Goal: Task Accomplishment & Management: Manage account settings

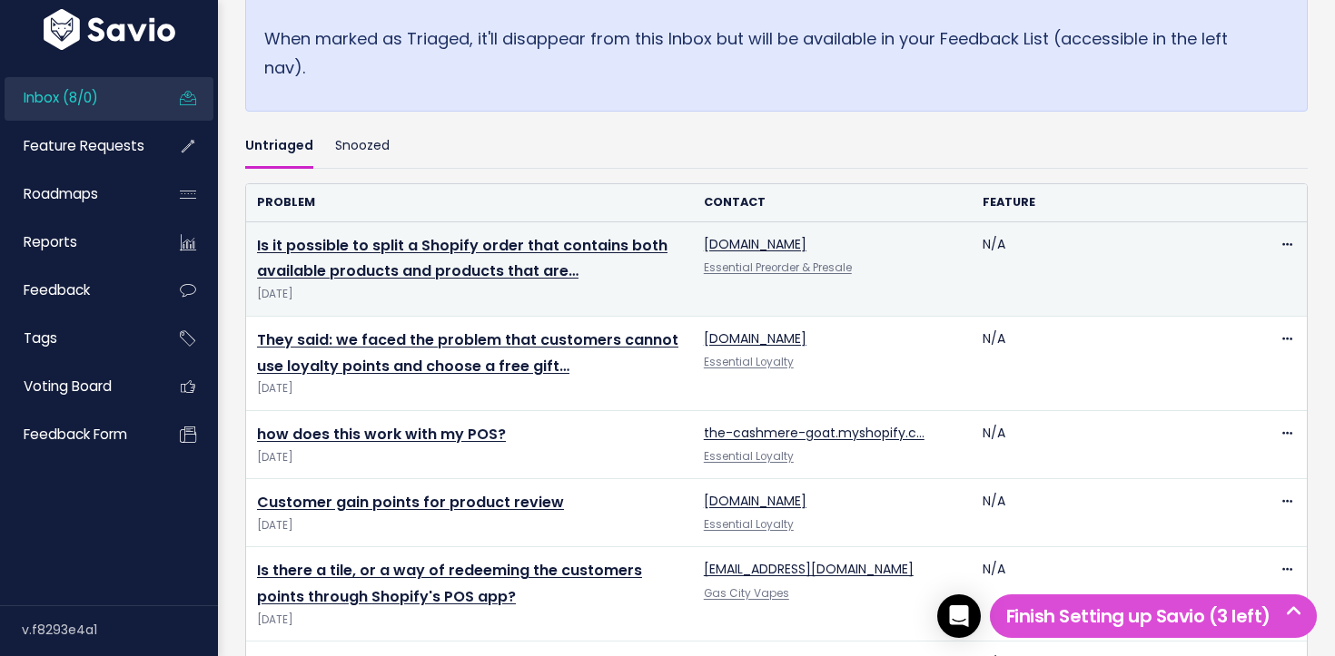
scroll to position [797, 0]
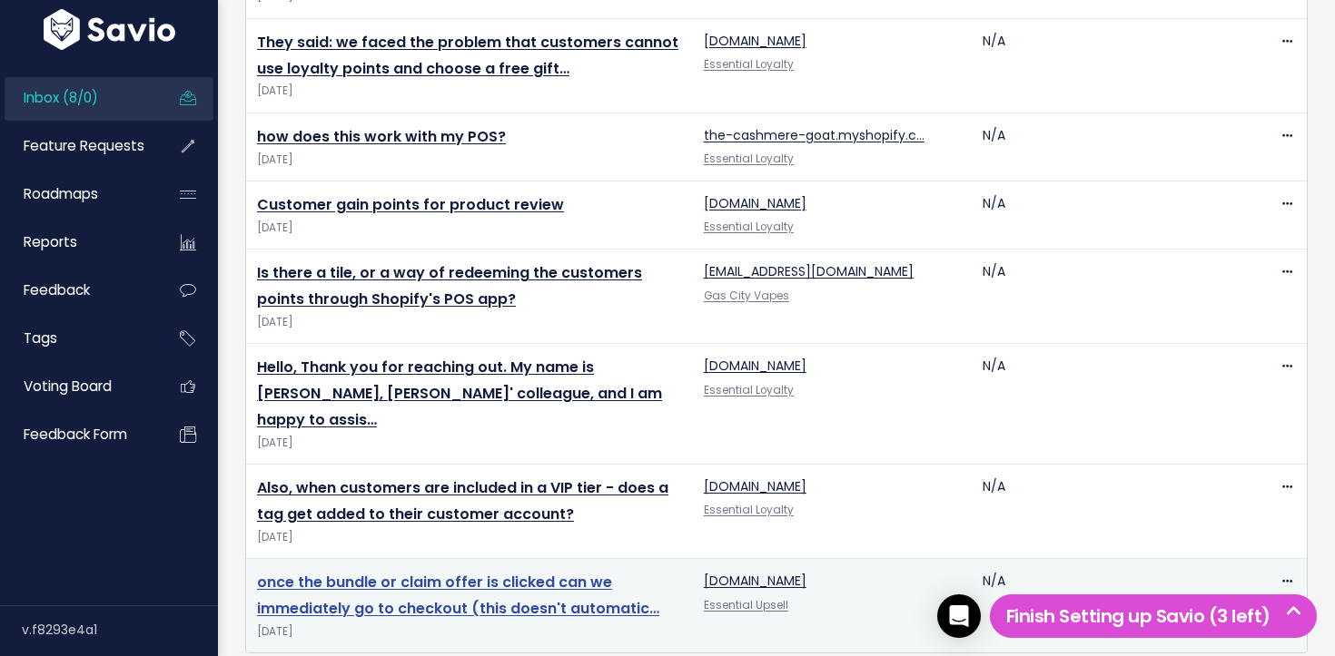
click at [408, 572] on link "once the bundle or claim offer is clicked can we immediately go to checkout (th…" at bounding box center [458, 595] width 402 height 47
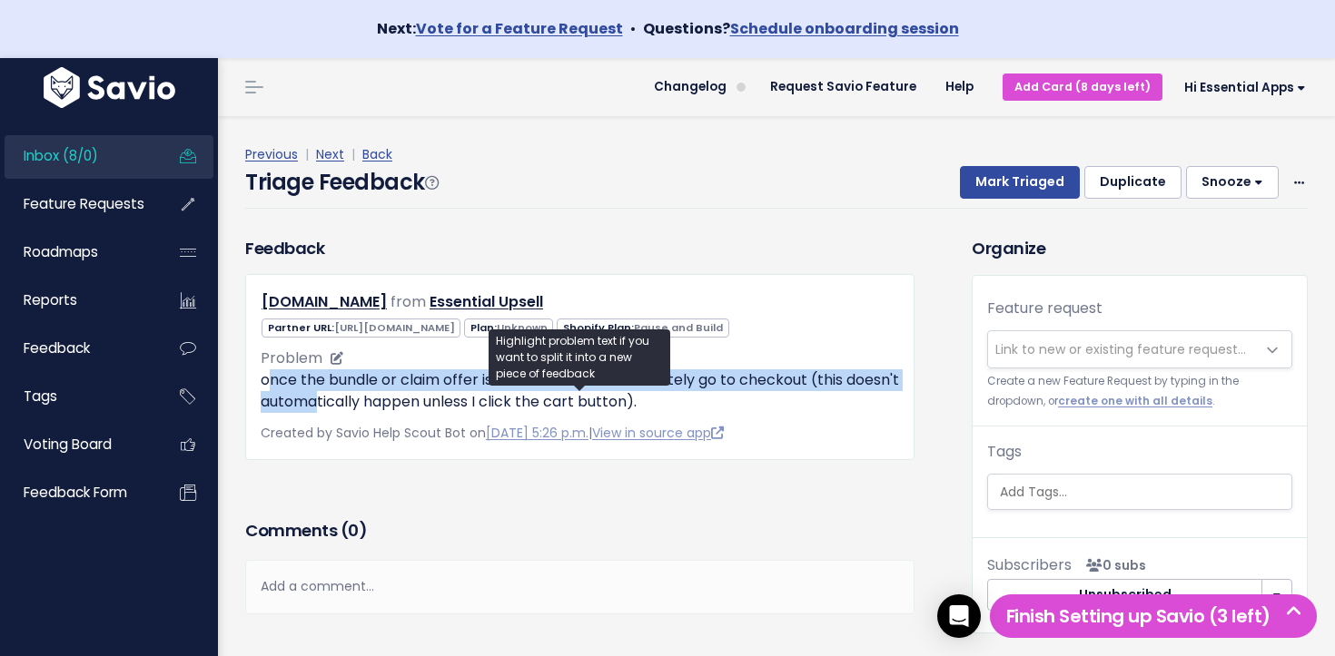
drag, startPoint x: 285, startPoint y: 402, endPoint x: 372, endPoint y: 424, distance: 89.9
click at [372, 413] on p "once the bundle or claim offer is clicked can we immediately go to checkout (th…" at bounding box center [580, 392] width 638 height 44
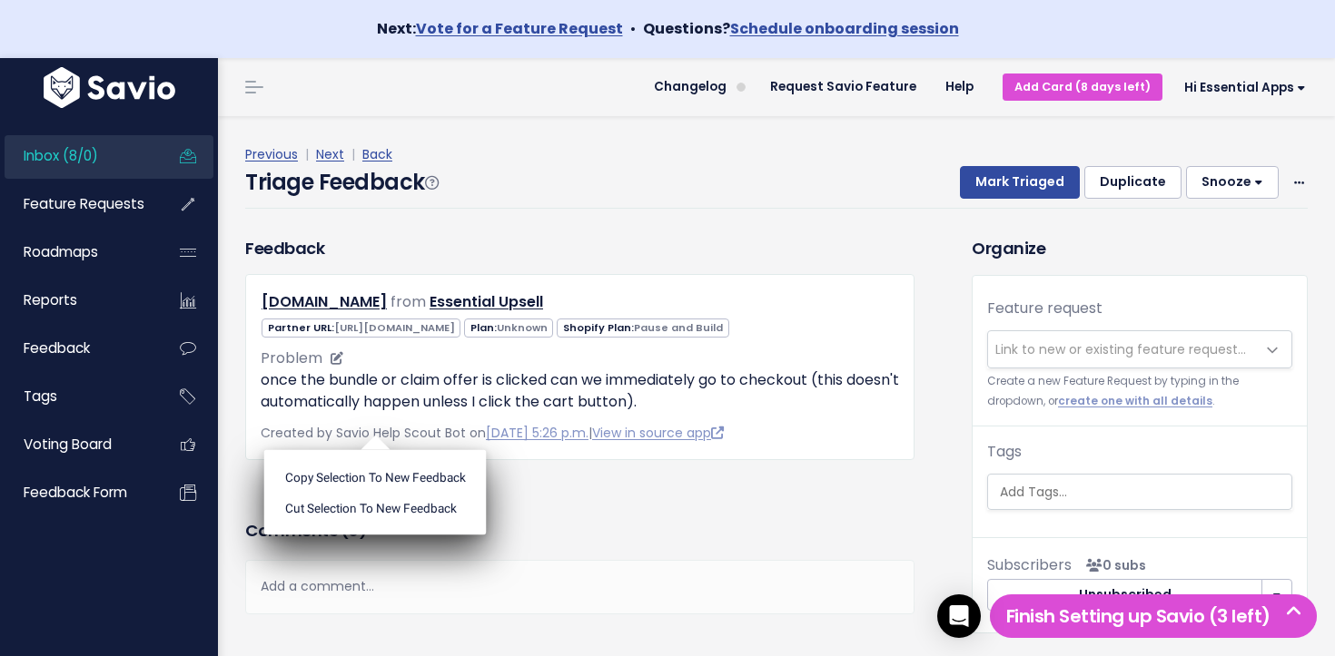
click at [372, 450] on ul "Copy selection to new Feedback Cut selection to new Feedback" at bounding box center [375, 492] width 222 height 85
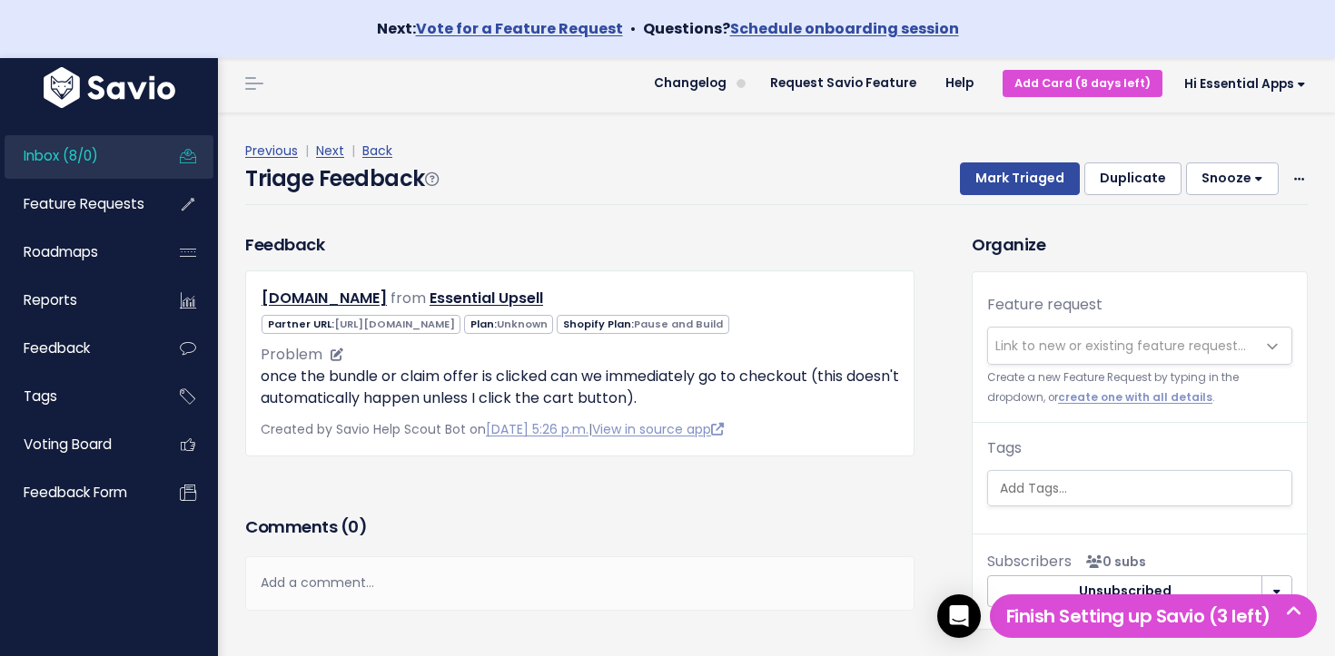
scroll to position [5, 0]
click at [704, 438] on link "View in source app" at bounding box center [658, 428] width 132 height 18
click at [1071, 341] on span "Link to new or existing feature request..." at bounding box center [1120, 345] width 251 height 18
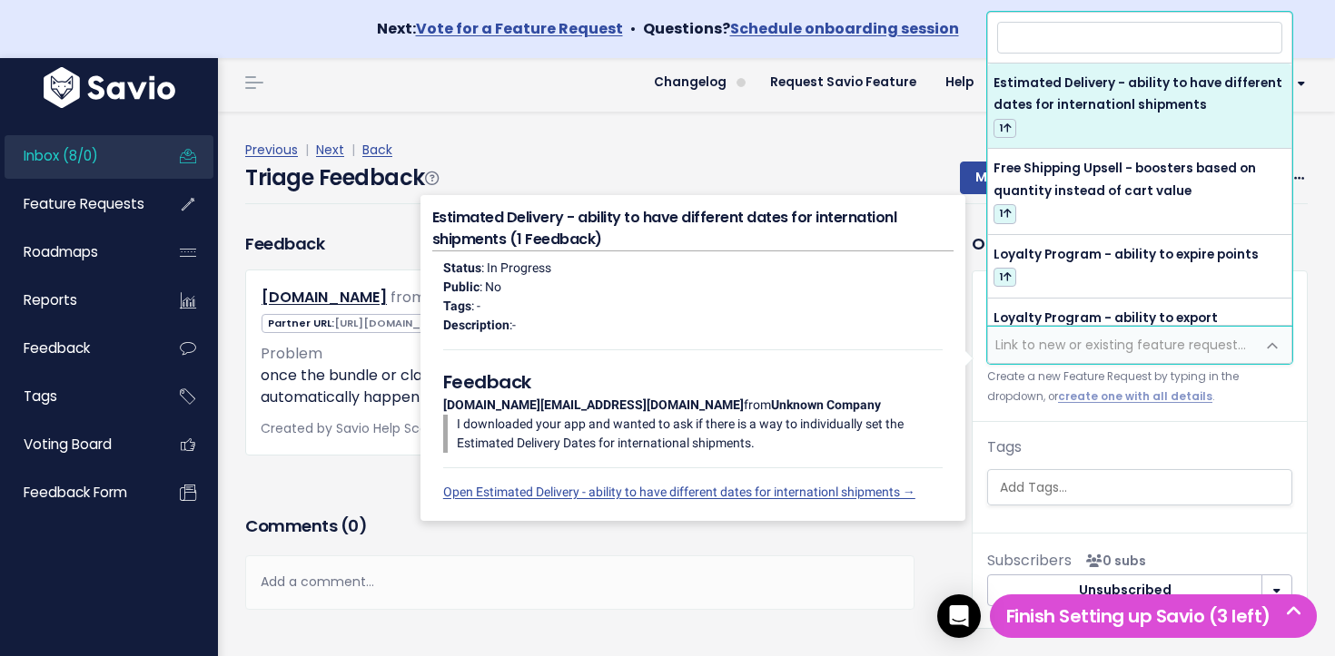
type input "E"
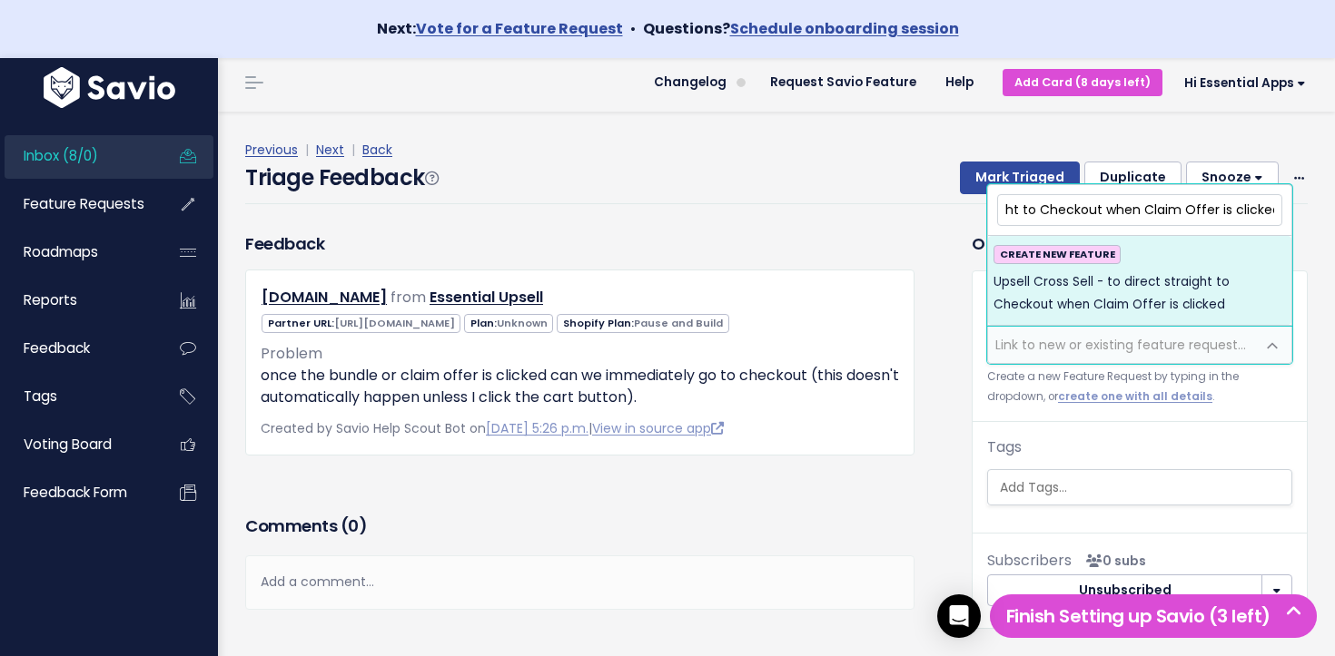
type input "Upsell Cross Sell - to direct straight to Checkout when Claim Offer is clicked"
drag, startPoint x: 1149, startPoint y: 283, endPoint x: 1121, endPoint y: 279, distance: 27.6
click at [1149, 283] on span "Upsell Cross Sell - to direct straight to Checkout when Claim Offer is clicked" at bounding box center [1139, 293] width 292 height 44
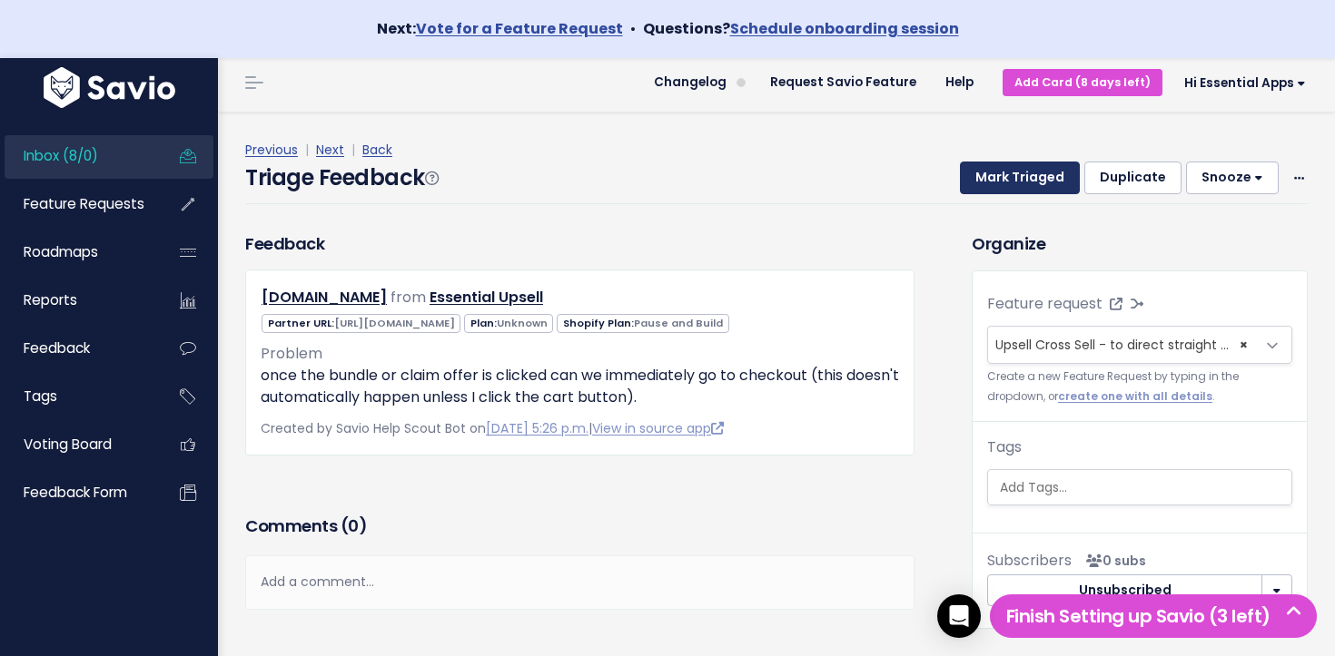
click at [1035, 190] on button "Mark Triaged" at bounding box center [1020, 178] width 120 height 33
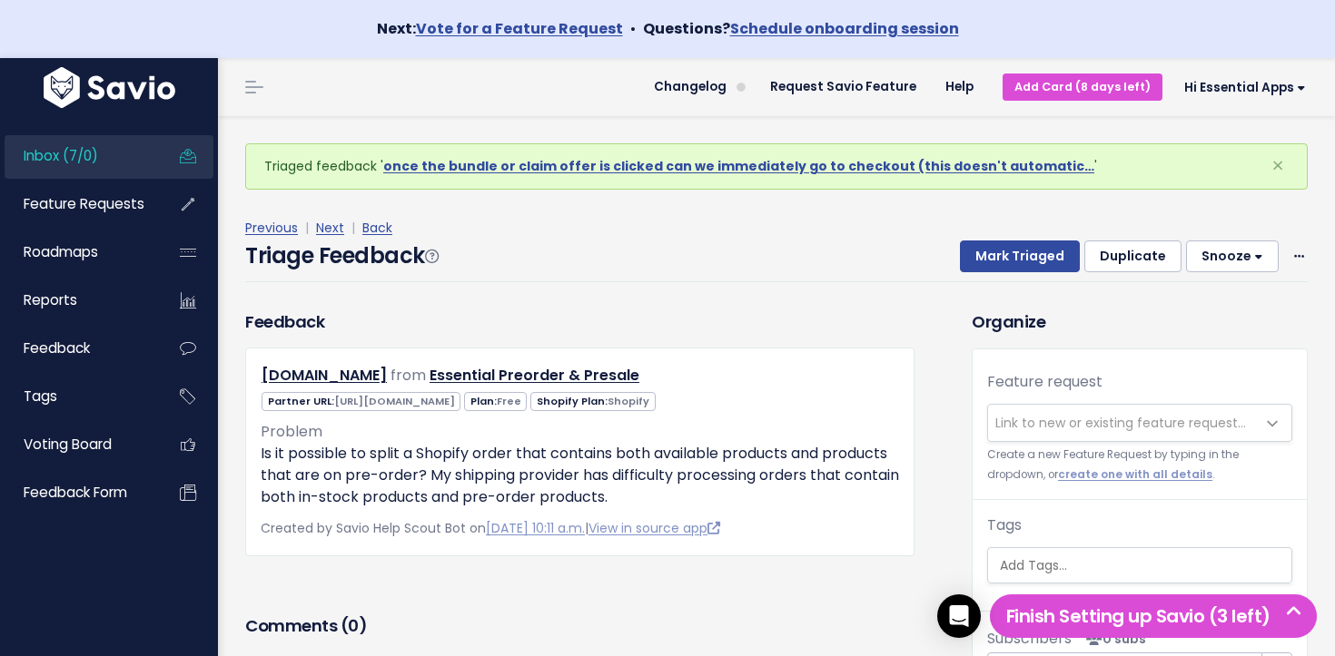
click at [104, 156] on link "Inbox (7/0)" at bounding box center [78, 156] width 146 height 42
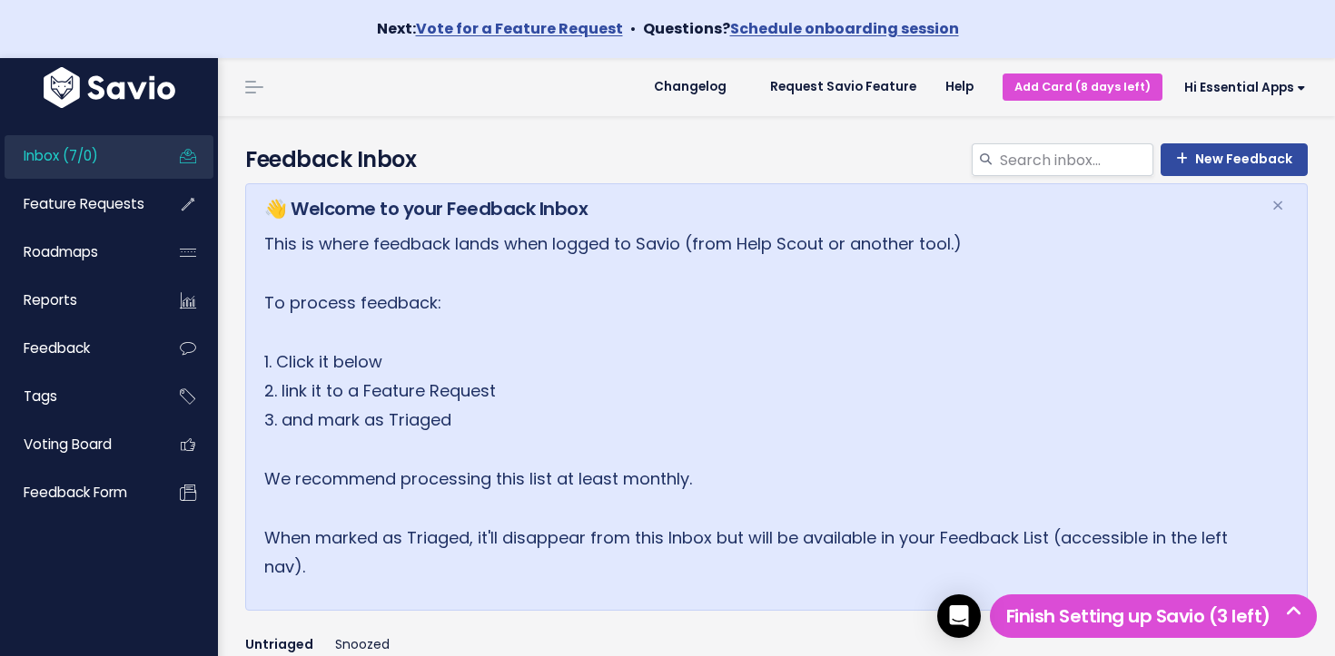
scroll to position [703, 0]
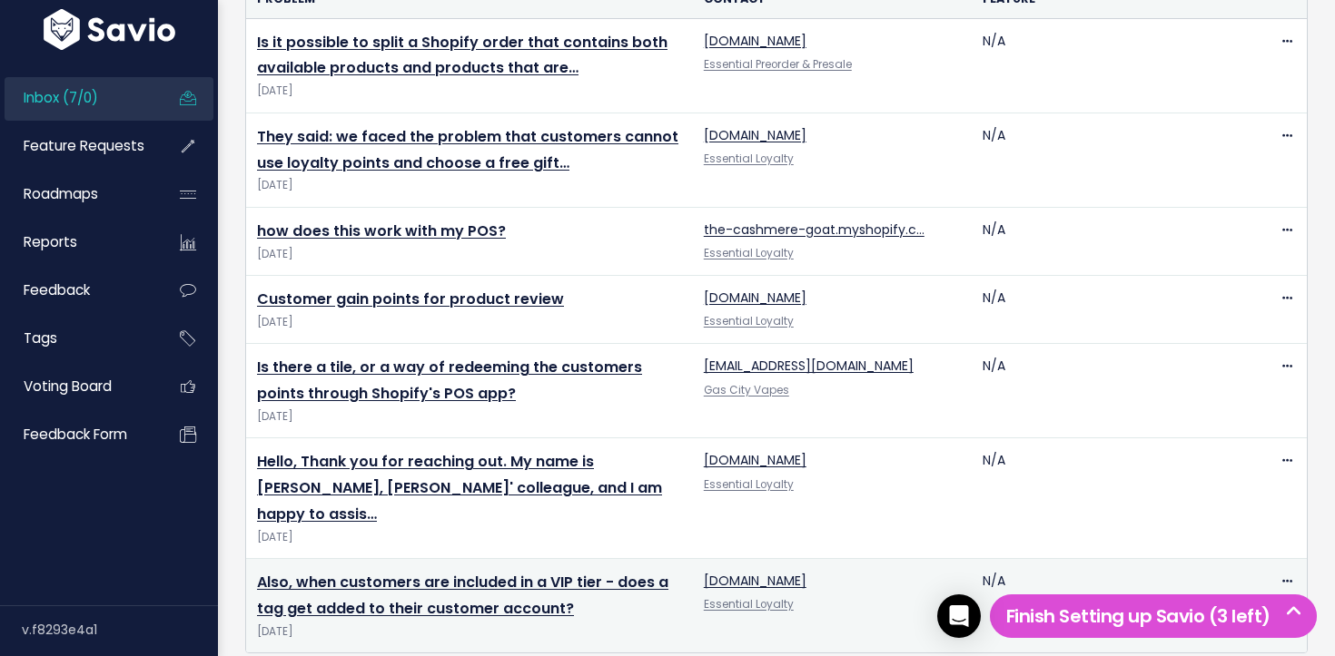
click at [425, 570] on td "Also, when customers are included in a VIP tier - does a tag get added to their…" at bounding box center [469, 606] width 447 height 94
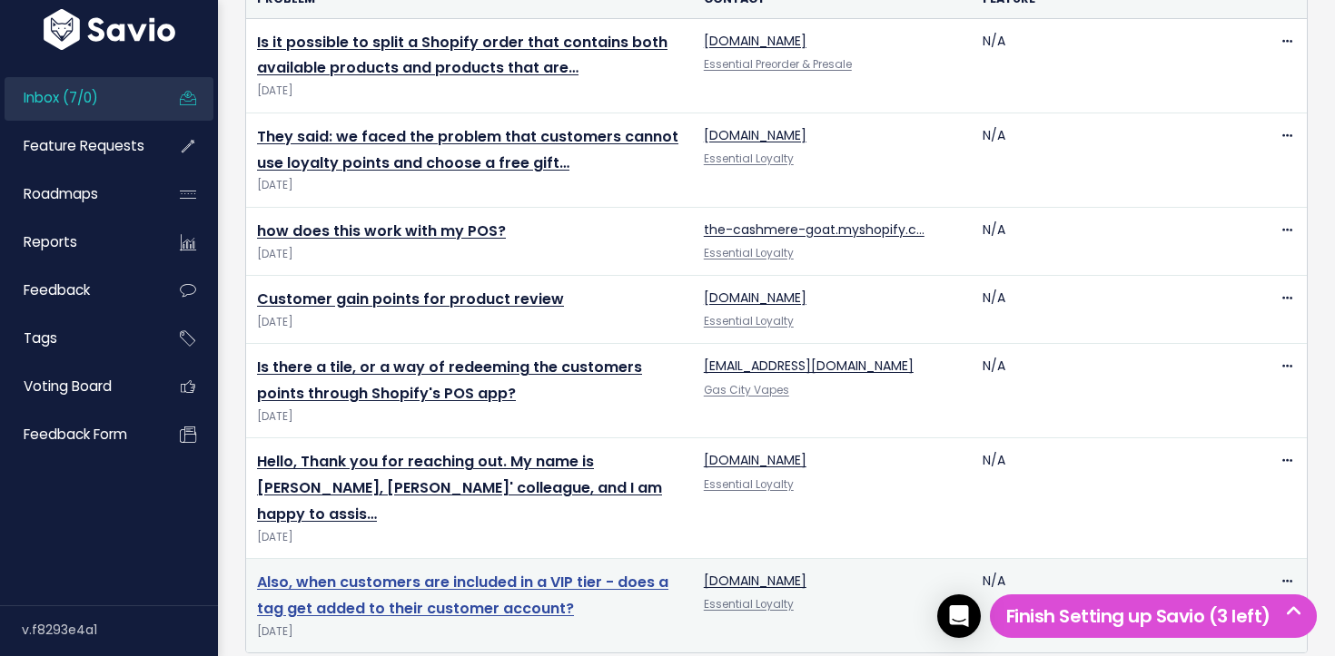
click at [436, 572] on link "Also, when customers are included in a VIP tier - does a tag get added to their…" at bounding box center [462, 595] width 411 height 47
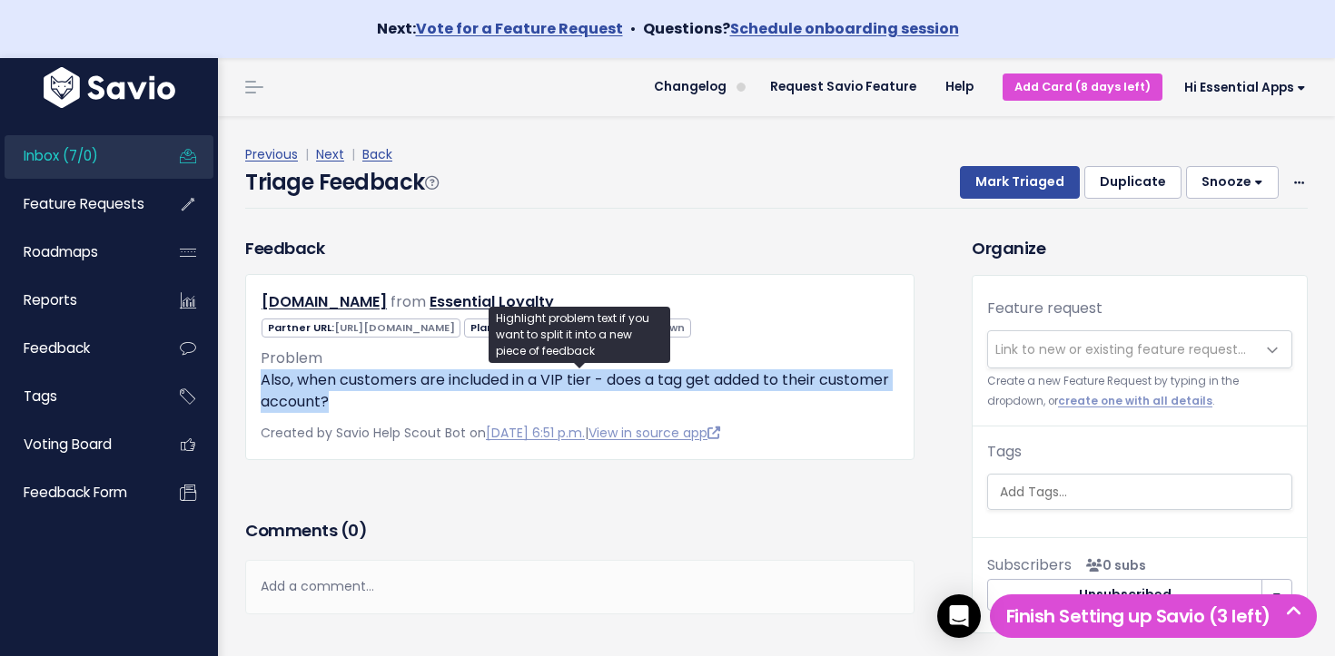
drag, startPoint x: 406, startPoint y: 409, endPoint x: 258, endPoint y: 384, distance: 150.0
click at [258, 384] on div "brittsisseck-com.myshopify.com from Essential Loyalty" at bounding box center [579, 367] width 669 height 186
drag, startPoint x: 258, startPoint y: 384, endPoint x: 442, endPoint y: 403, distance: 185.3
click at [442, 403] on div "brittsisseck-com.myshopify.com from Essential Loyalty" at bounding box center [579, 367] width 669 height 186
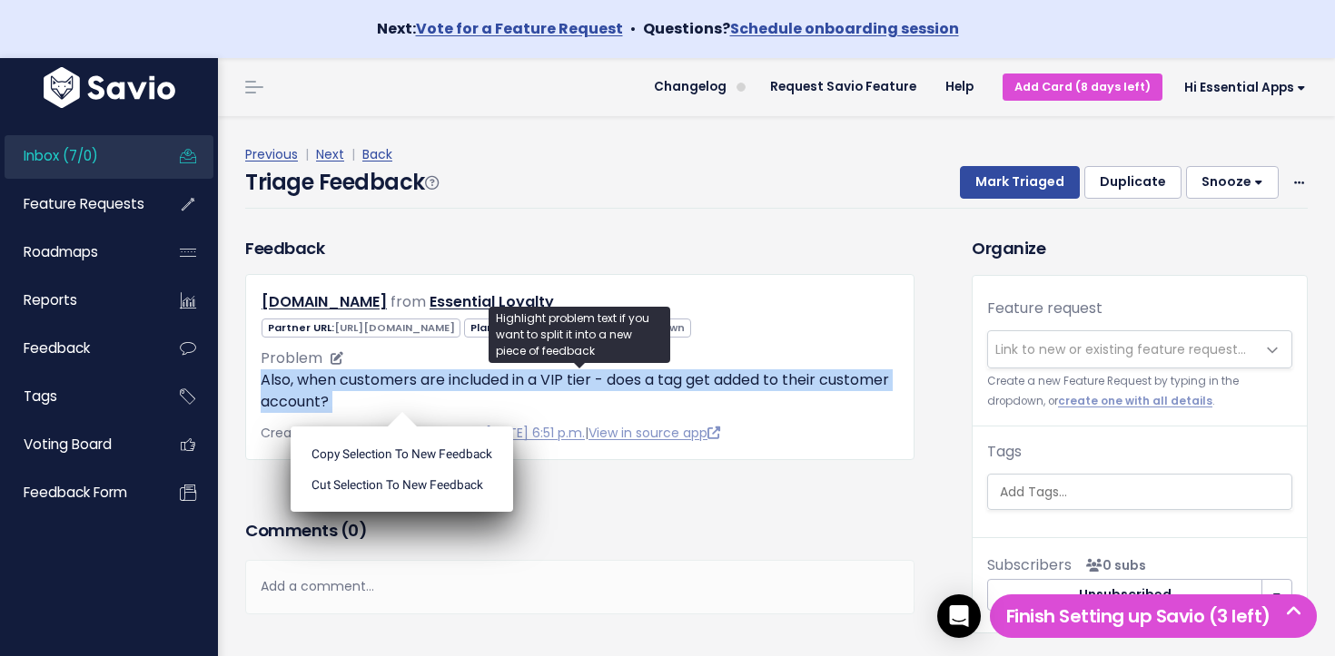
click at [443, 404] on p "Also, when customers are included in a VIP tier - does a tag get added to their…" at bounding box center [580, 392] width 638 height 44
drag, startPoint x: 410, startPoint y: 400, endPoint x: 290, endPoint y: 390, distance: 120.3
click at [290, 390] on p "Also, when customers are included in a VIP tier - does a tag get added to their…" at bounding box center [580, 392] width 638 height 44
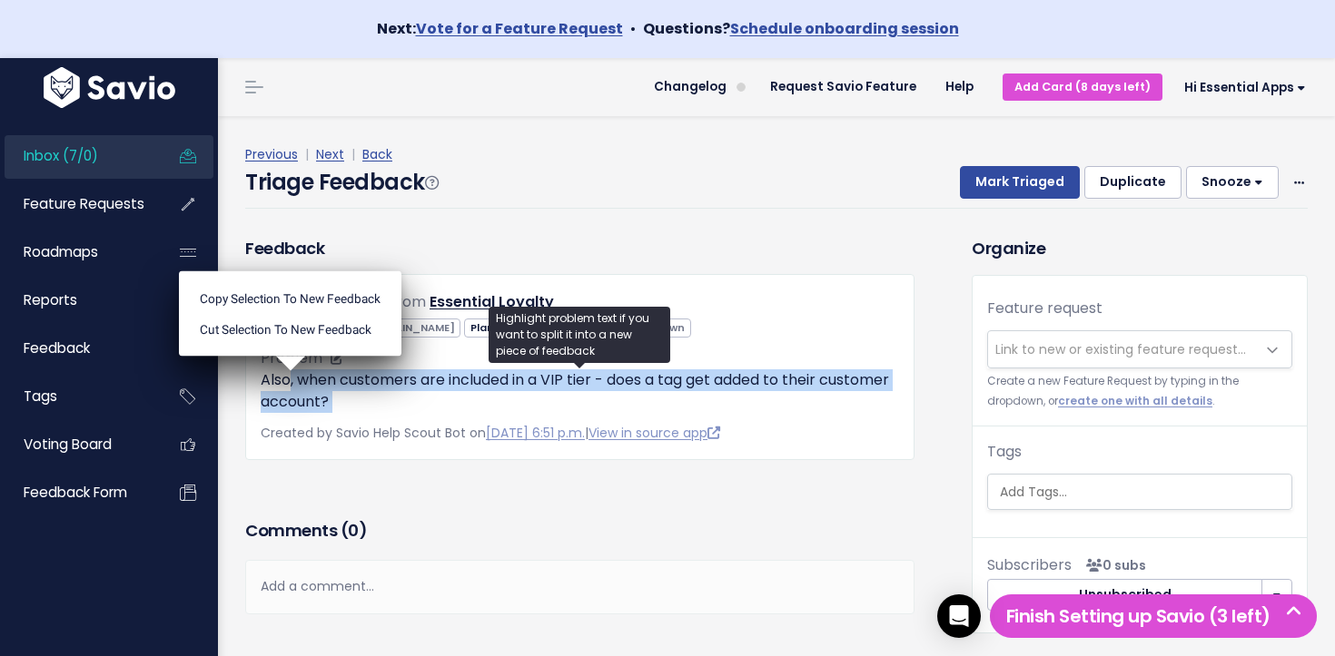
click at [288, 390] on p "Also, when customers are included in a VIP tier - does a tag get added to their…" at bounding box center [580, 392] width 638 height 44
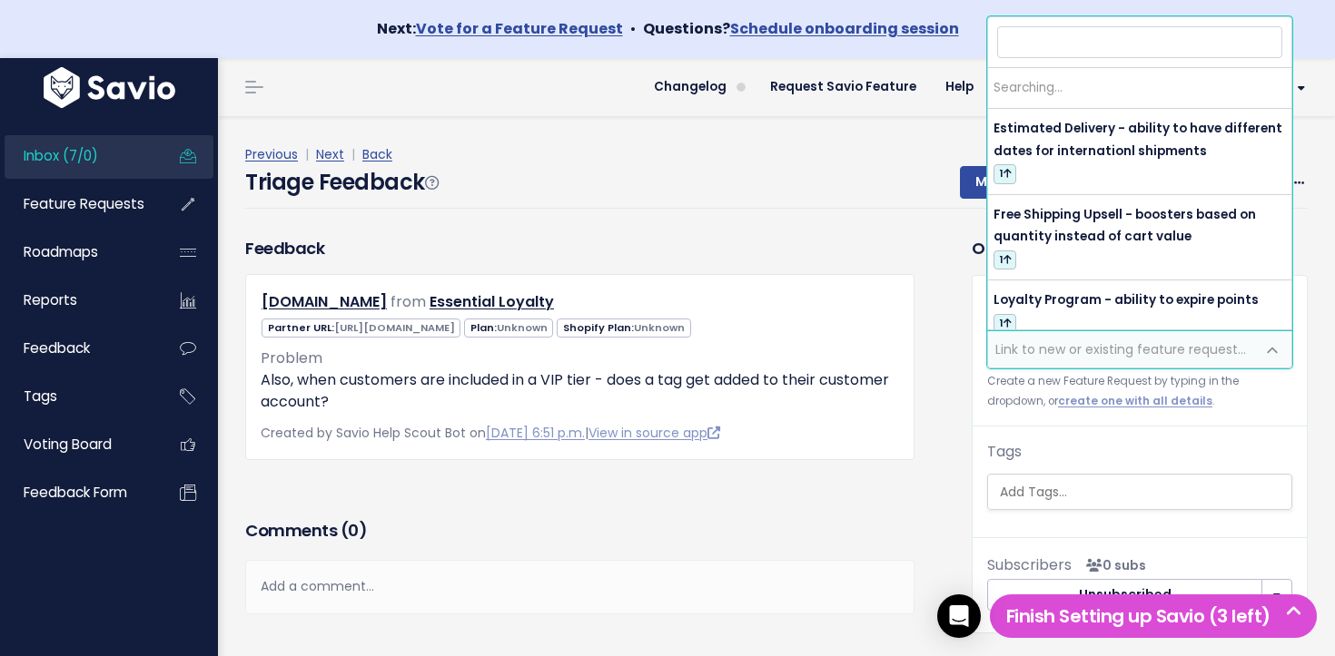
click at [1058, 343] on span "Link to new or existing feature request..." at bounding box center [1120, 349] width 251 height 18
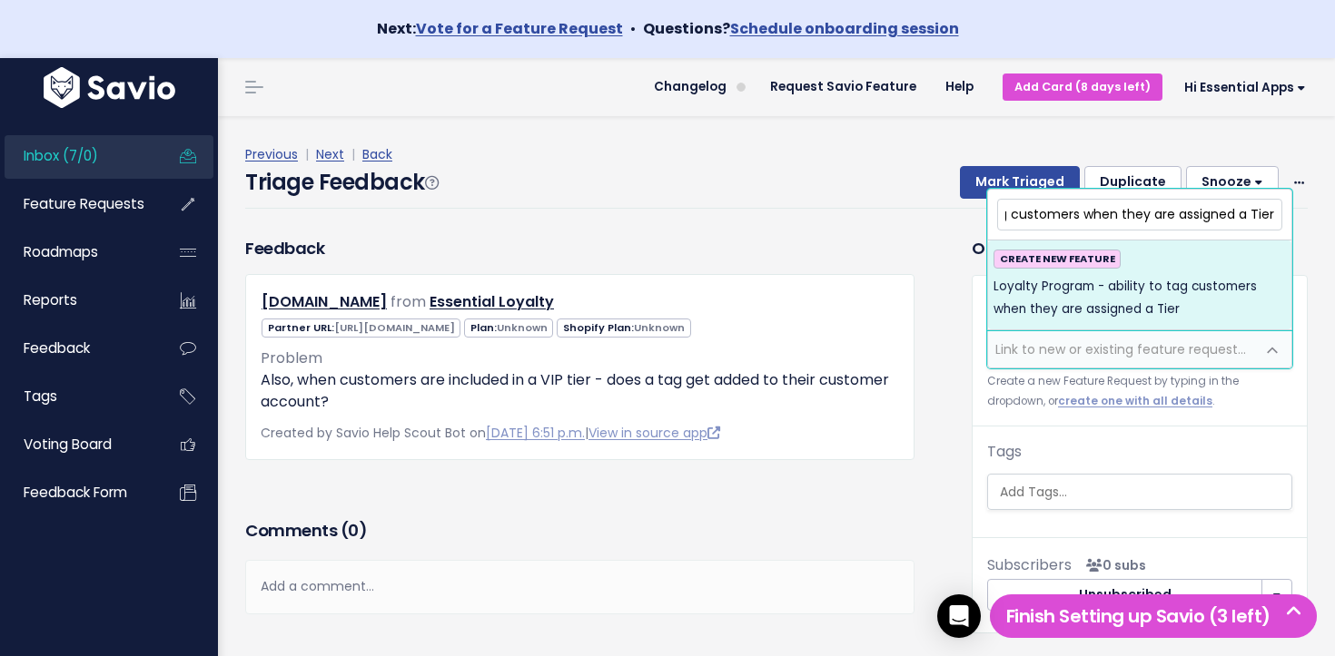
scroll to position [0, 192]
type input "Loyalty Program - ability to tag customers when they are assigned a Tier"
click at [1125, 313] on span "Loyalty Program - ability to tag customers when they are assigned a Tier" at bounding box center [1139, 298] width 292 height 44
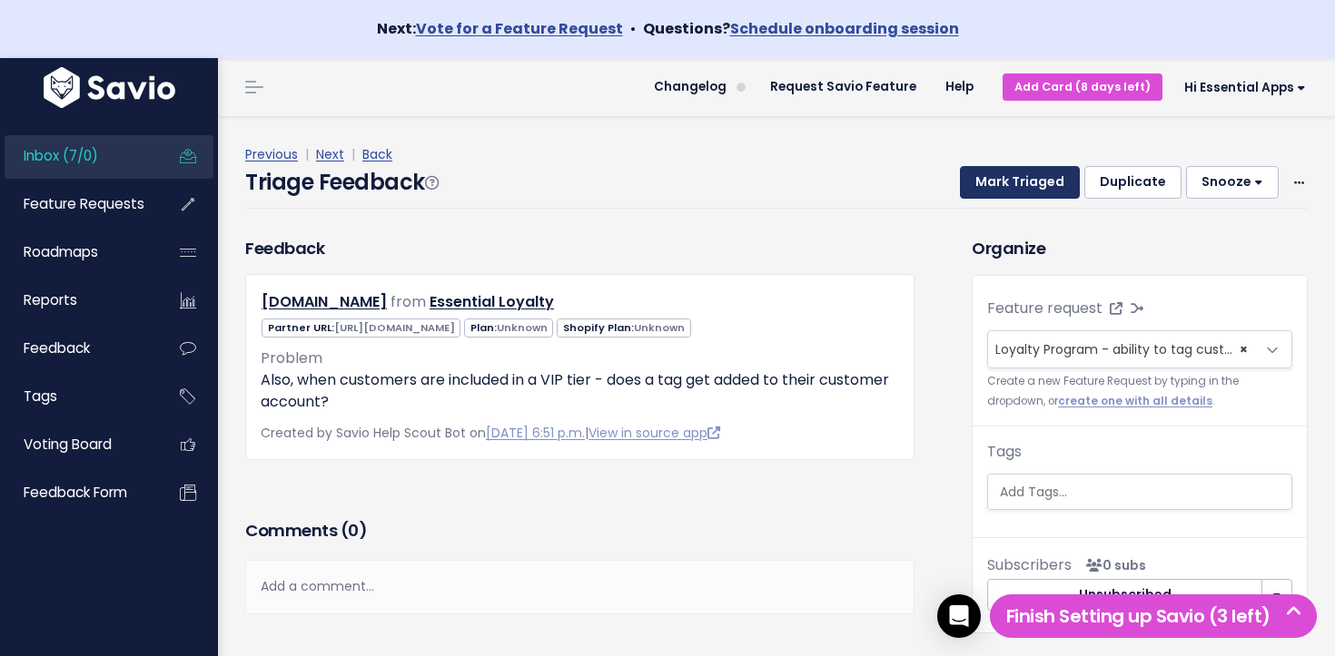
click at [1033, 183] on button "Mark Triaged" at bounding box center [1020, 182] width 120 height 33
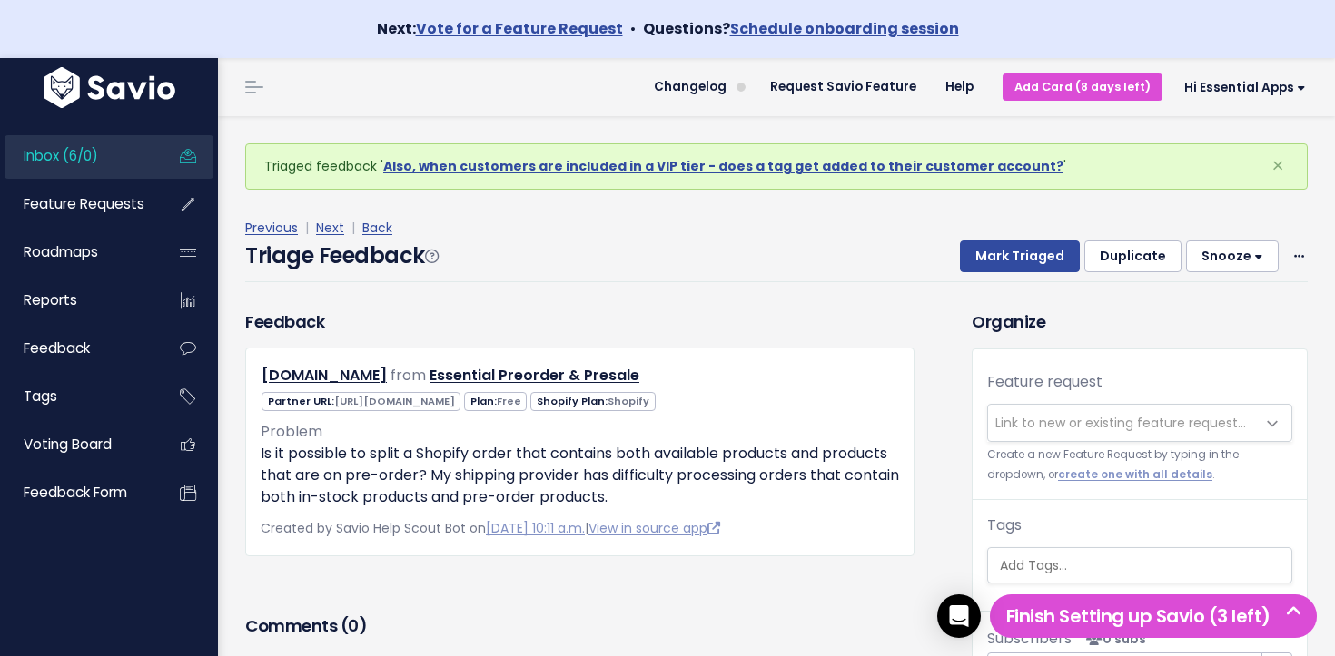
click at [145, 159] on link "Inbox (6/0)" at bounding box center [78, 156] width 146 height 42
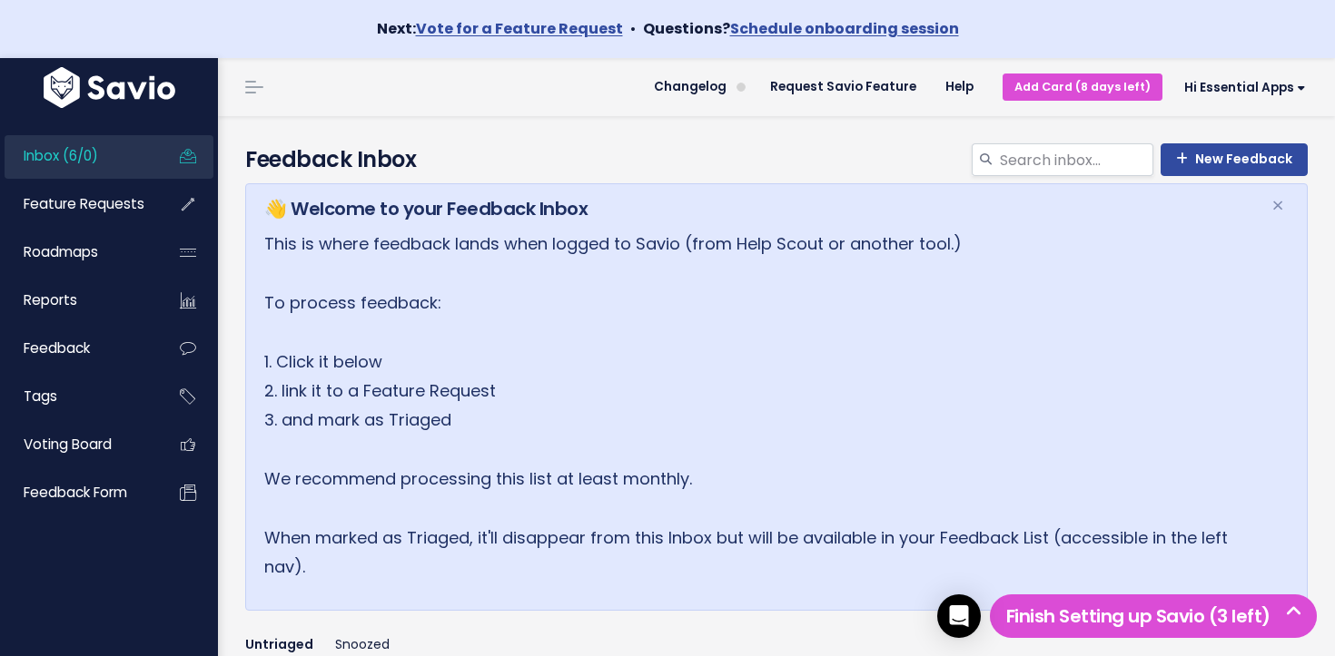
click at [81, 155] on span "Inbox (6/0)" at bounding box center [61, 155] width 74 height 19
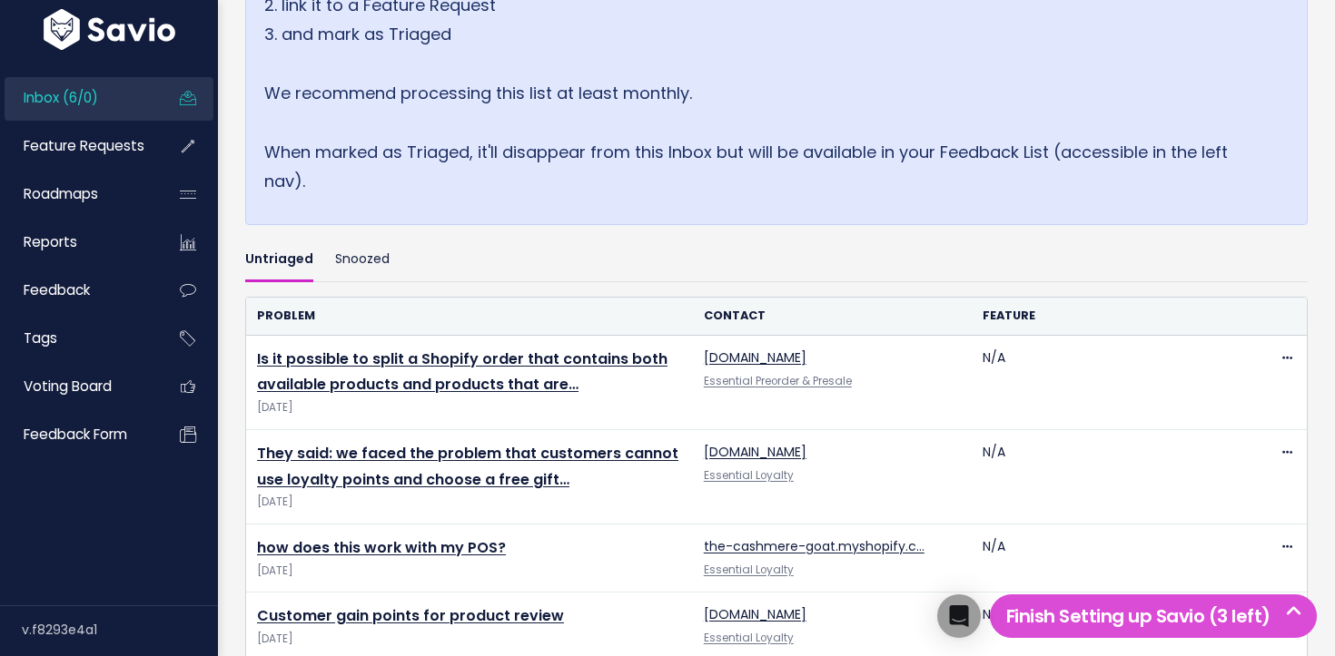
scroll to position [608, 0]
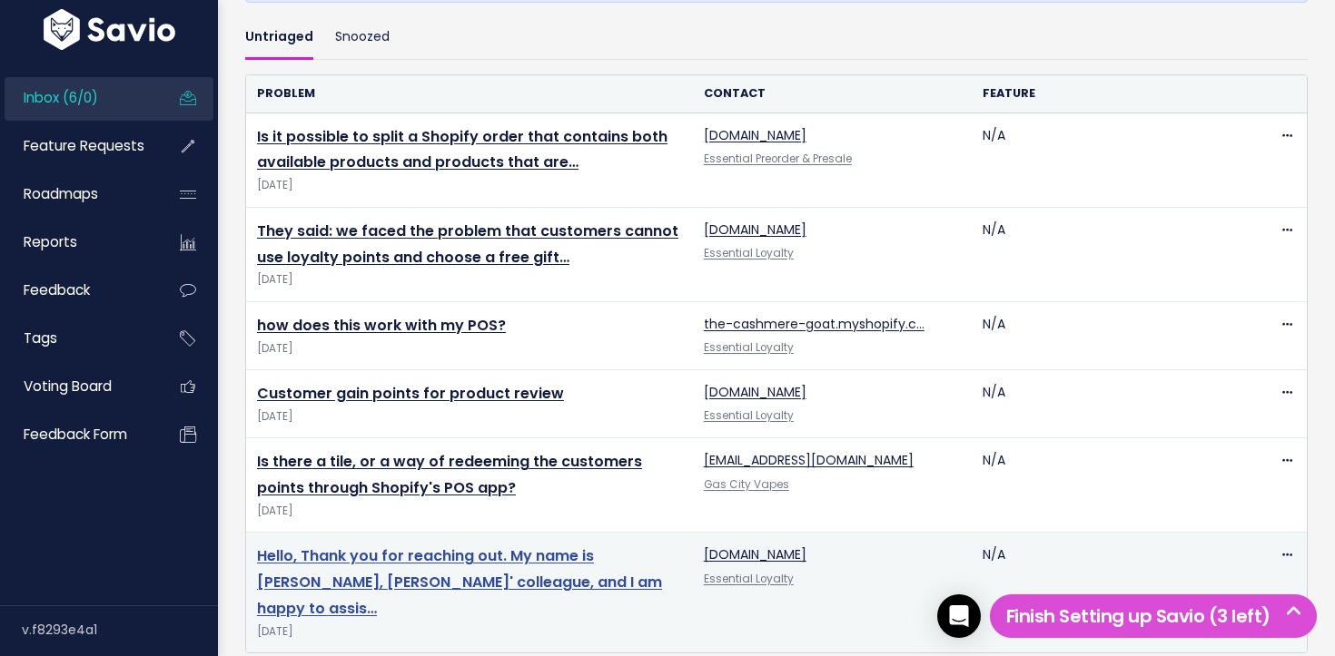
click at [426, 560] on link "Hello, Thank you for reaching out. My name is Jemuel, Matas' colleague, and I a…" at bounding box center [459, 583] width 405 height 74
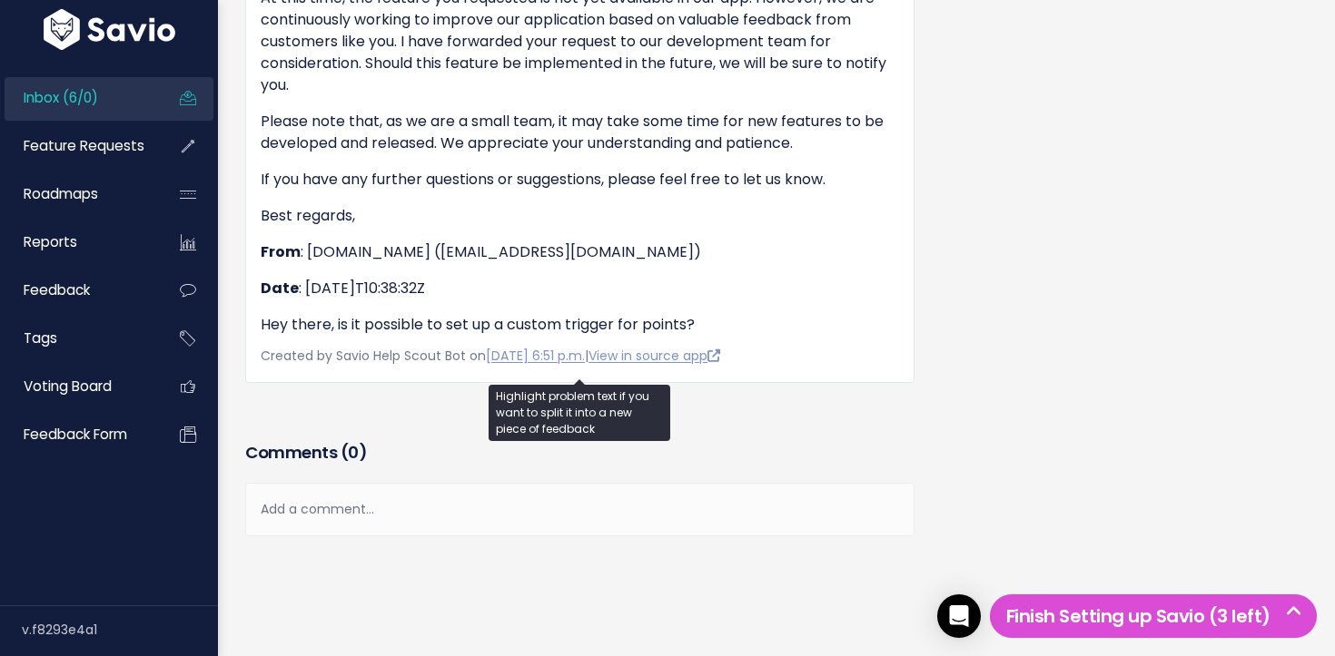
scroll to position [8976, 0]
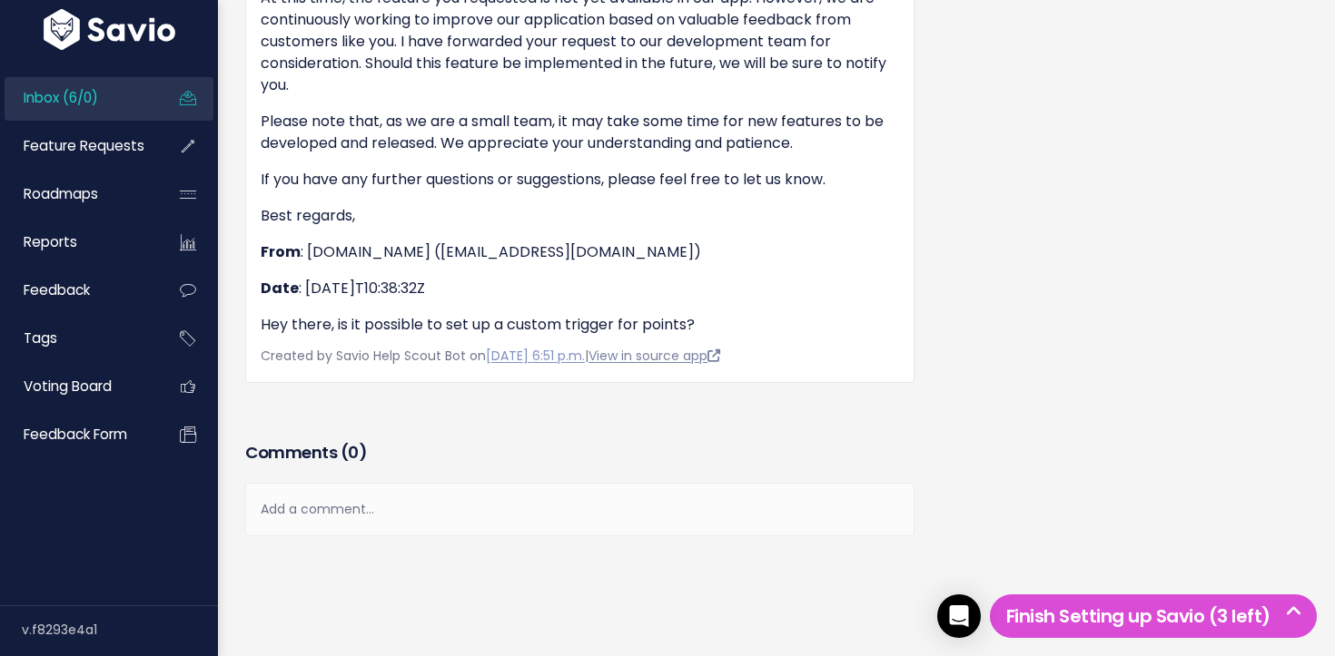
click at [710, 356] on link "View in source app" at bounding box center [654, 356] width 132 height 18
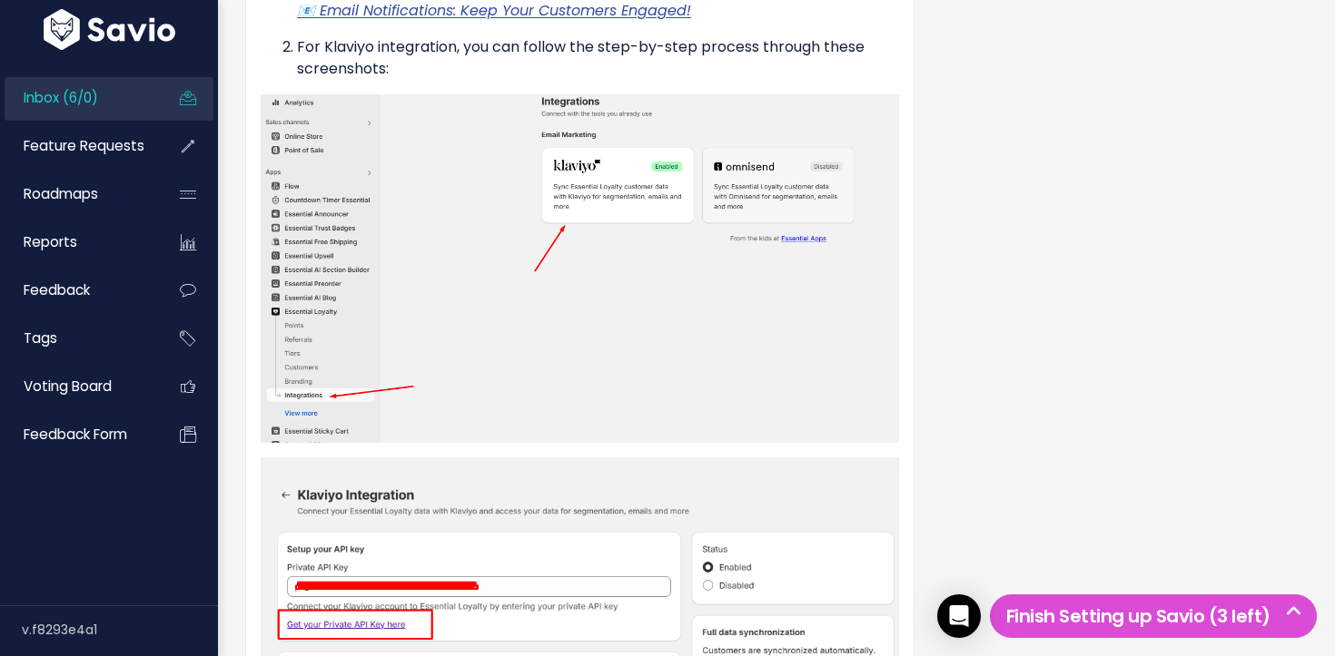
scroll to position [0, 0]
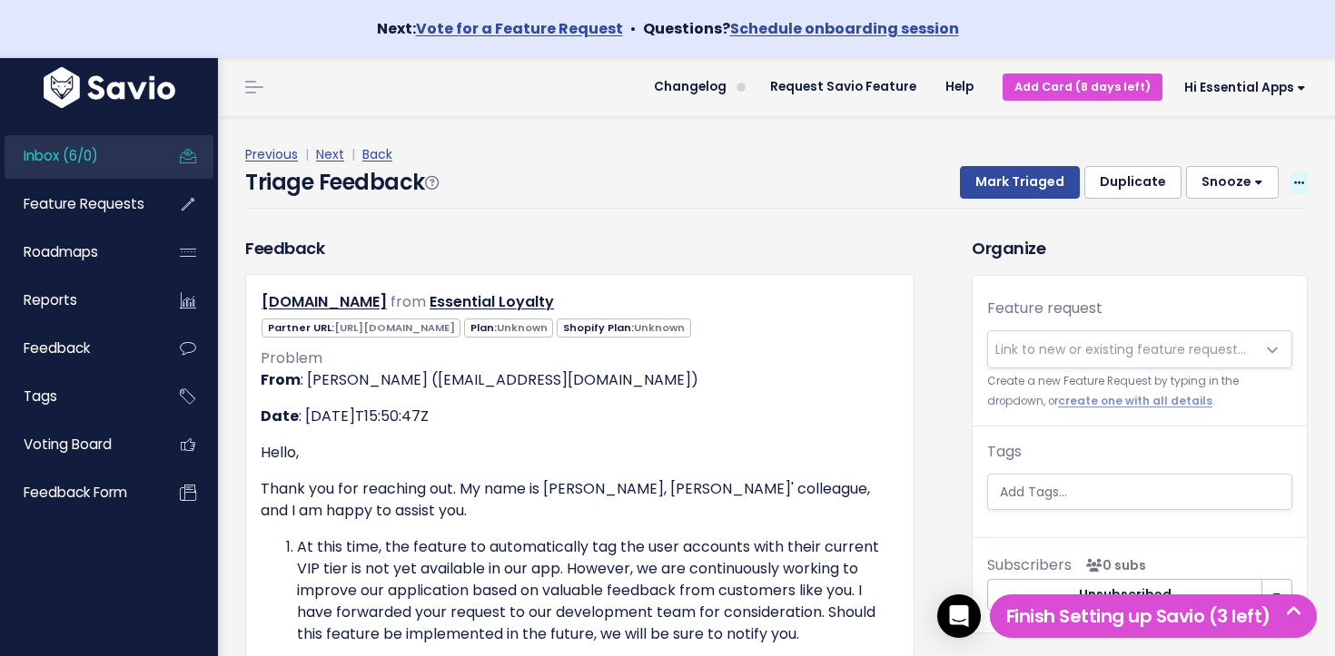
click at [1296, 185] on icon at bounding box center [1299, 184] width 10 height 12
click at [1223, 226] on link "Edit" at bounding box center [1226, 232] width 131 height 35
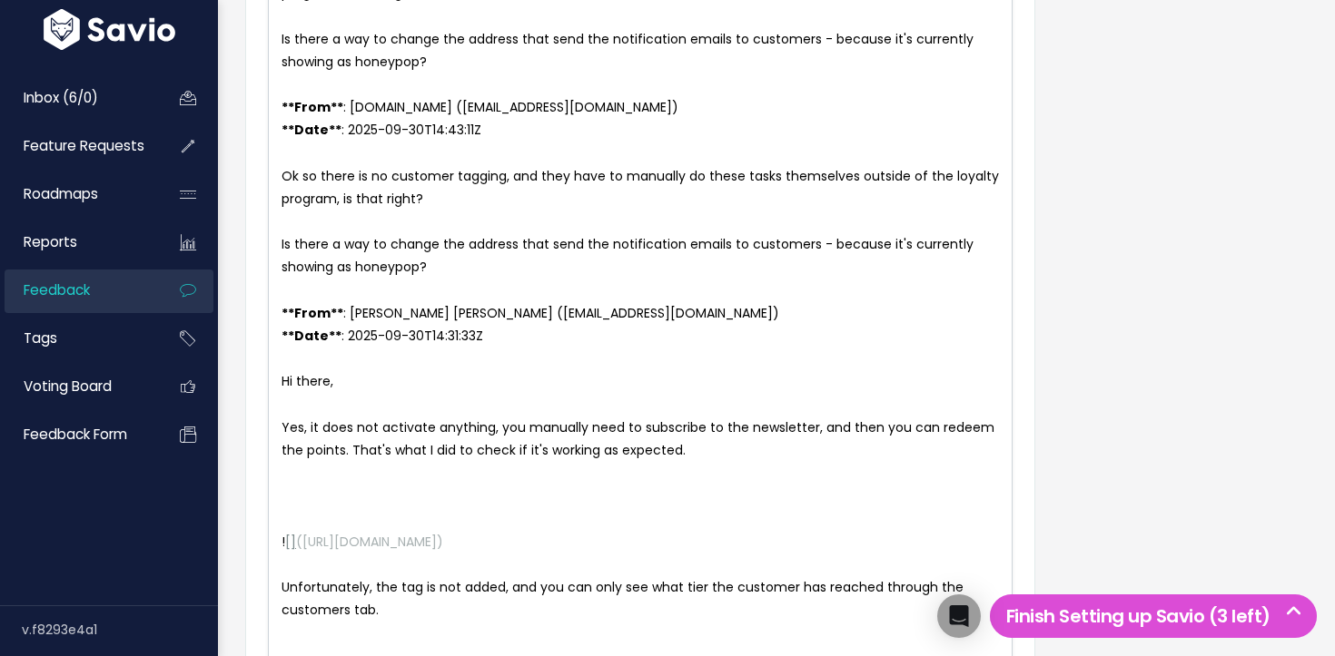
scroll to position [2, 0]
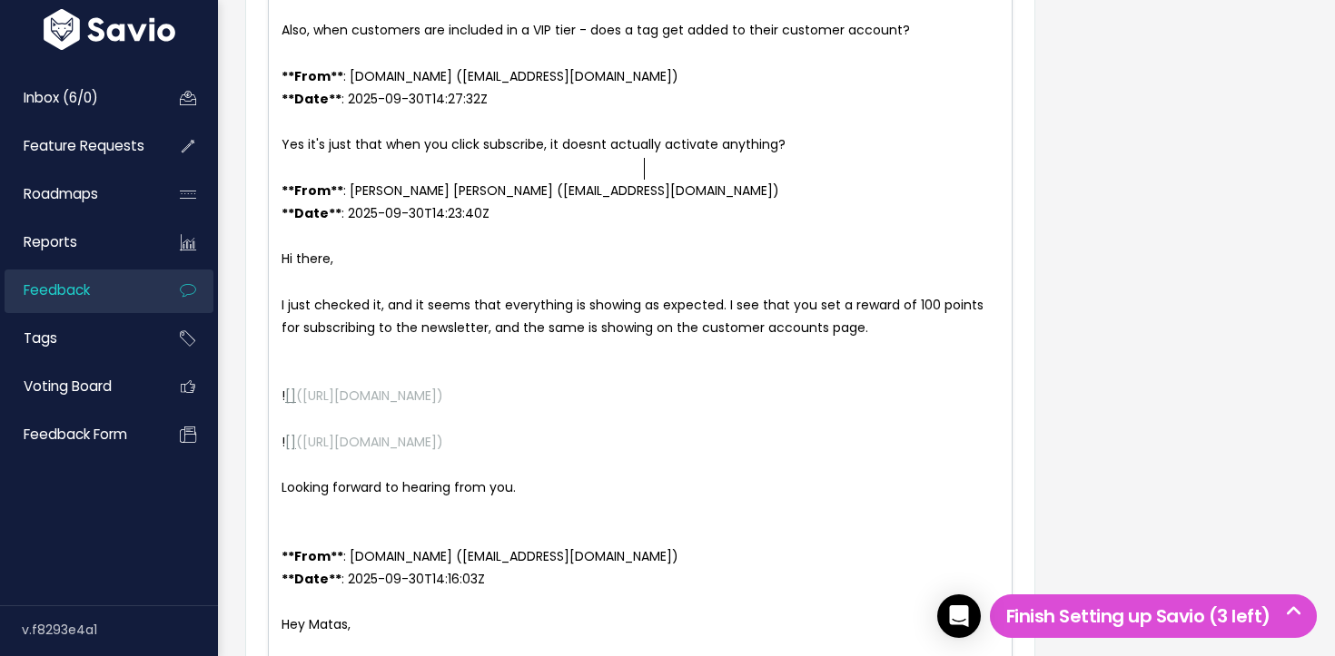
scroll to position [2766, 0]
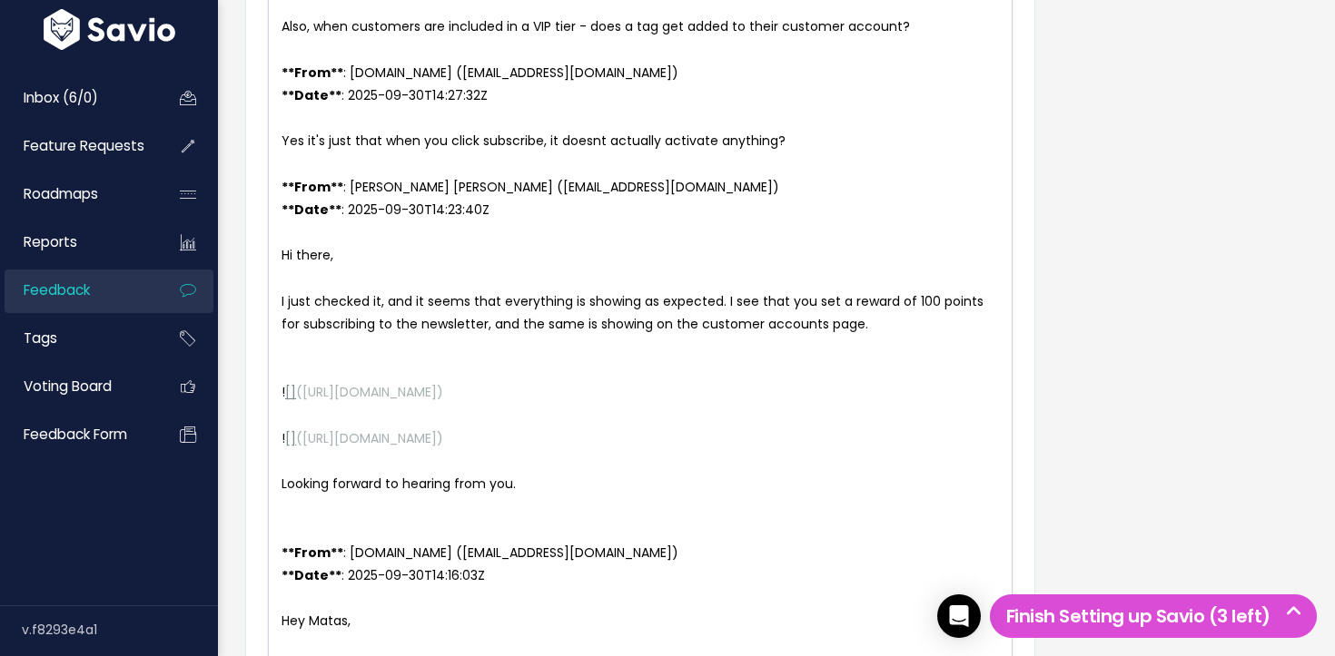
type textarea "**From**: Jemuel Pilapil (jemuelpilapil@yahoo.com) **Date**: 2025-09-30T15:50:4…"
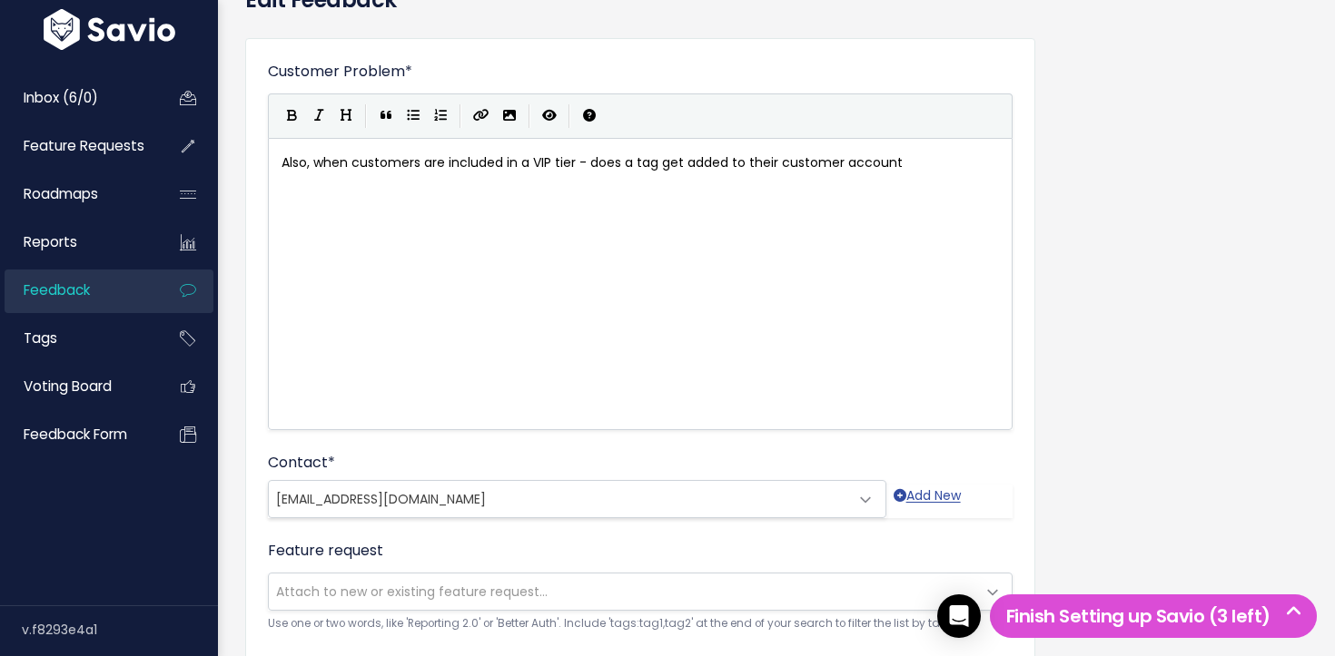
scroll to position [399, 0]
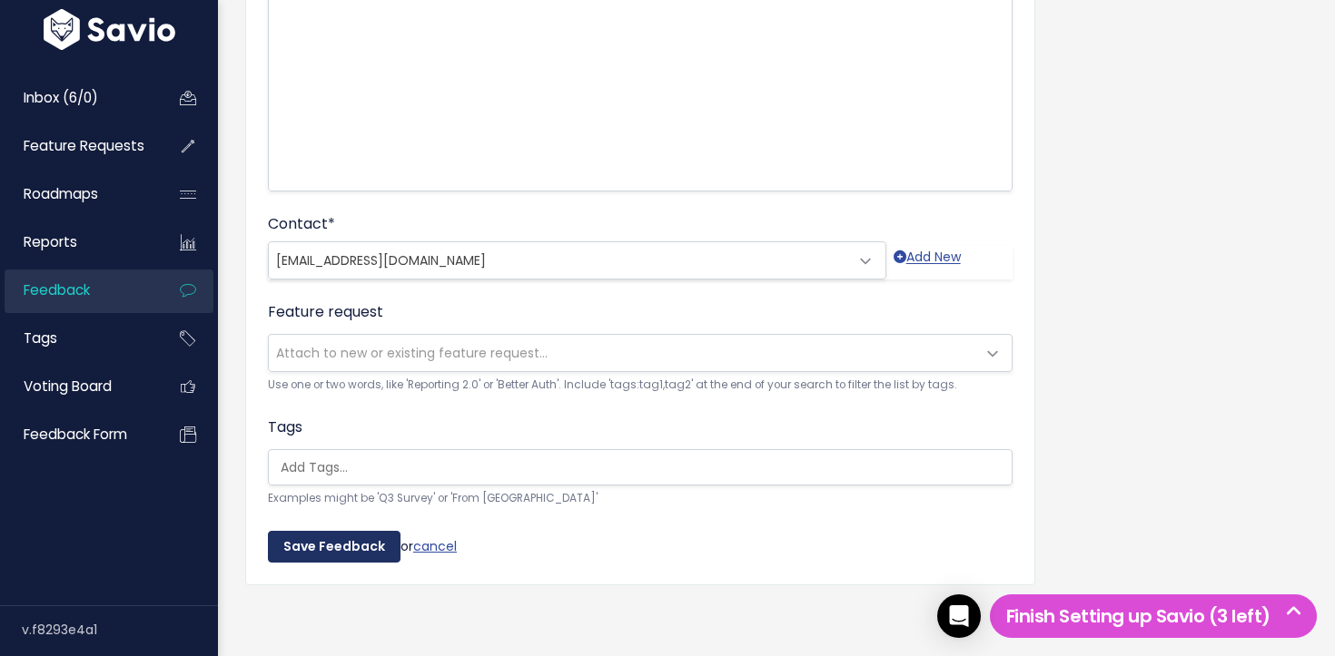
click at [376, 538] on input "Save Feedback" at bounding box center [334, 547] width 133 height 33
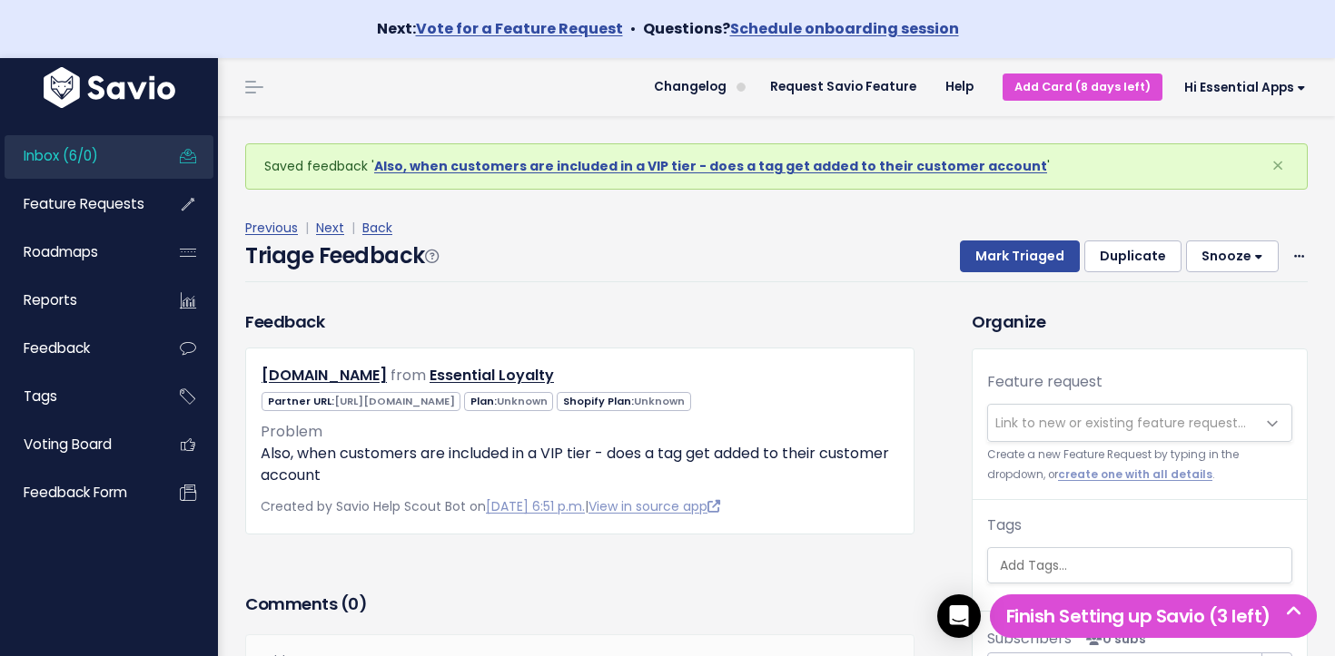
click at [1104, 423] on span "Link to new or existing feature request..." at bounding box center [1120, 423] width 251 height 18
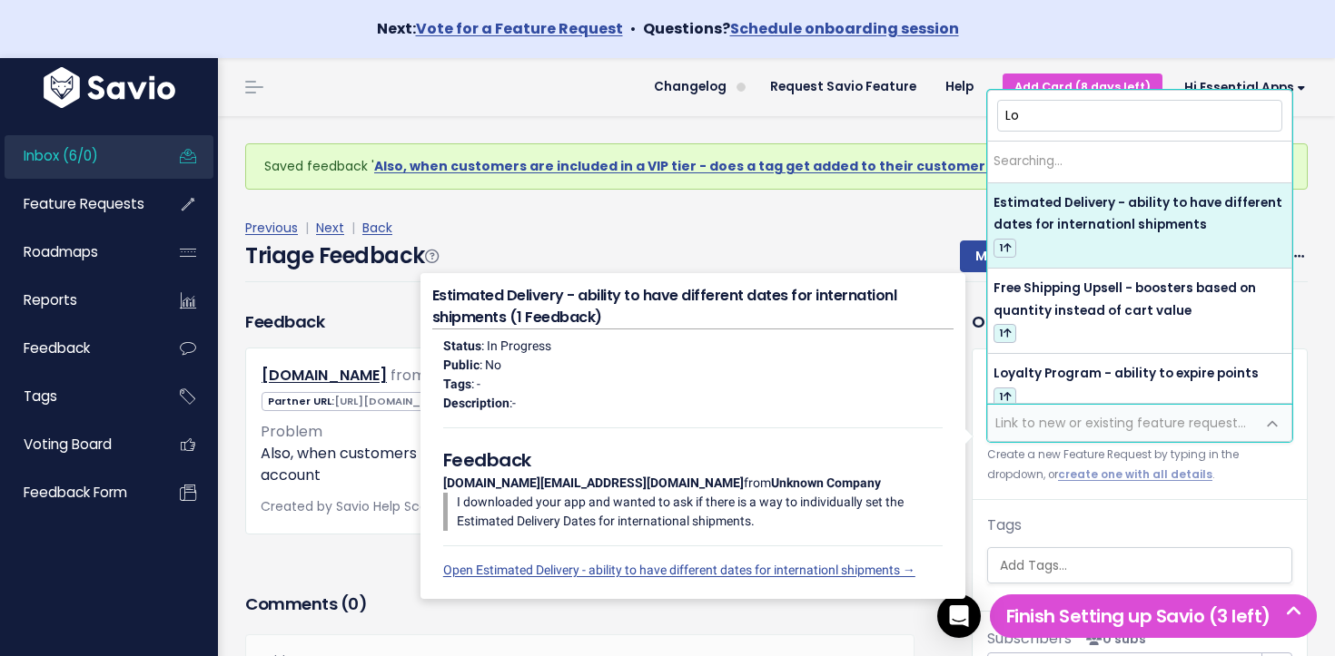
type input "L"
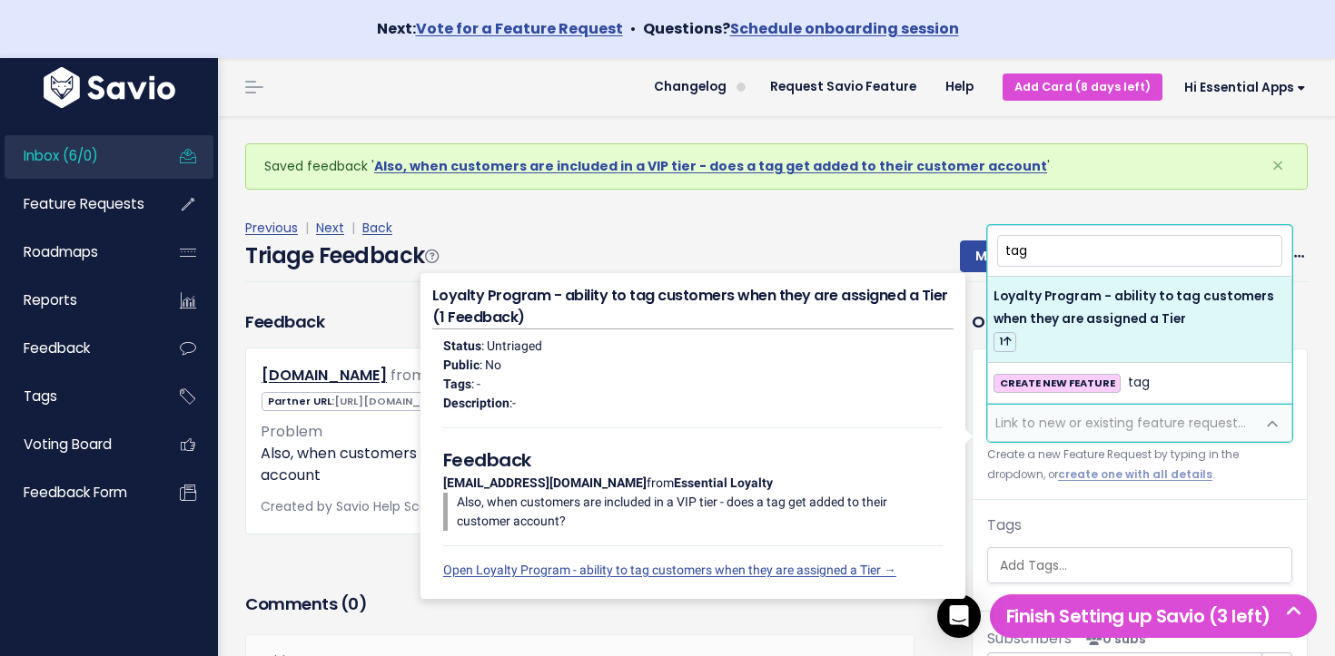
type input "tag"
select select "64475"
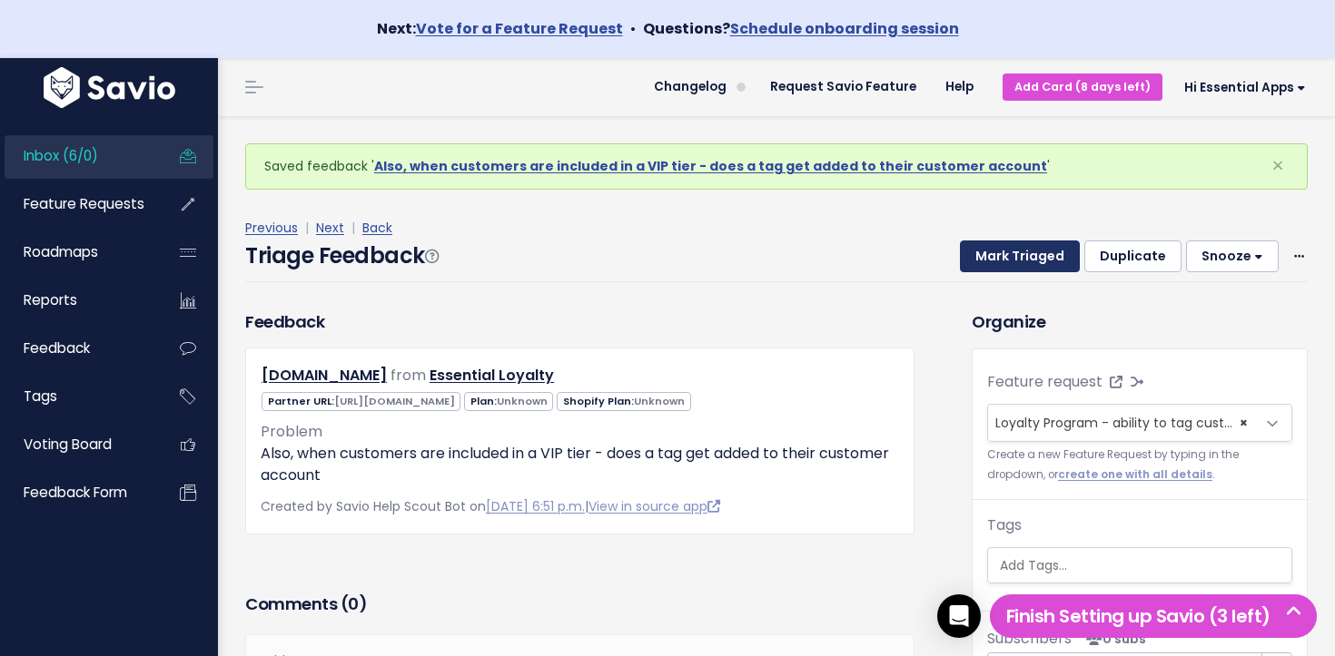
click at [1011, 250] on button "Mark Triaged" at bounding box center [1020, 257] width 120 height 33
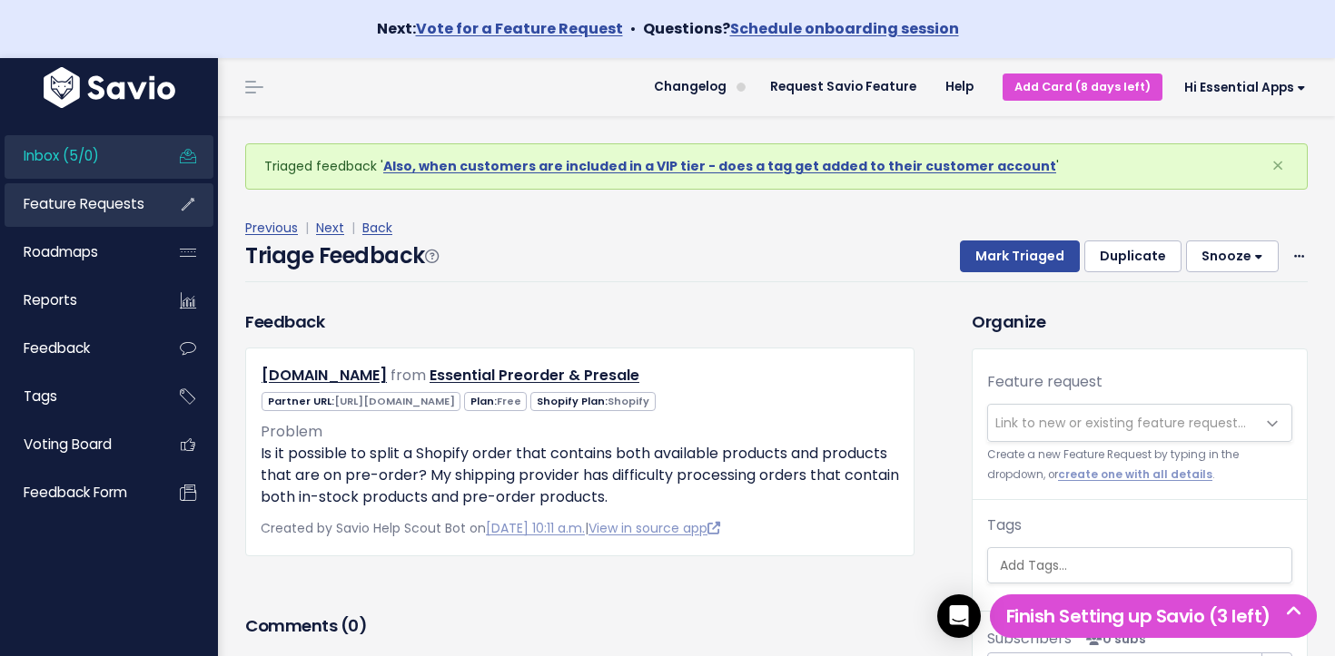
click at [106, 207] on span "Feature Requests" at bounding box center [84, 203] width 121 height 19
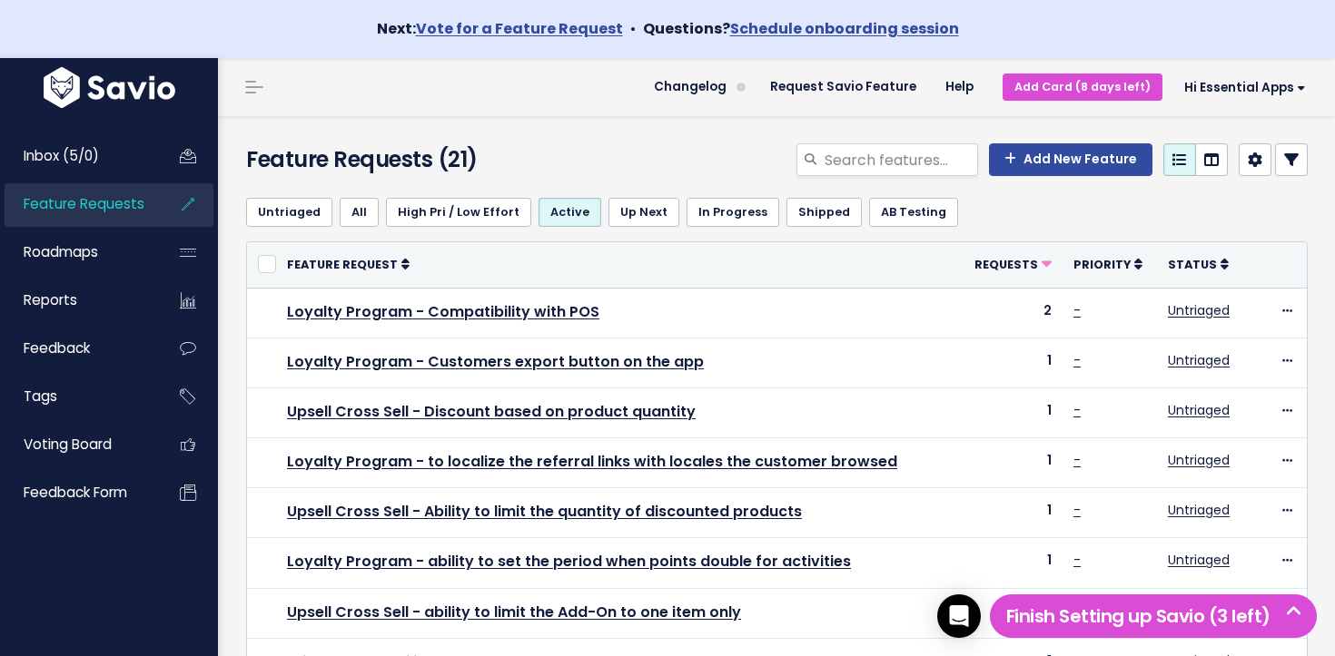
scroll to position [726, 0]
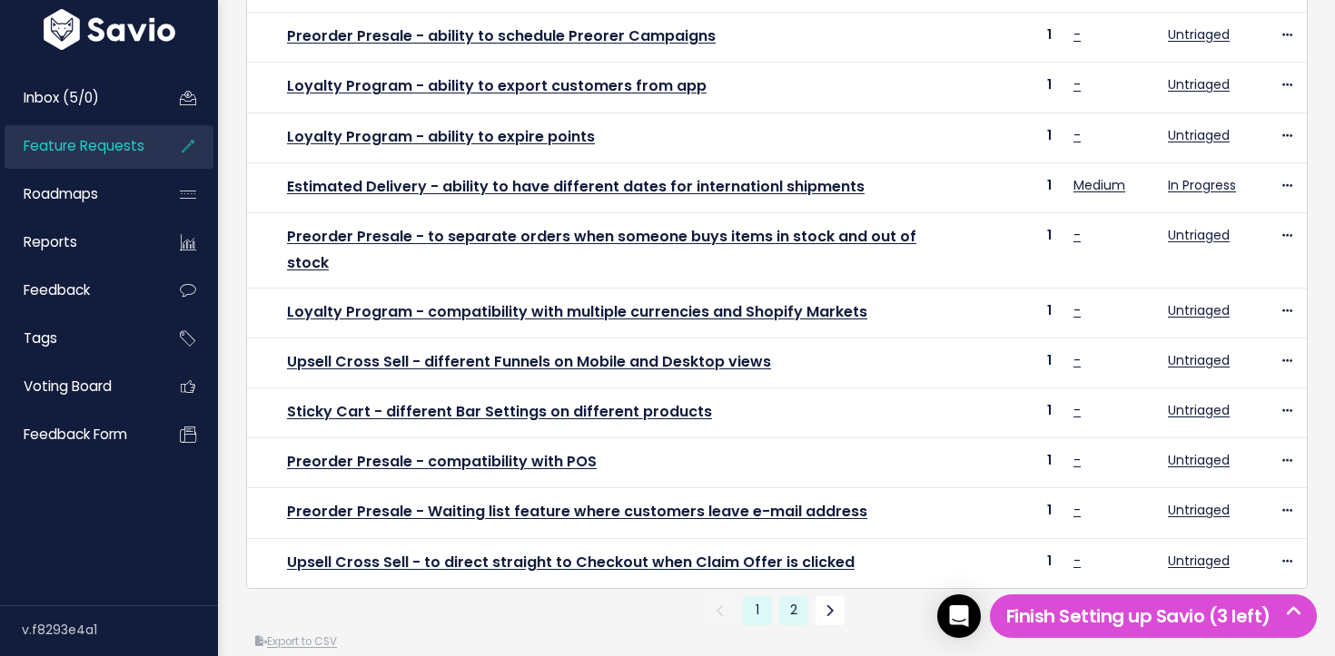
click at [787, 597] on link "2" at bounding box center [793, 611] width 29 height 29
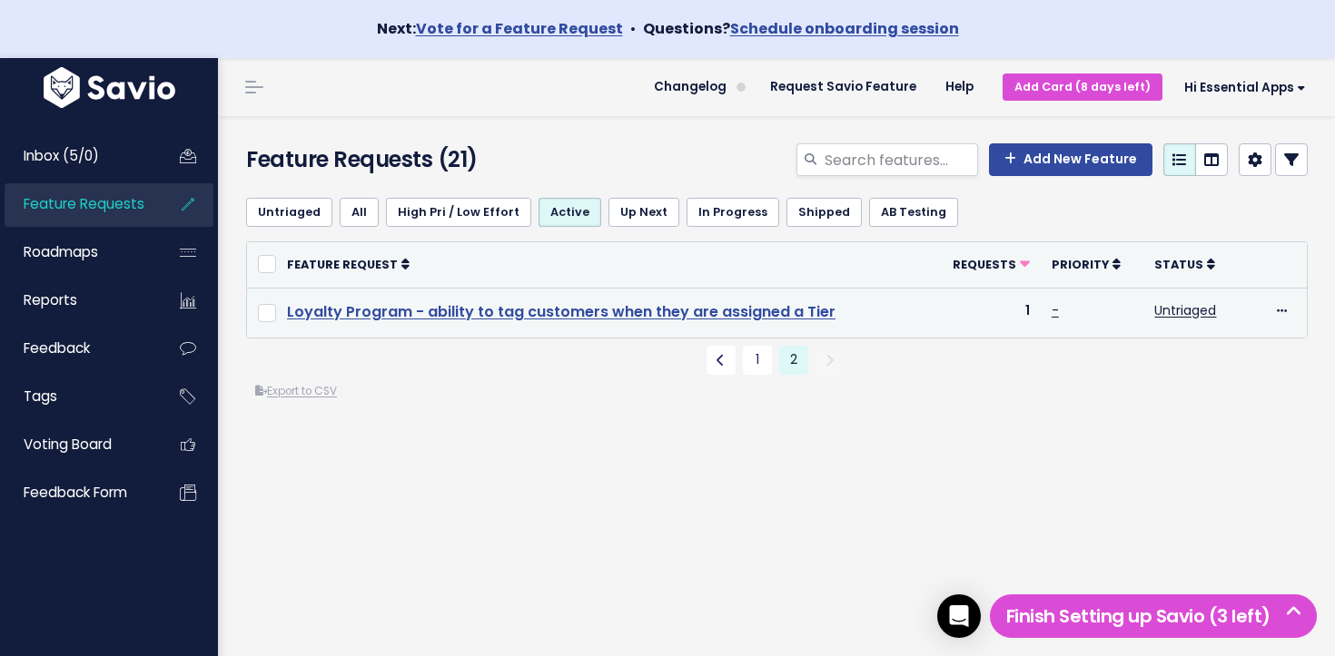
click at [680, 312] on link "Loyalty Program - ability to tag customers when they are assigned a Tier" at bounding box center [561, 311] width 548 height 21
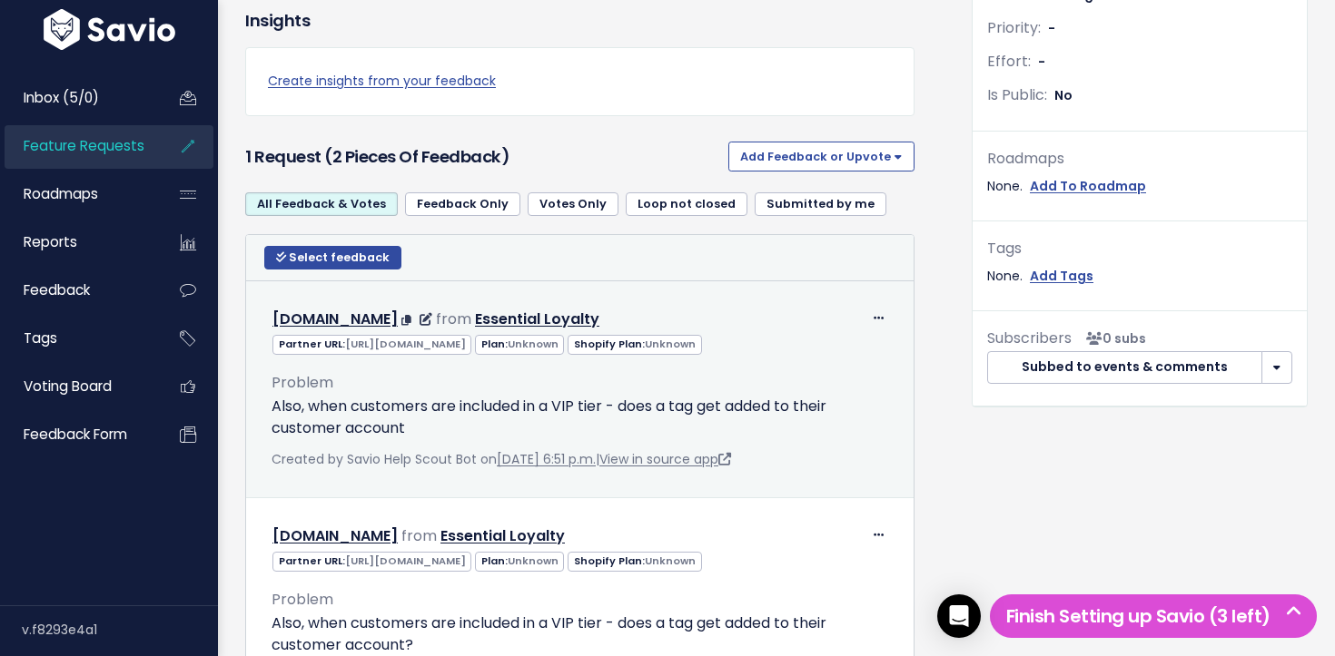
scroll to position [646, 0]
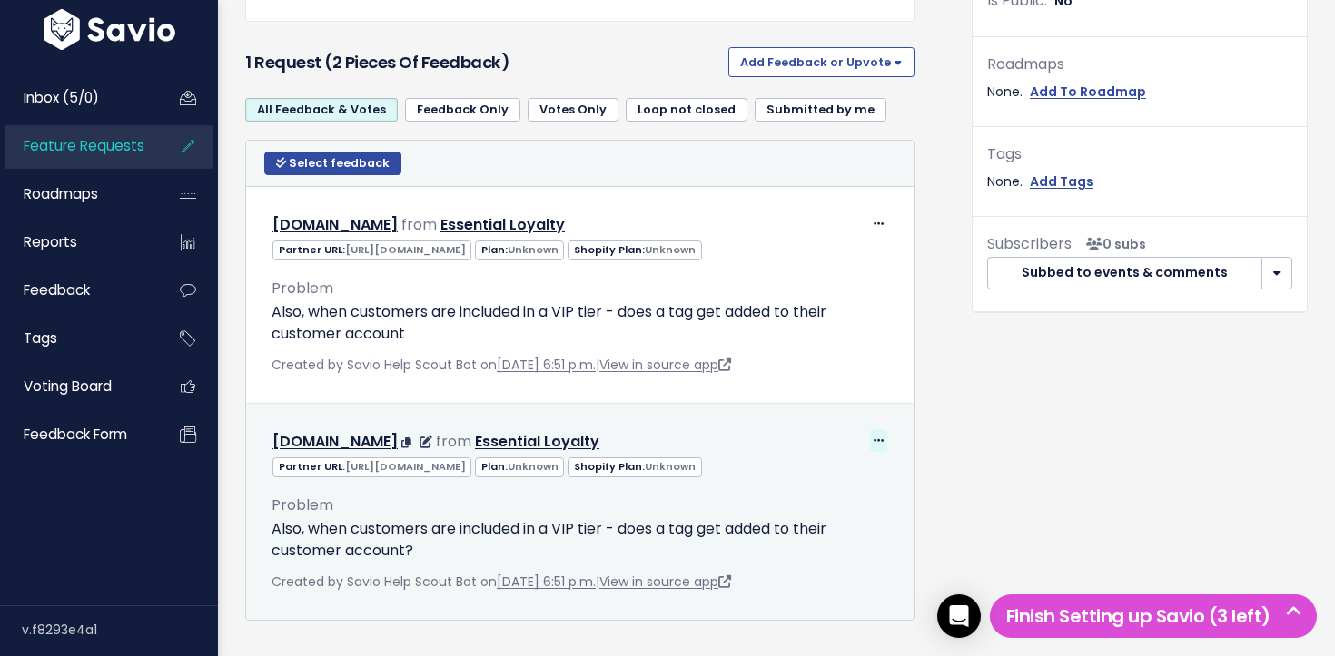
click at [879, 444] on icon at bounding box center [878, 442] width 10 height 12
click at [804, 573] on link "Delete" at bounding box center [832, 561] width 131 height 35
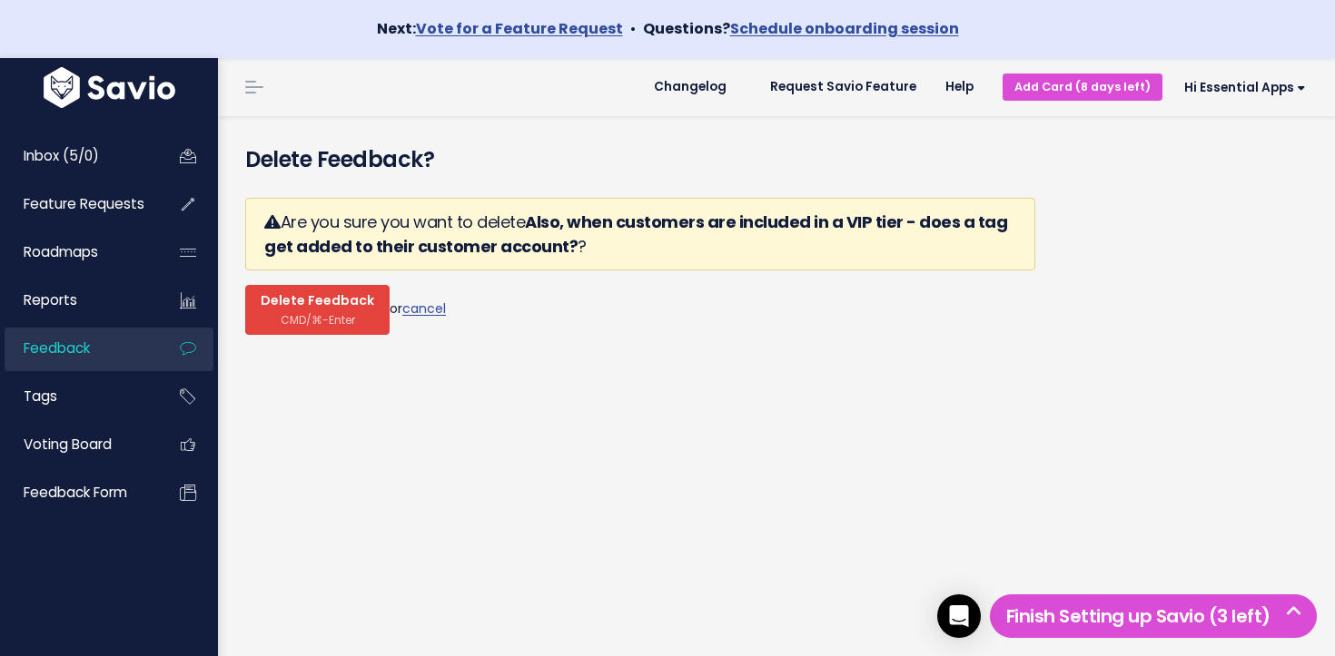
click at [281, 318] on span "CMD/⌘-Enter" at bounding box center [318, 320] width 74 height 14
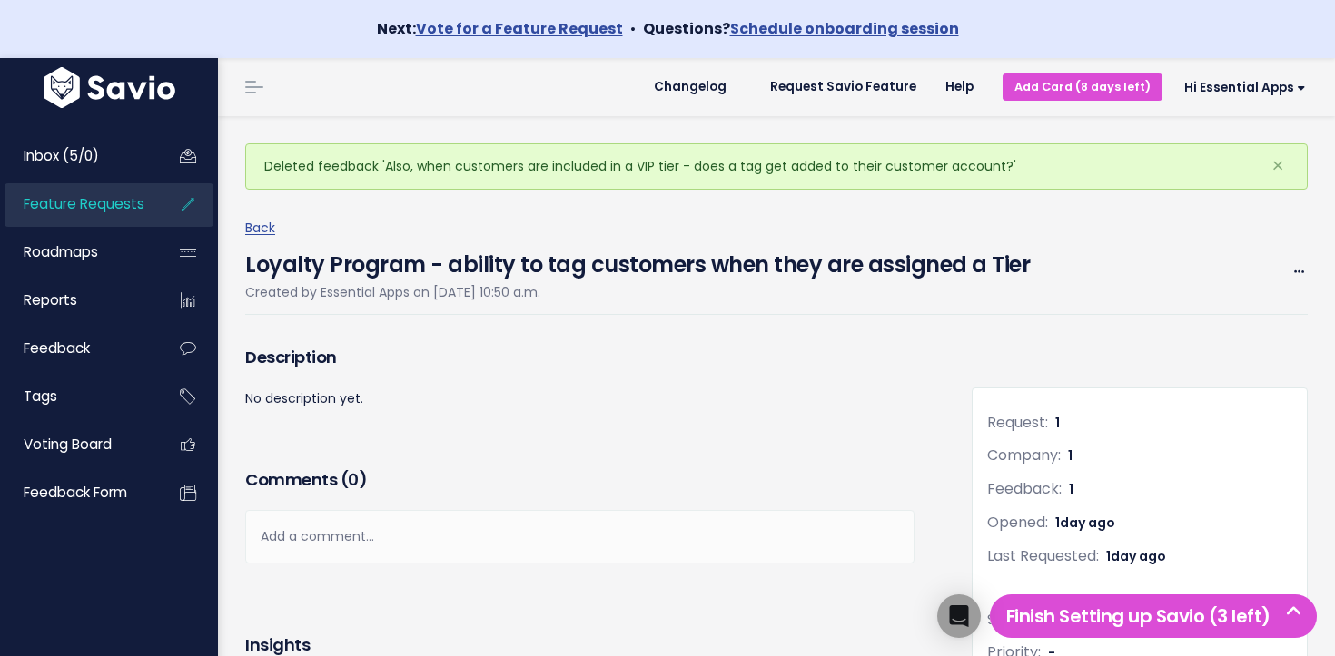
click at [65, 148] on span "Inbox (5/0)" at bounding box center [61, 155] width 75 height 19
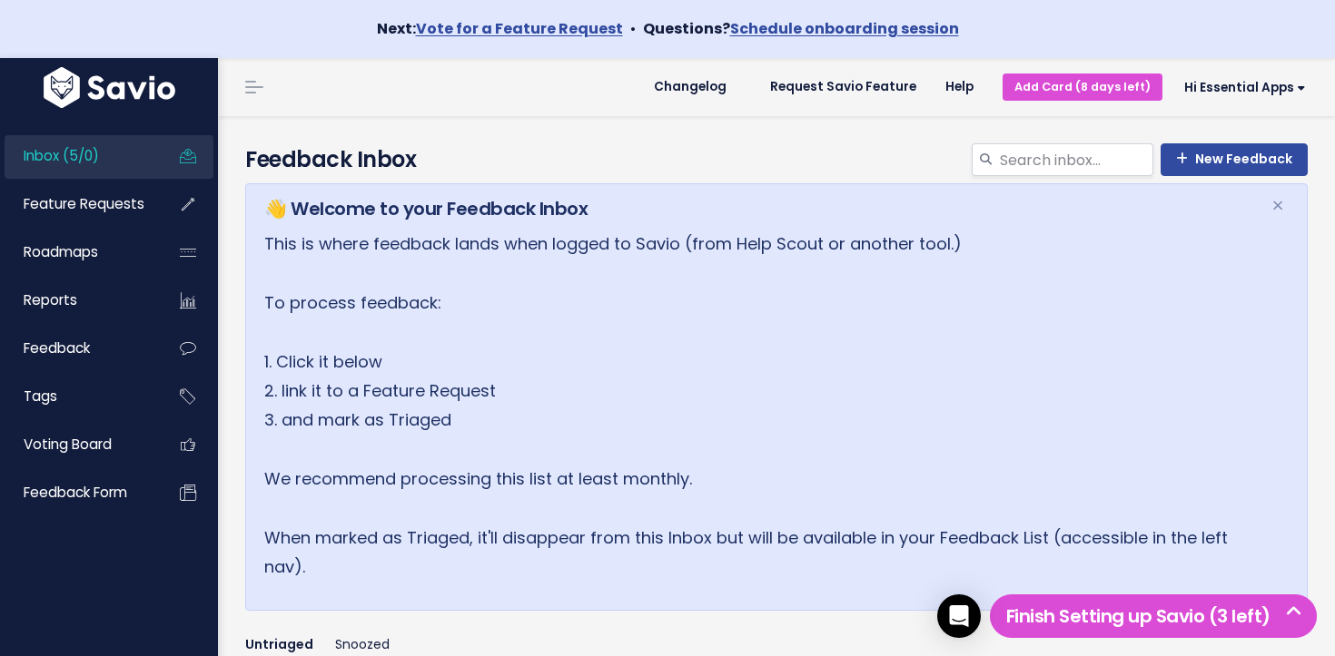
scroll to position [659, 0]
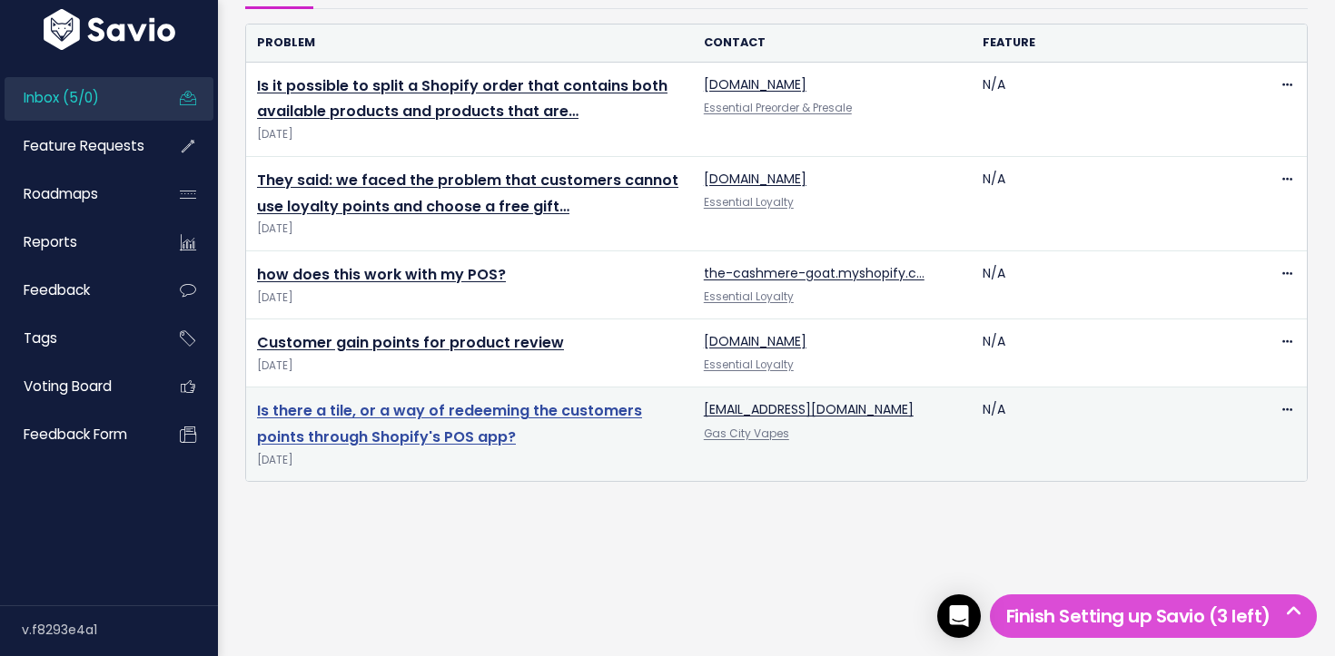
click at [371, 419] on link "Is there a tile, or a way of redeeming the customers points through Shopify's P…" at bounding box center [449, 423] width 385 height 47
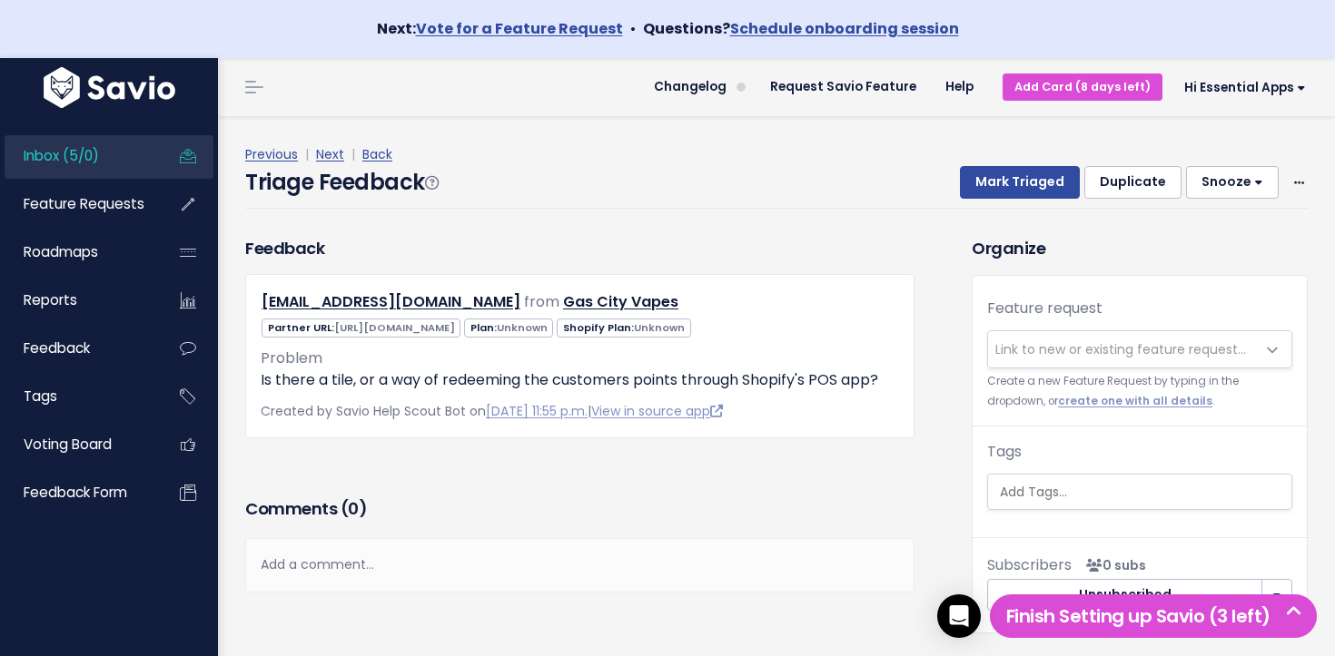
scroll to position [5, 0]
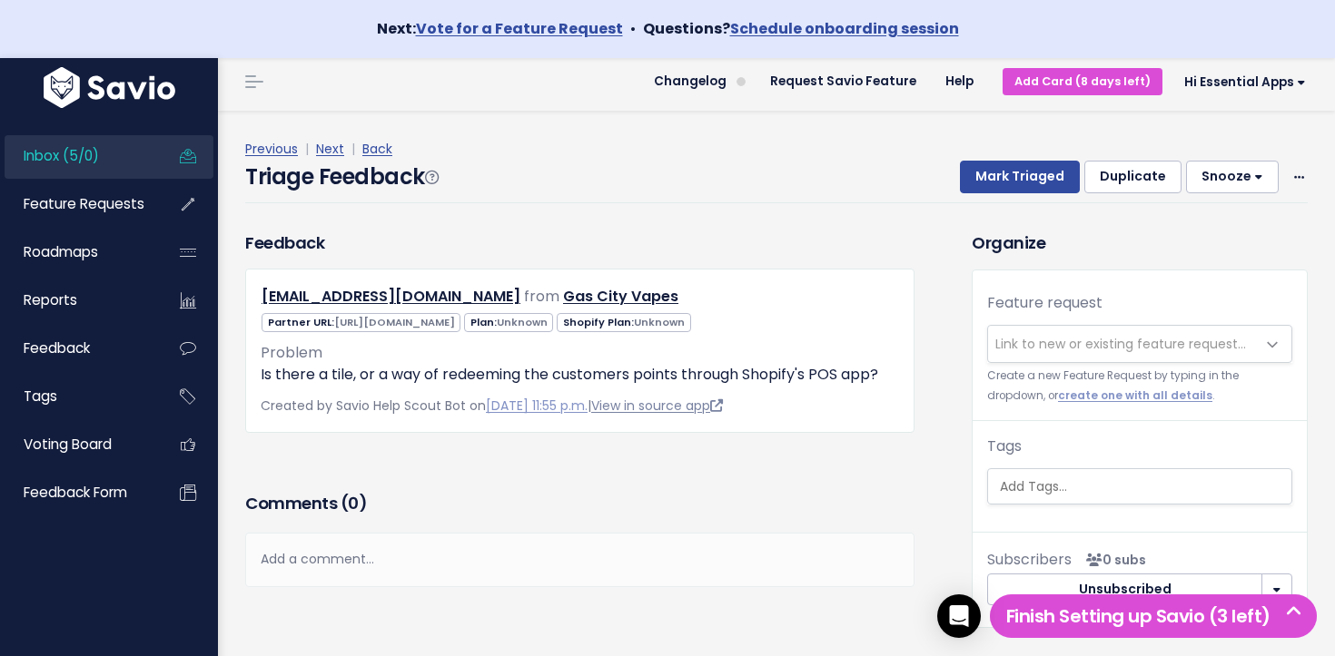
click at [723, 401] on link "View in source app" at bounding box center [657, 406] width 132 height 18
click at [617, 295] on link "Gas City Vapes" at bounding box center [674, 296] width 115 height 21
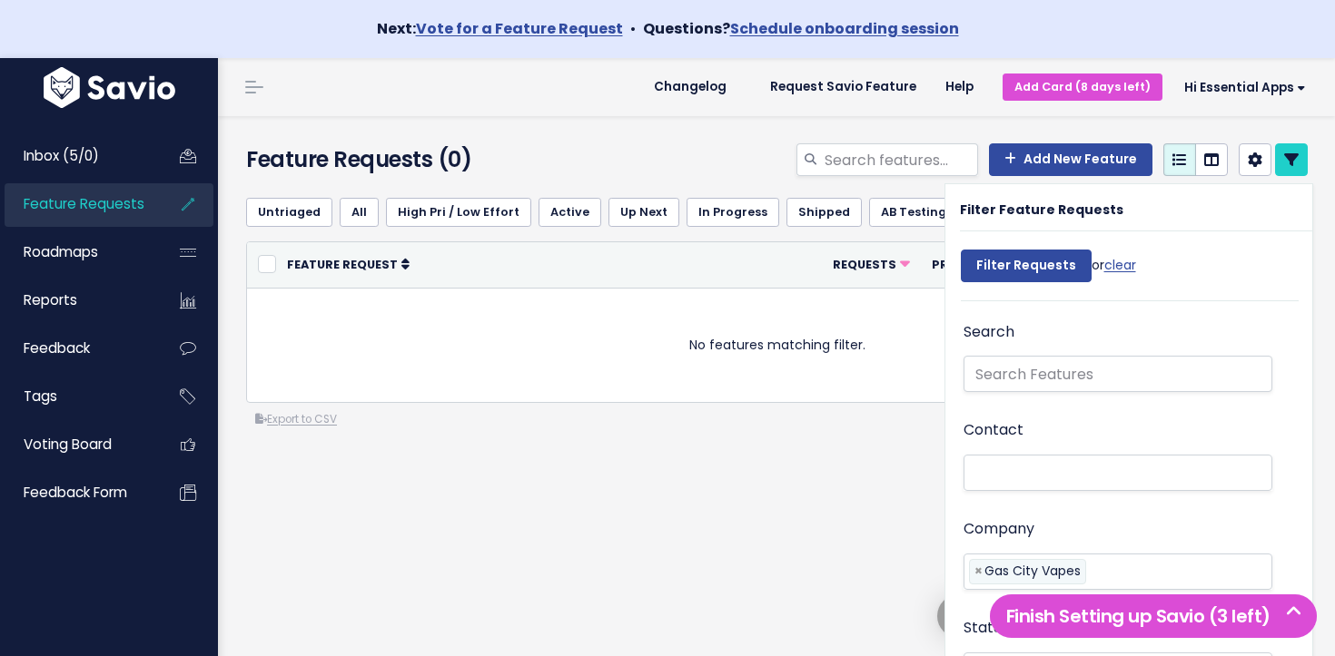
select select
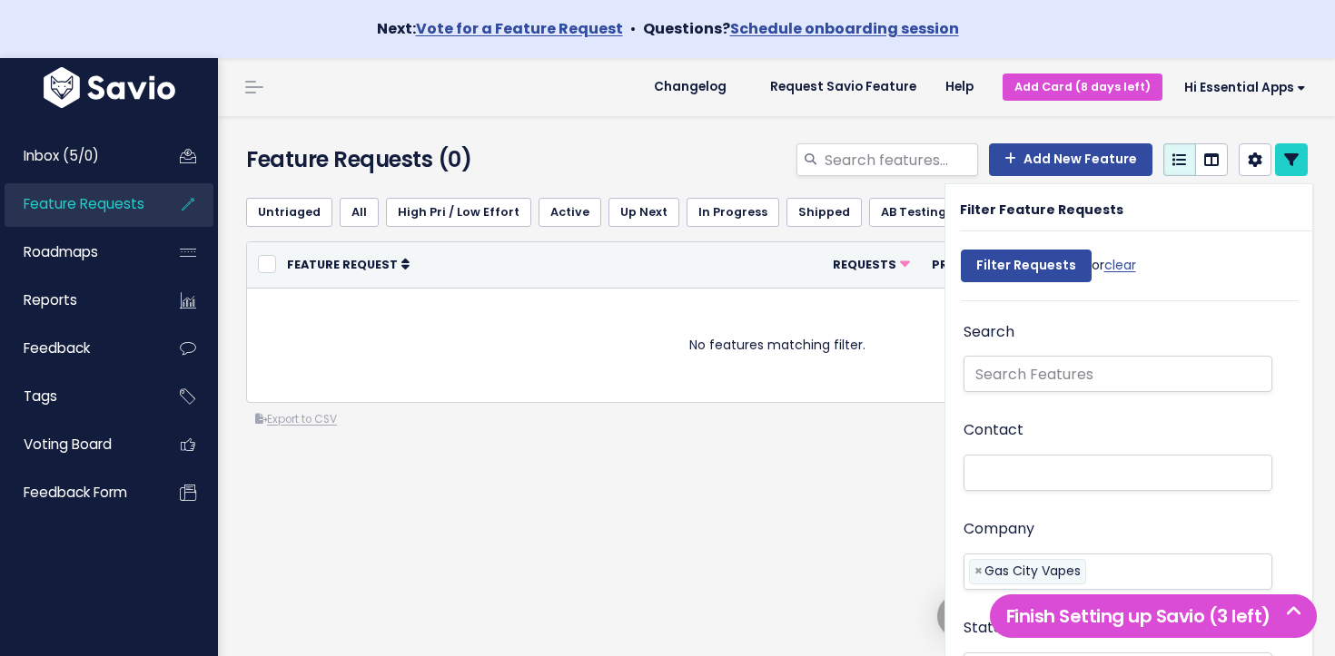
select select
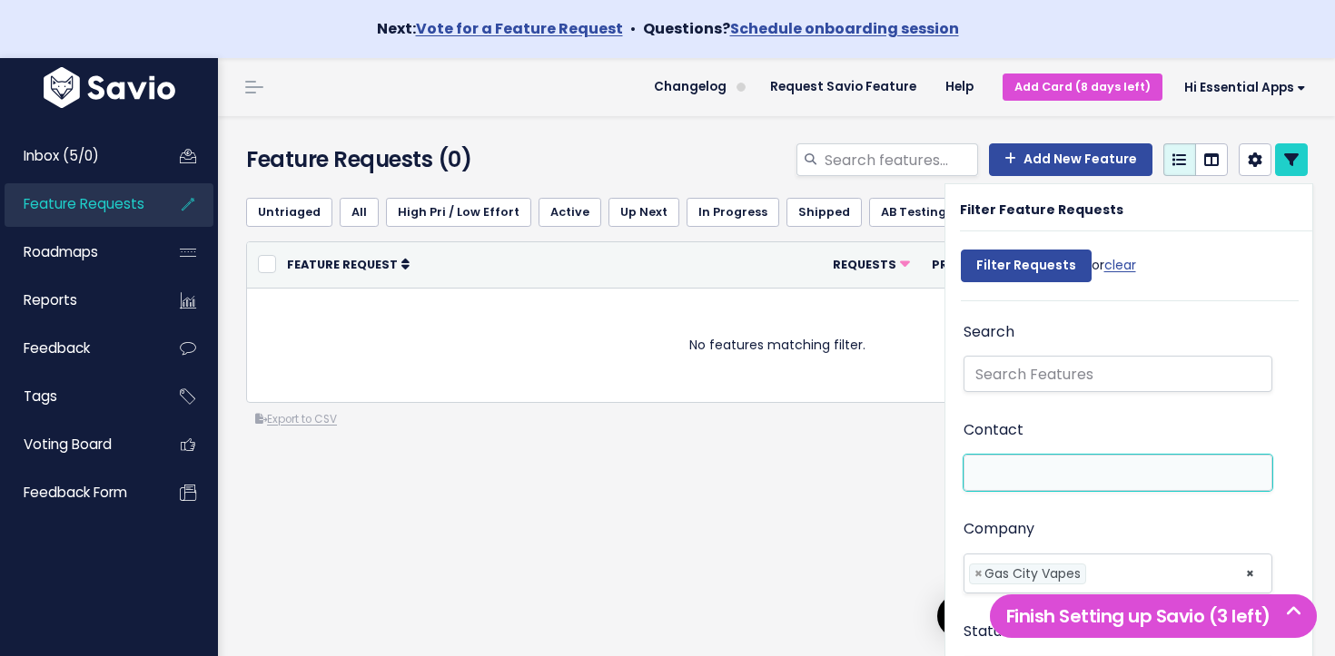
click at [1057, 463] on ul at bounding box center [1118, 473] width 308 height 35
paste input "dakota@gascityvapes.com"
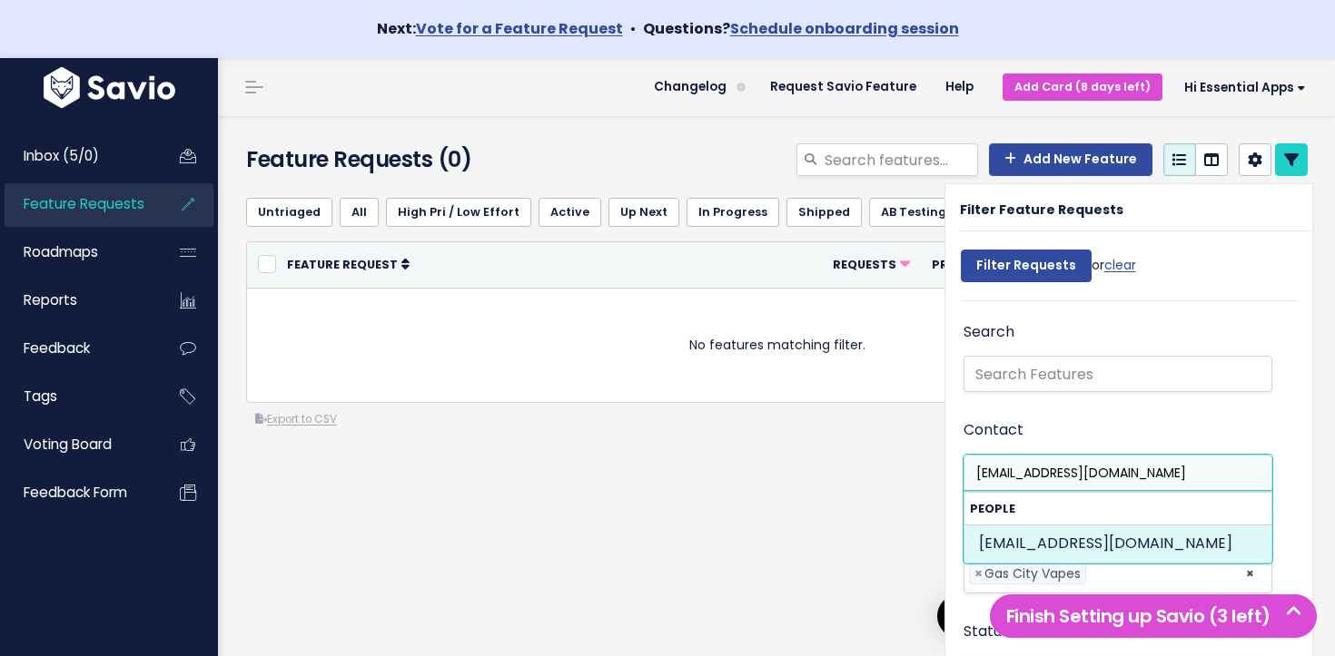
type input "[EMAIL_ADDRESS][DOMAIN_NAME]"
select select "92868355"
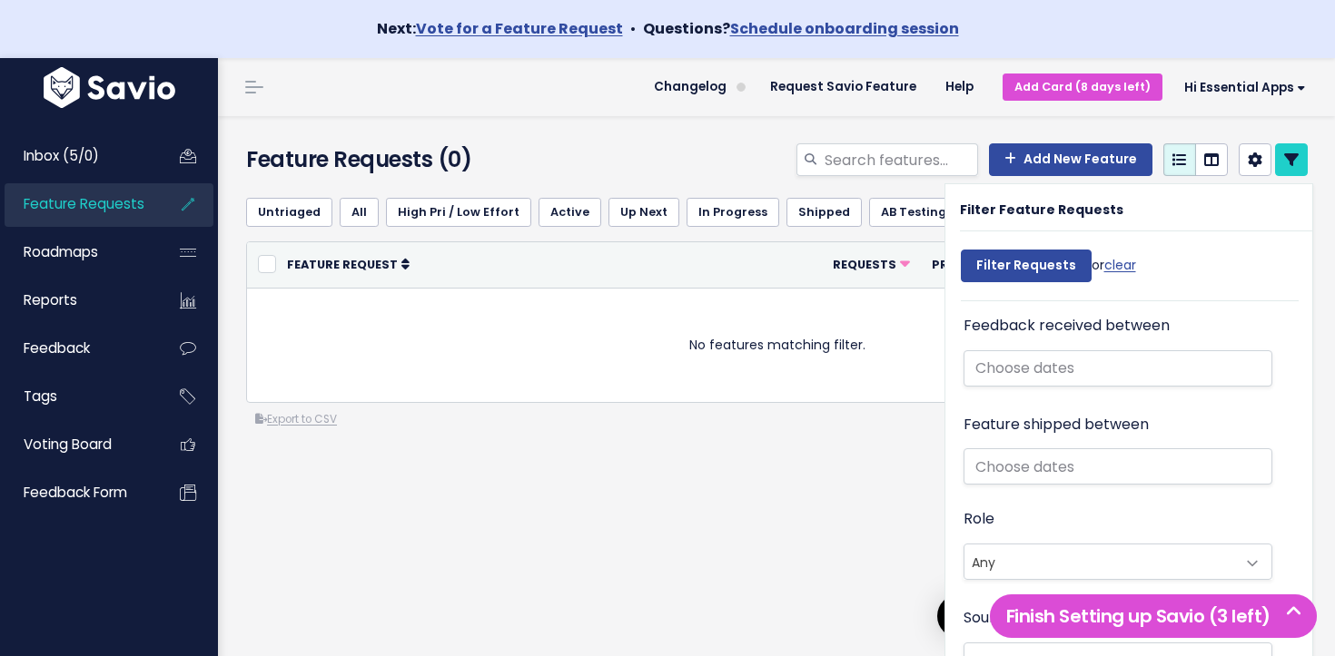
scroll to position [1504, 0]
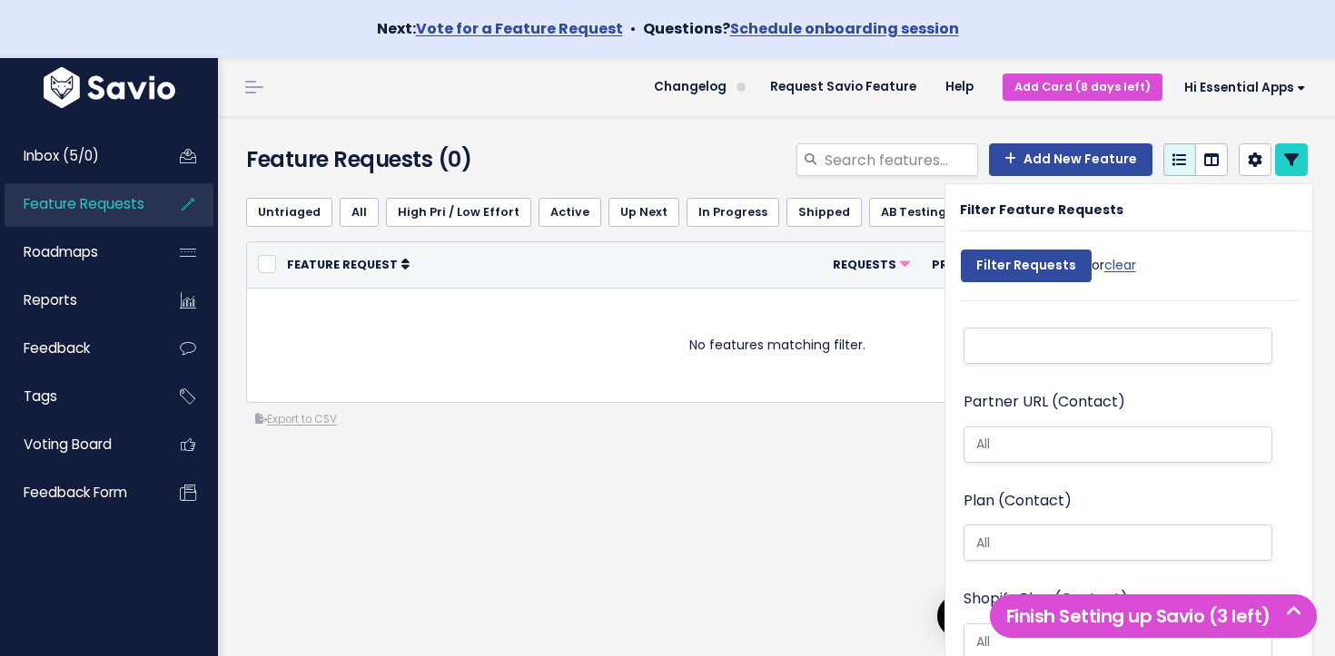
click at [806, 425] on div "Export to CSV" at bounding box center [776, 419] width 1061 height 19
click at [1008, 272] on input "Filter Requests" at bounding box center [1026, 266] width 131 height 33
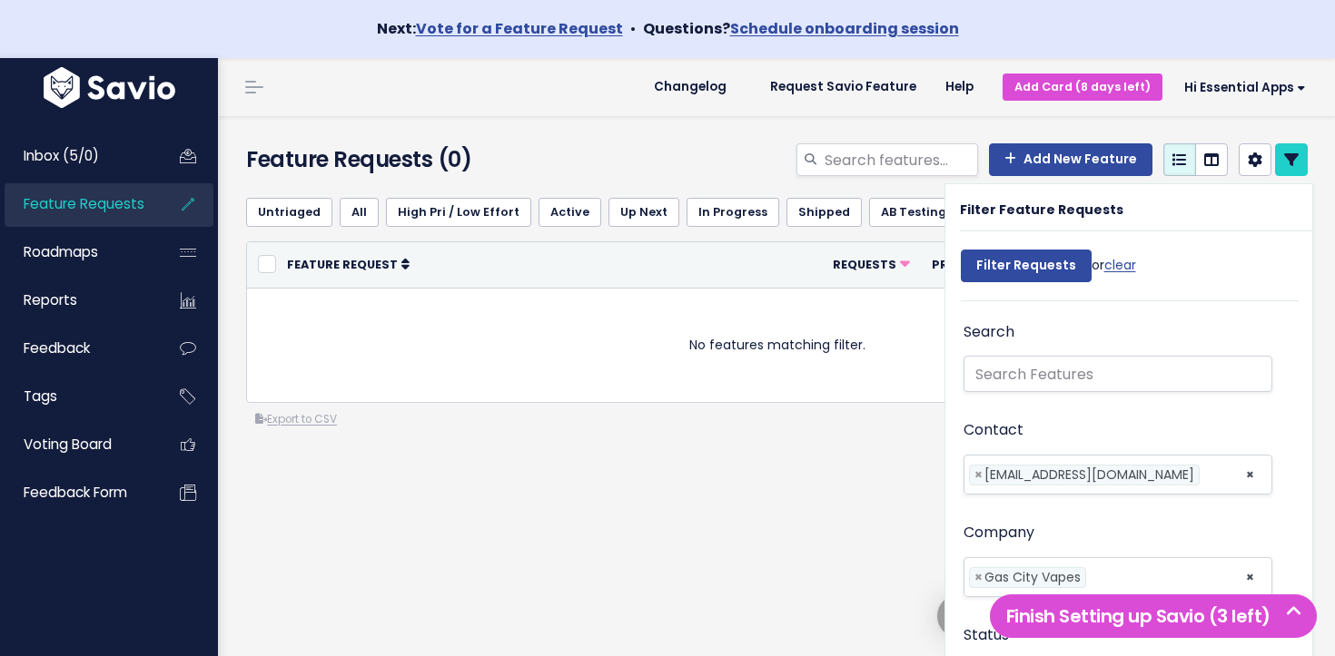
select select
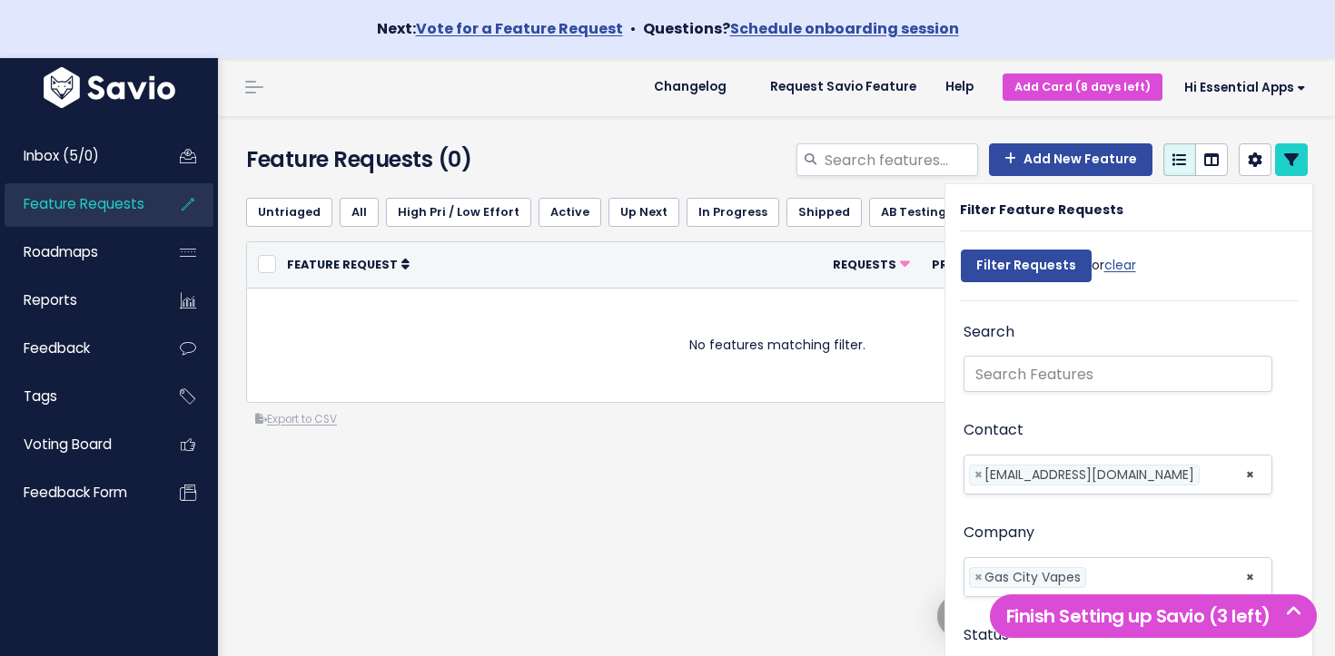
select select
click at [72, 214] on link "Feature Requests" at bounding box center [78, 204] width 146 height 42
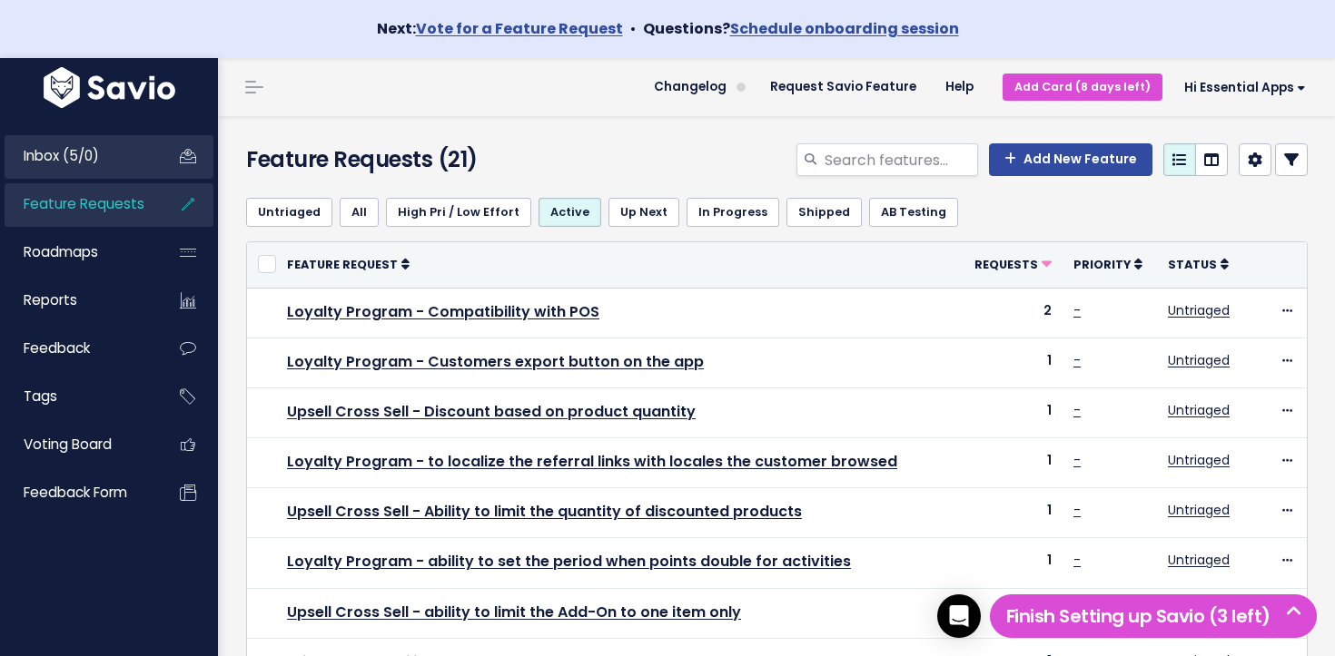
click at [86, 159] on span "Inbox (5/0)" at bounding box center [61, 155] width 75 height 19
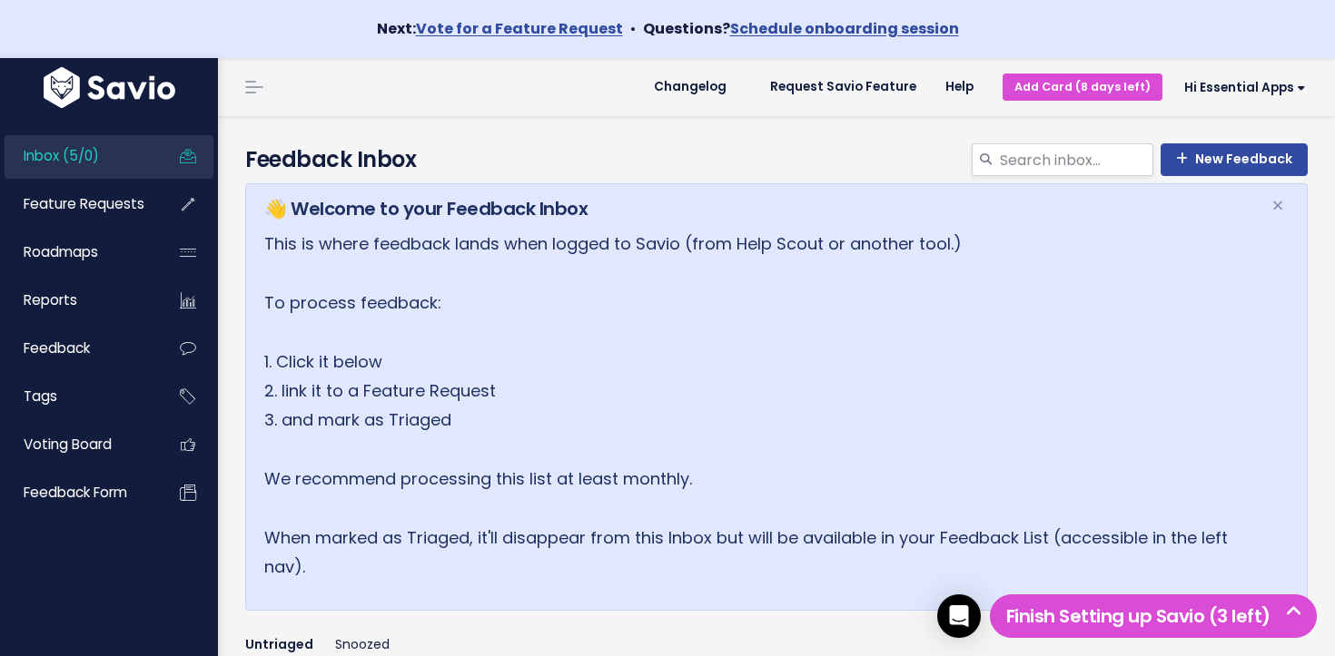
scroll to position [659, 0]
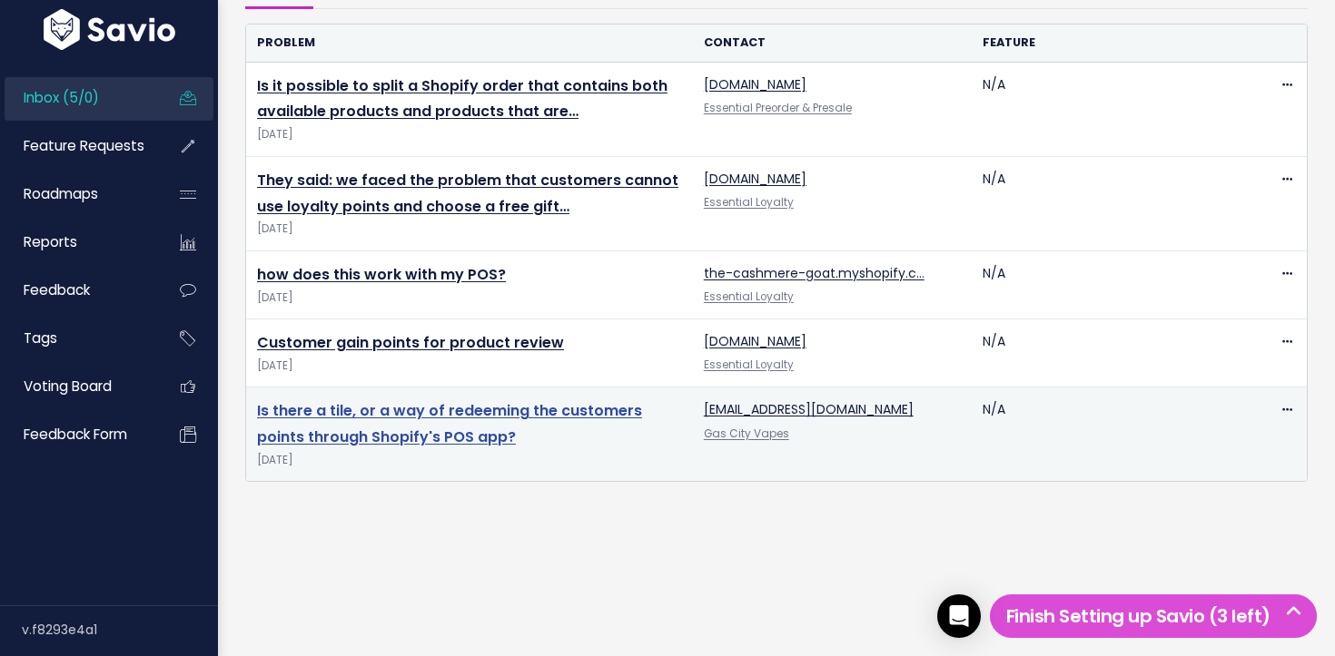
click at [448, 429] on link "Is there a tile, or a way of redeeming the customers points through Shopify's P…" at bounding box center [449, 423] width 385 height 47
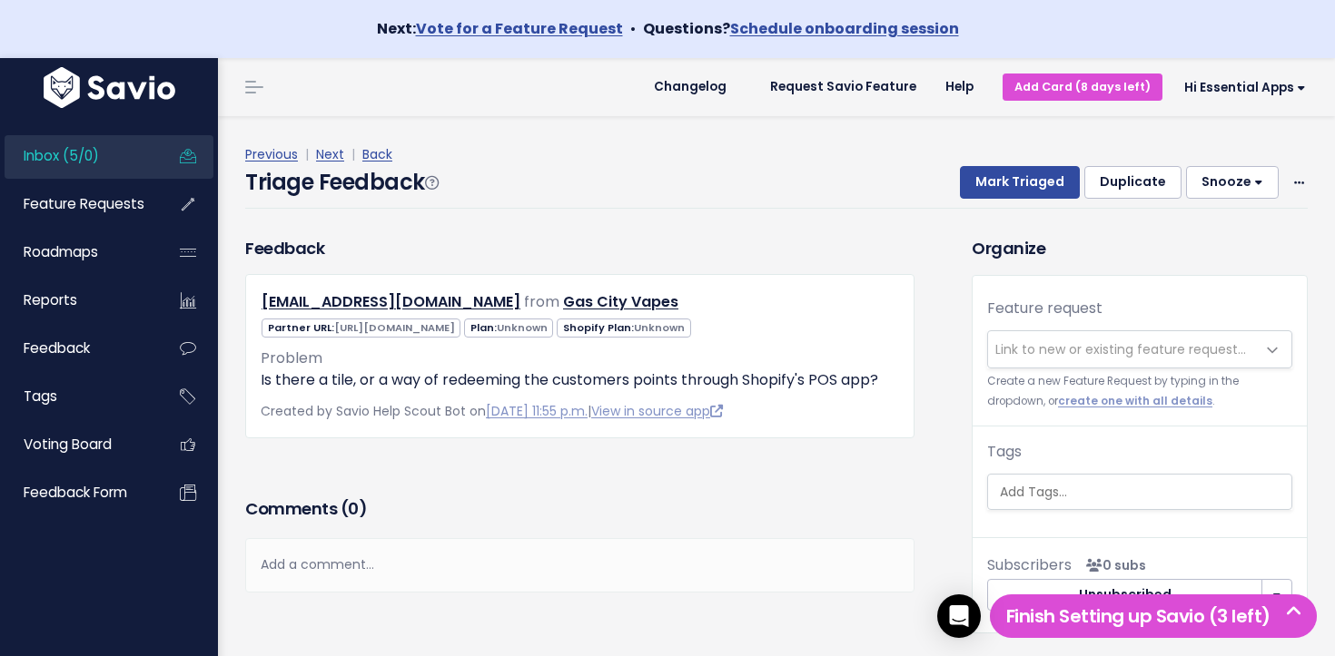
click at [1076, 351] on span "Link to new or existing feature request..." at bounding box center [1120, 349] width 251 height 18
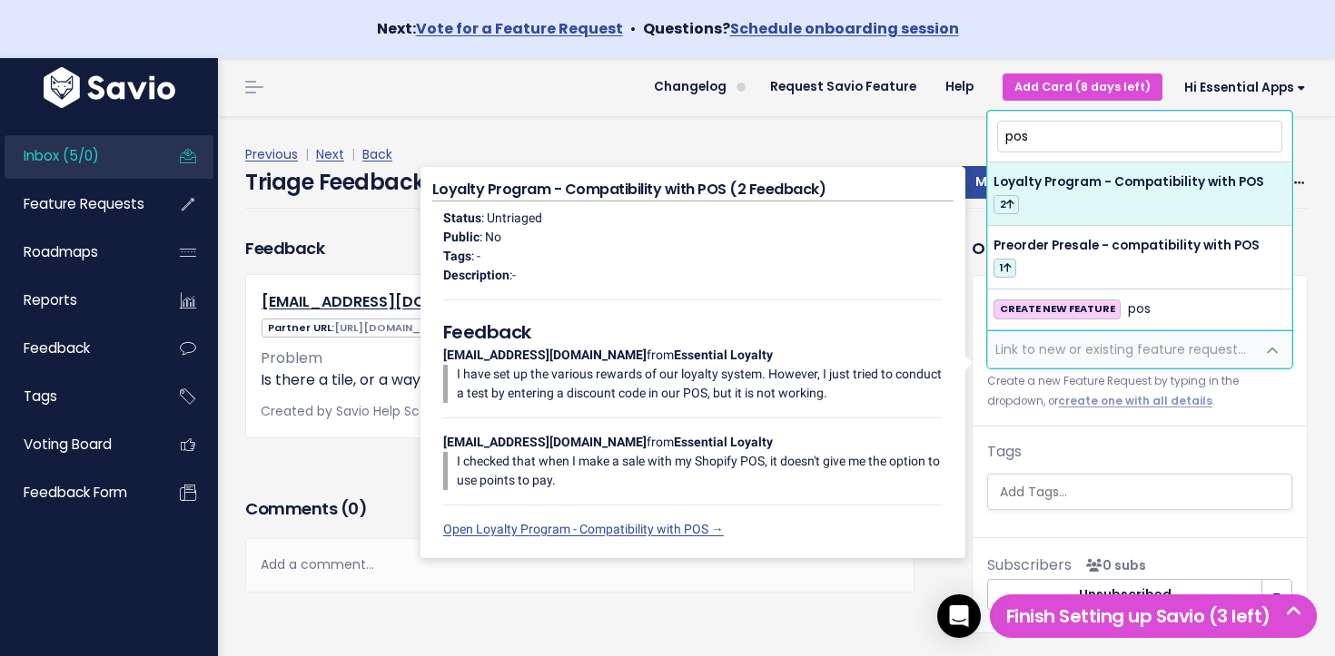
type input "pos"
select select "64380"
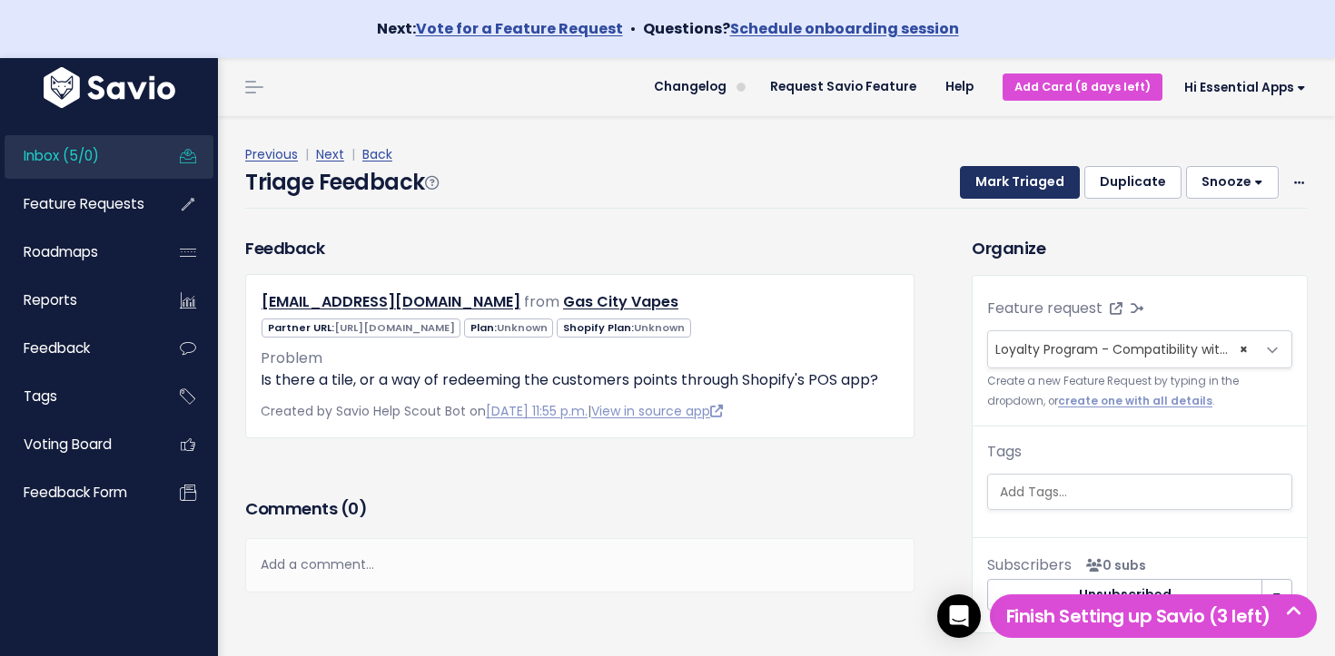
click at [1019, 183] on button "Mark Triaged" at bounding box center [1020, 182] width 120 height 33
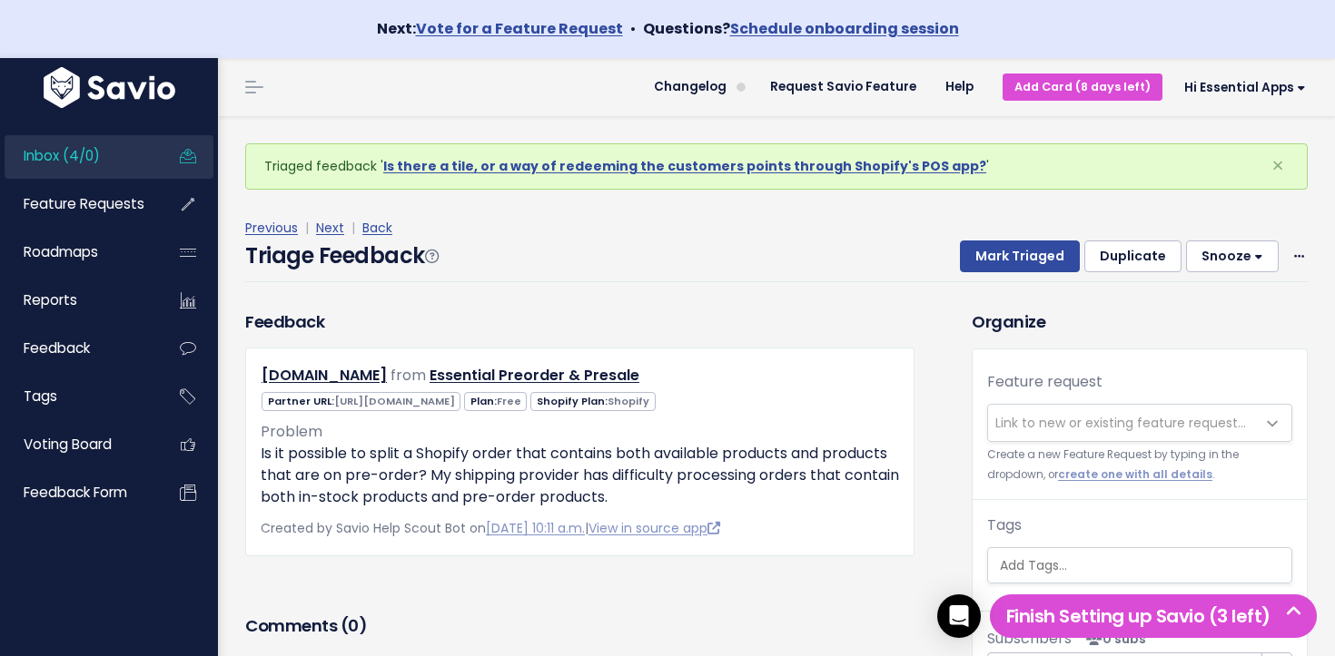
click at [136, 153] on link "Inbox (4/0)" at bounding box center [78, 156] width 146 height 42
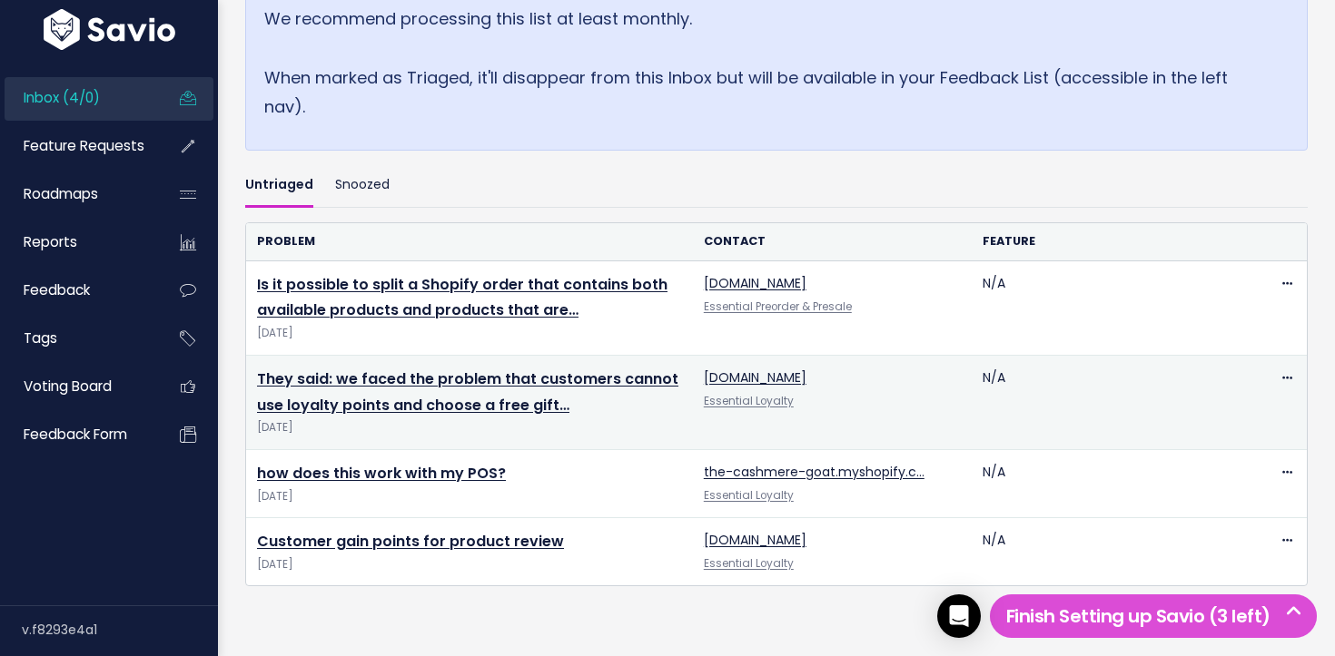
scroll to position [565, 0]
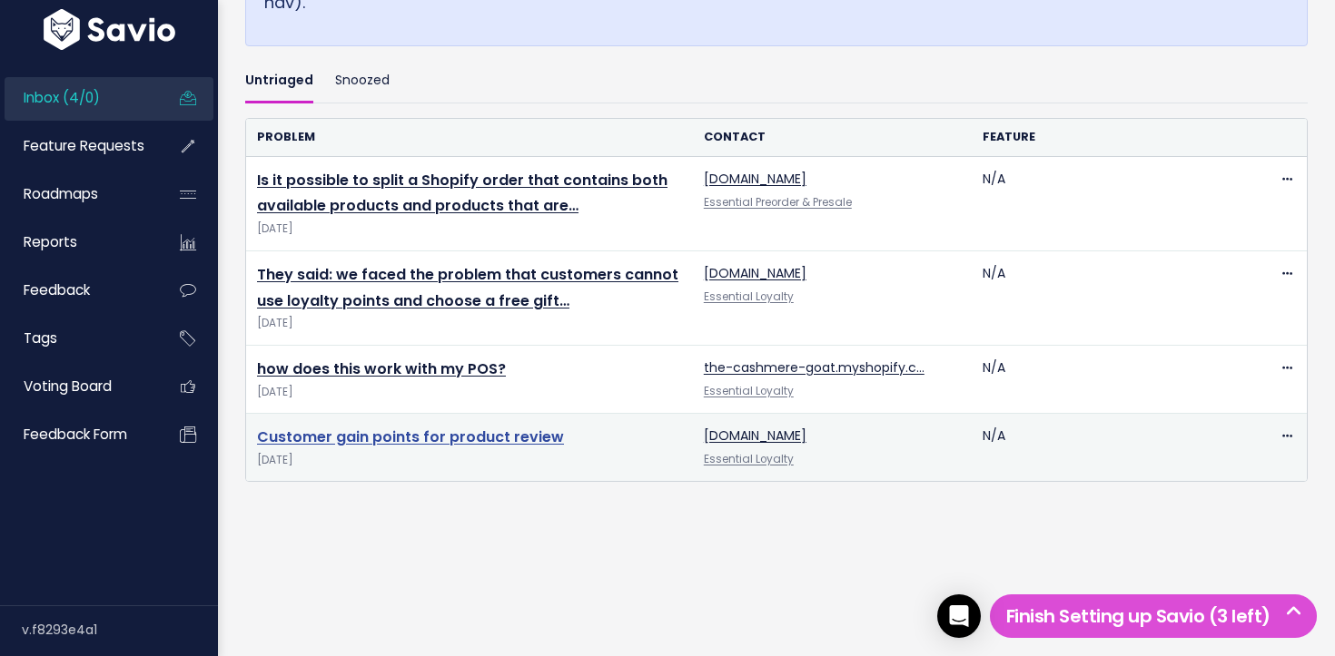
click at [384, 439] on link "Customer gain points for product review" at bounding box center [410, 437] width 307 height 21
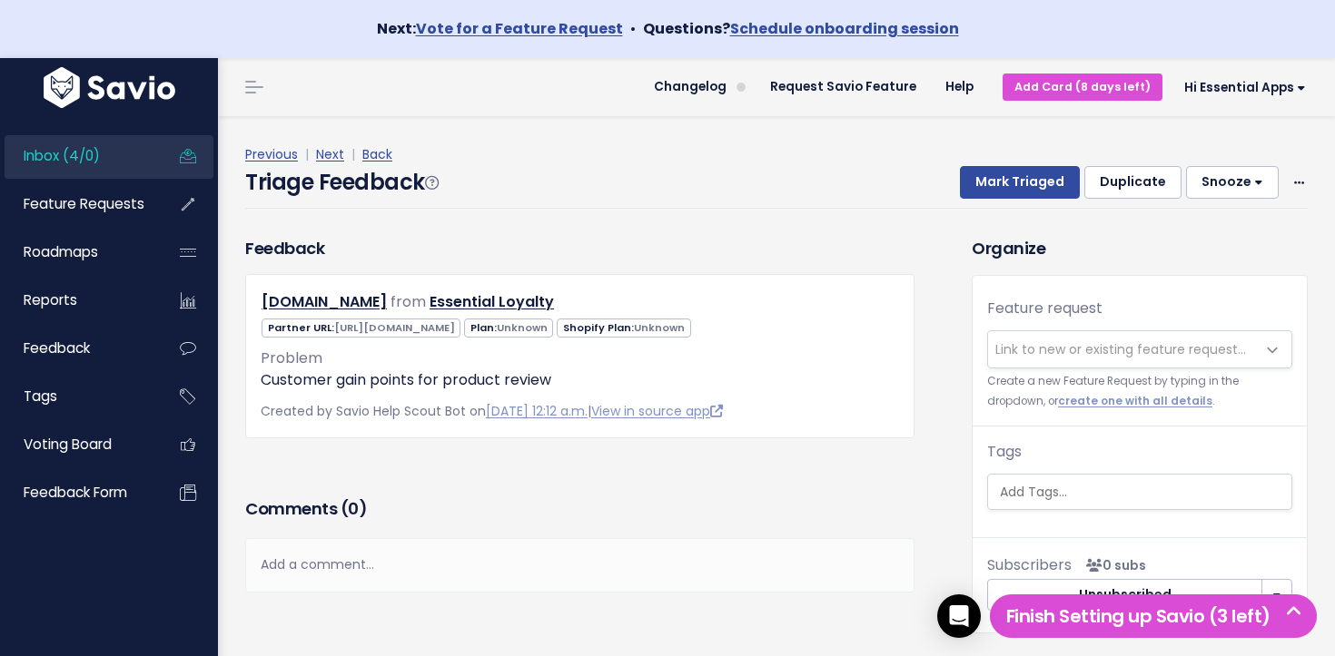
click at [1042, 350] on span "Link to new or existing feature request..." at bounding box center [1120, 349] width 251 height 18
click at [292, 464] on div "Feedback zgwjmy-1e.myshopify.com from Essential Loyalty" at bounding box center [580, 364] width 696 height 257
click at [1037, 350] on span "Link to new or existing feature request..." at bounding box center [1120, 349] width 251 height 18
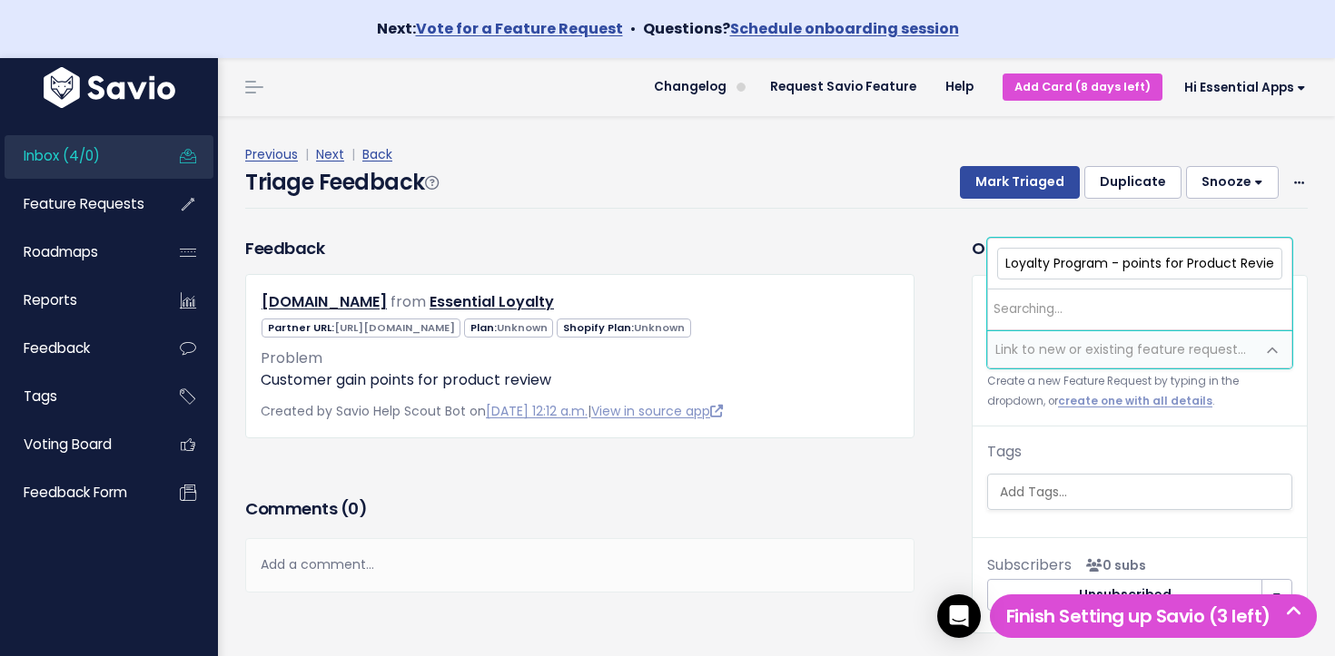
scroll to position [0, 7]
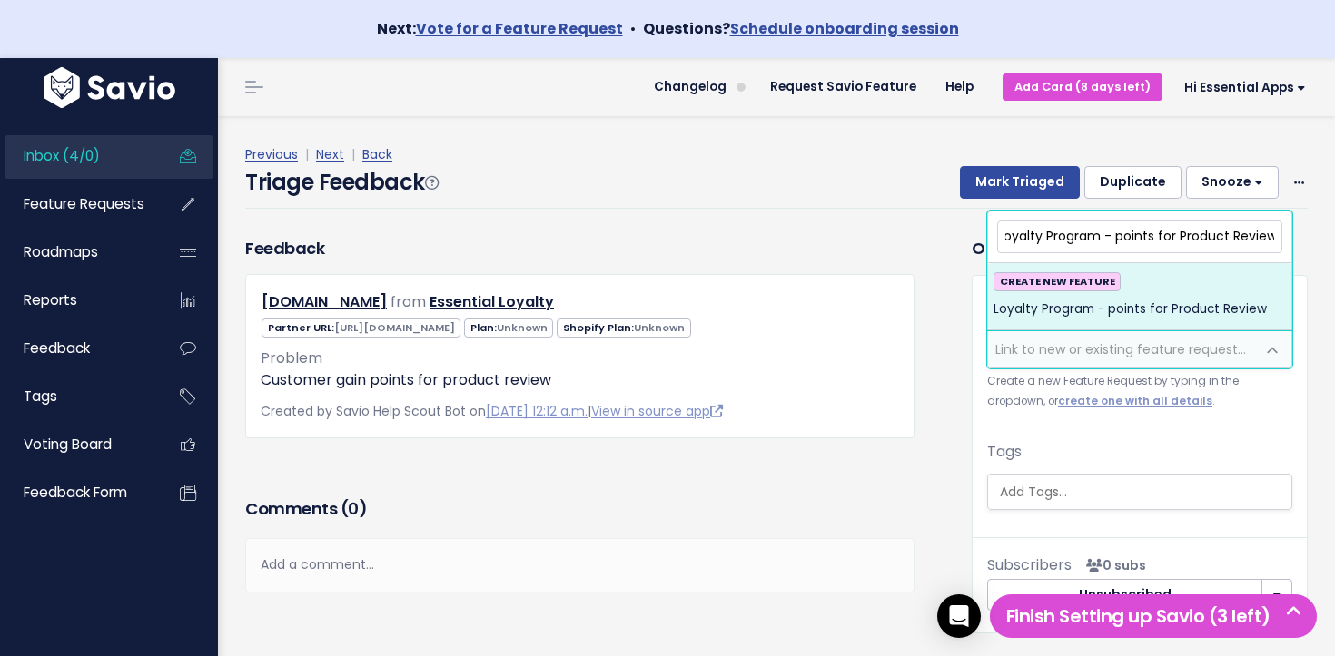
type input "Loyalty Program - points for Product Review"
click at [1103, 295] on div "CREATE NEW FEATURE Loyalty Program - points for Product Review" at bounding box center [1139, 296] width 292 height 49
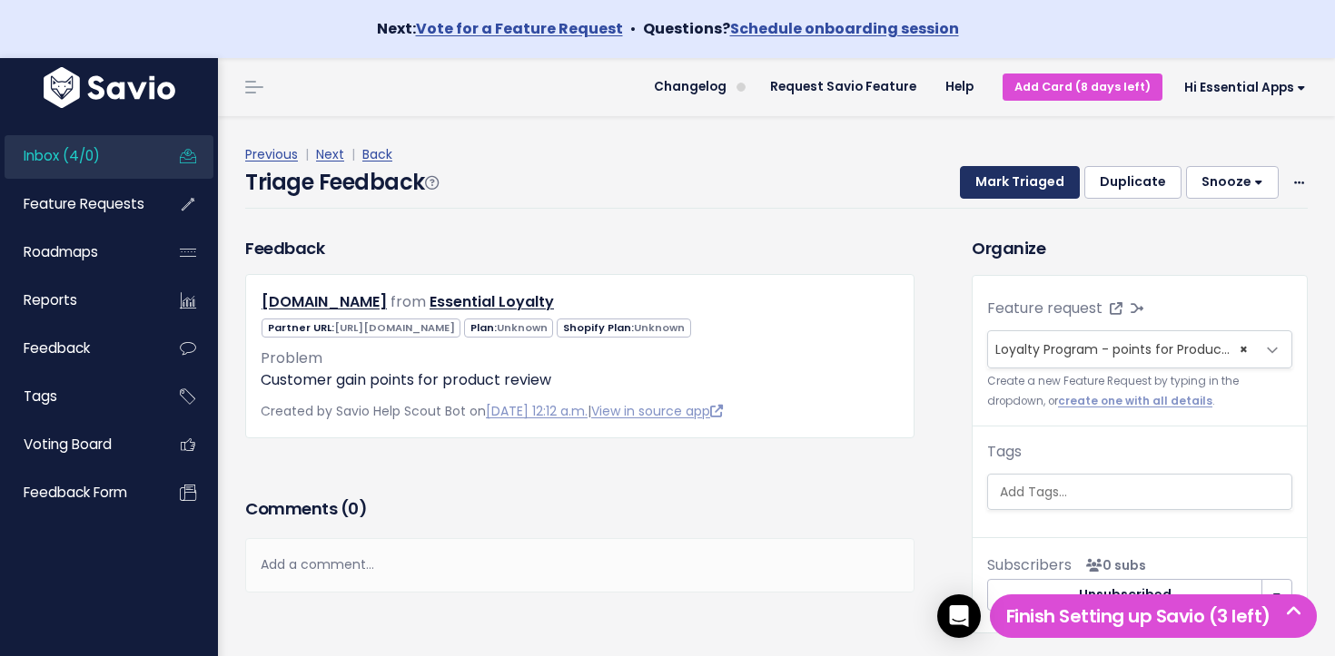
click at [1031, 179] on button "Mark Triaged" at bounding box center [1020, 182] width 120 height 33
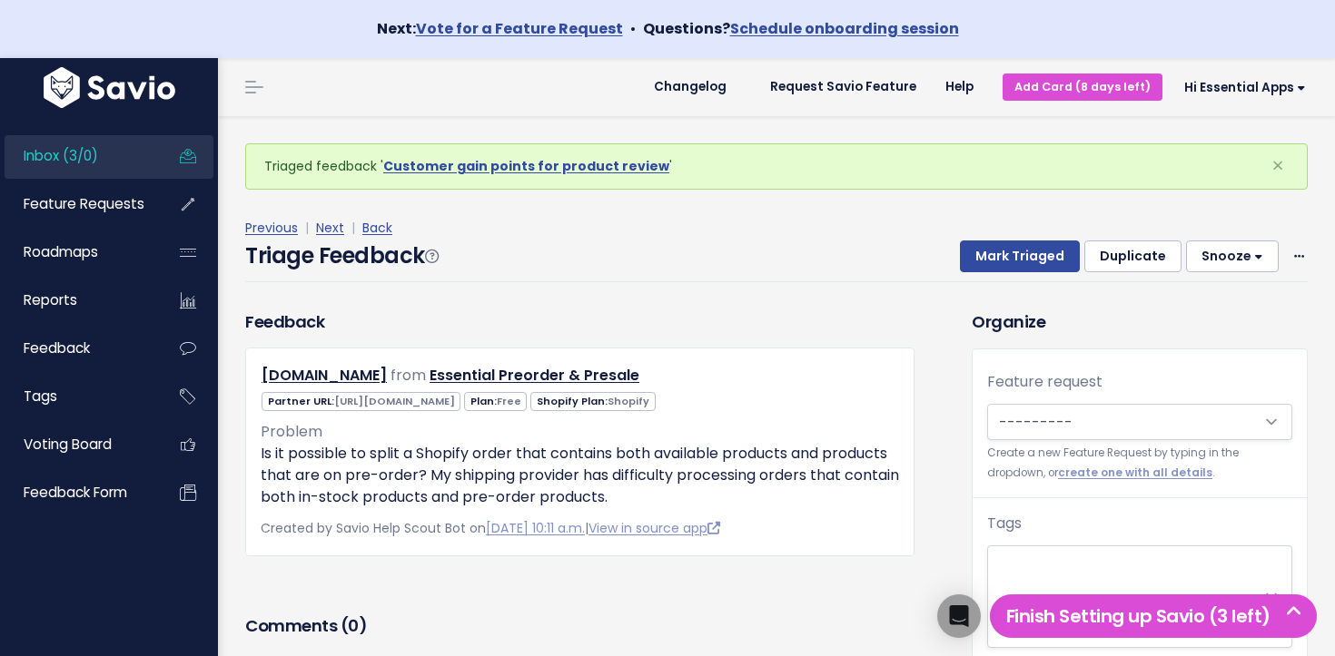
click at [104, 155] on link "Inbox (3/0)" at bounding box center [78, 156] width 146 height 42
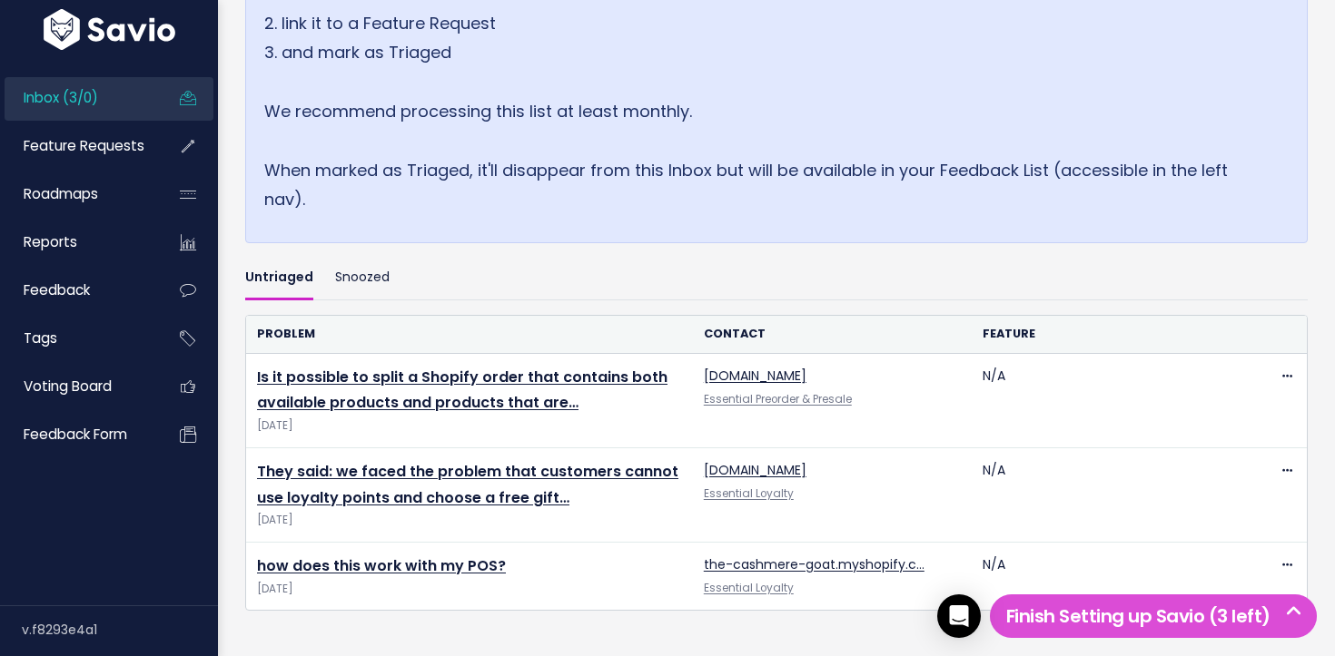
scroll to position [497, 0]
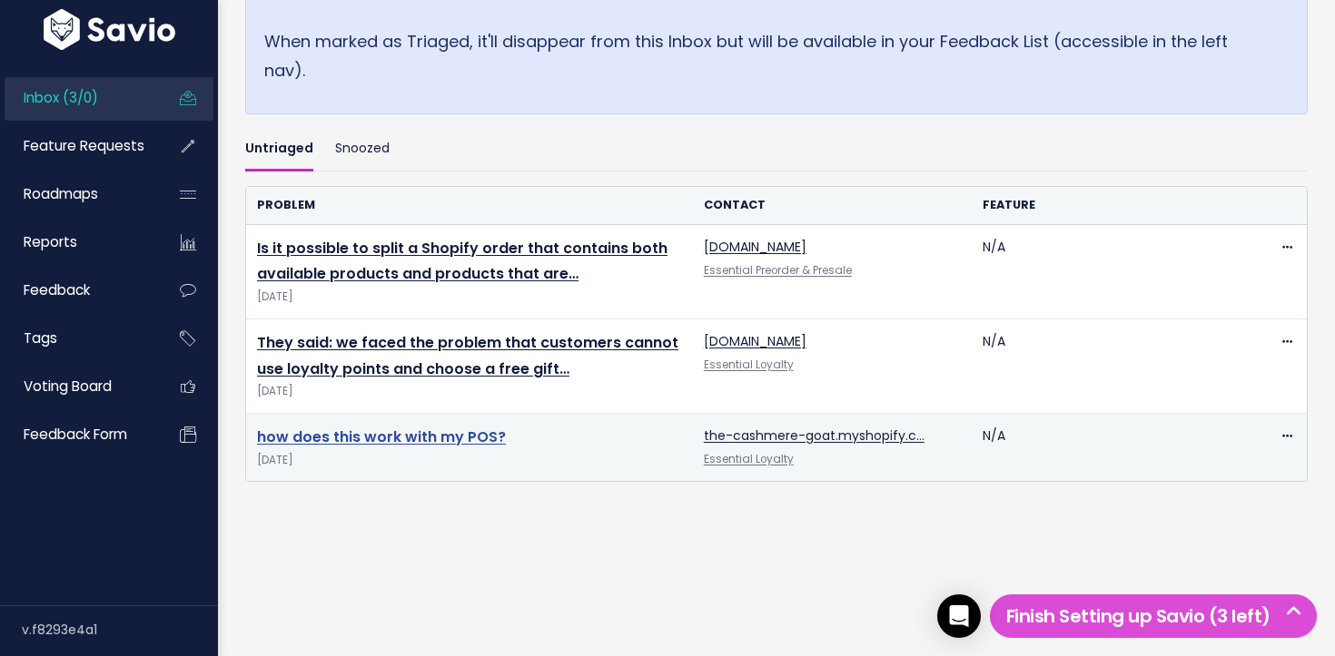
click at [419, 441] on link "how does this work with my POS?" at bounding box center [381, 437] width 249 height 21
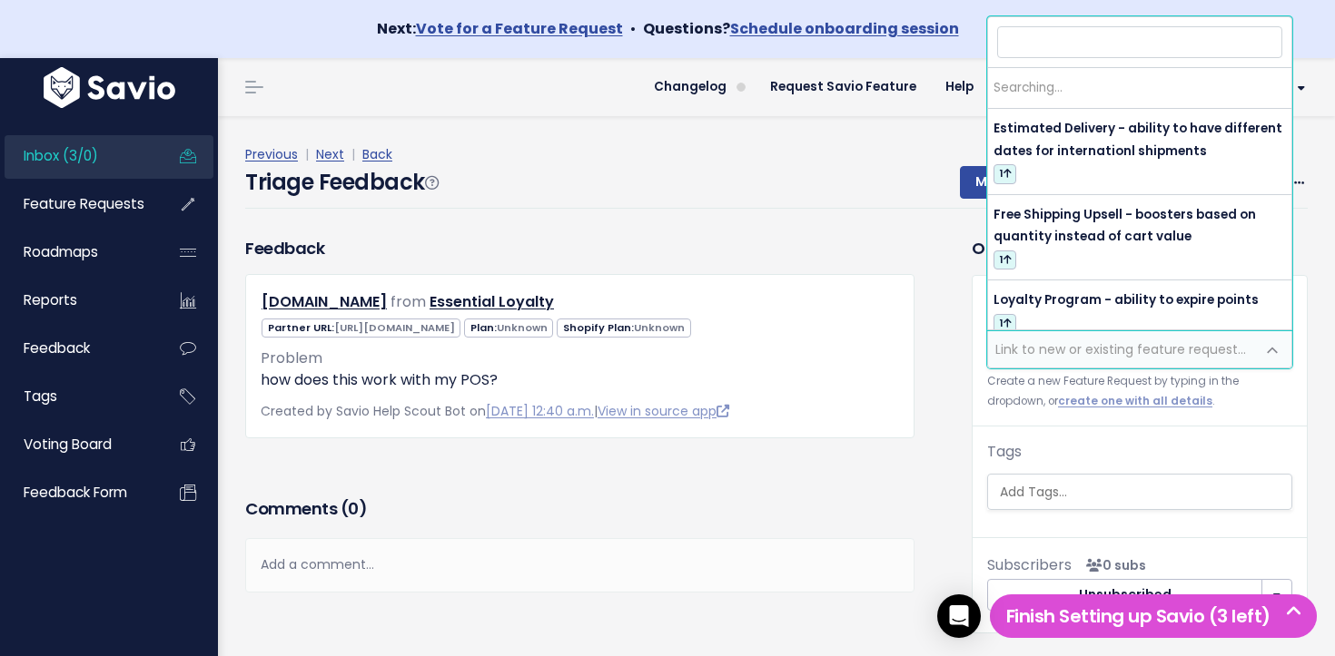
click at [1095, 347] on span "Link to new or existing feature request..." at bounding box center [1120, 349] width 251 height 18
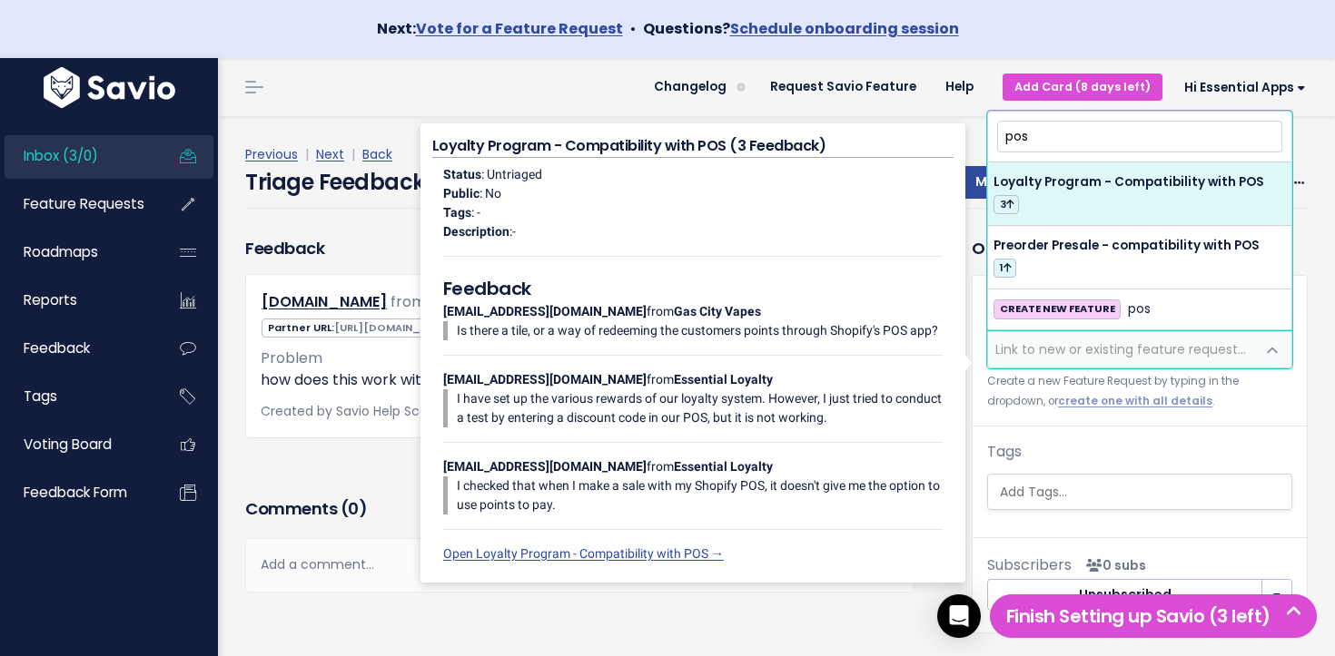
type input "pos"
select select "64380"
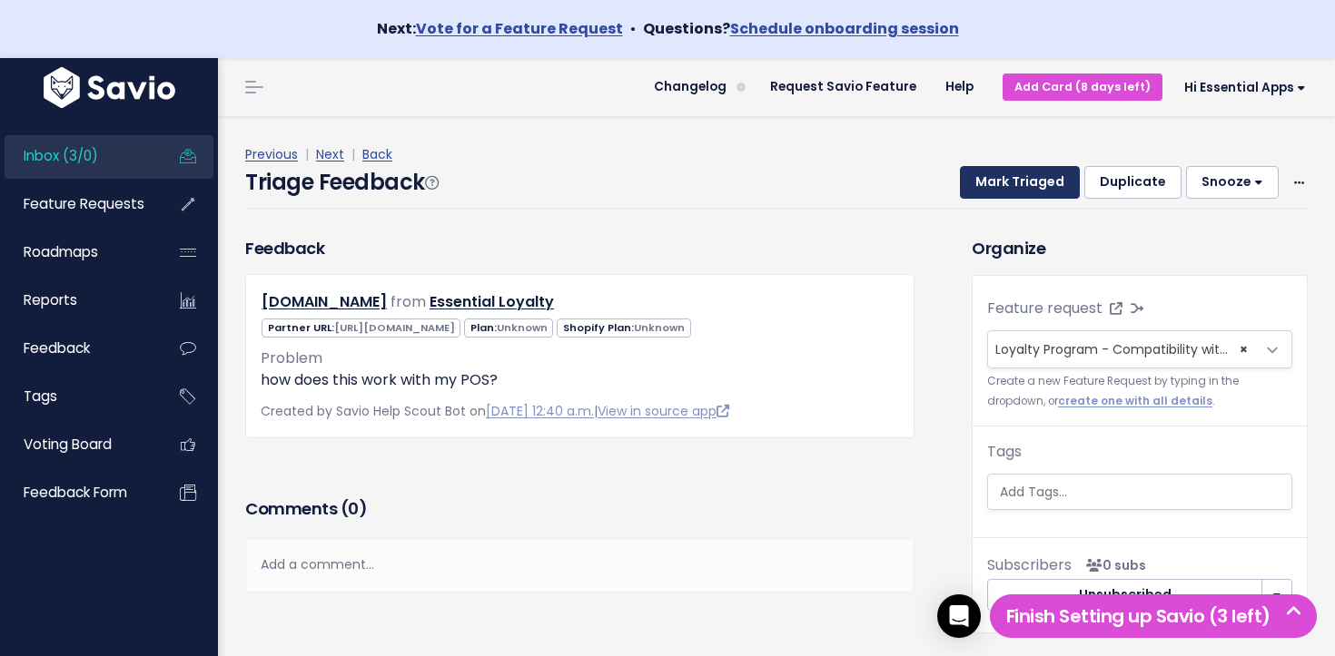
click at [1054, 184] on button "Mark Triaged" at bounding box center [1020, 182] width 120 height 33
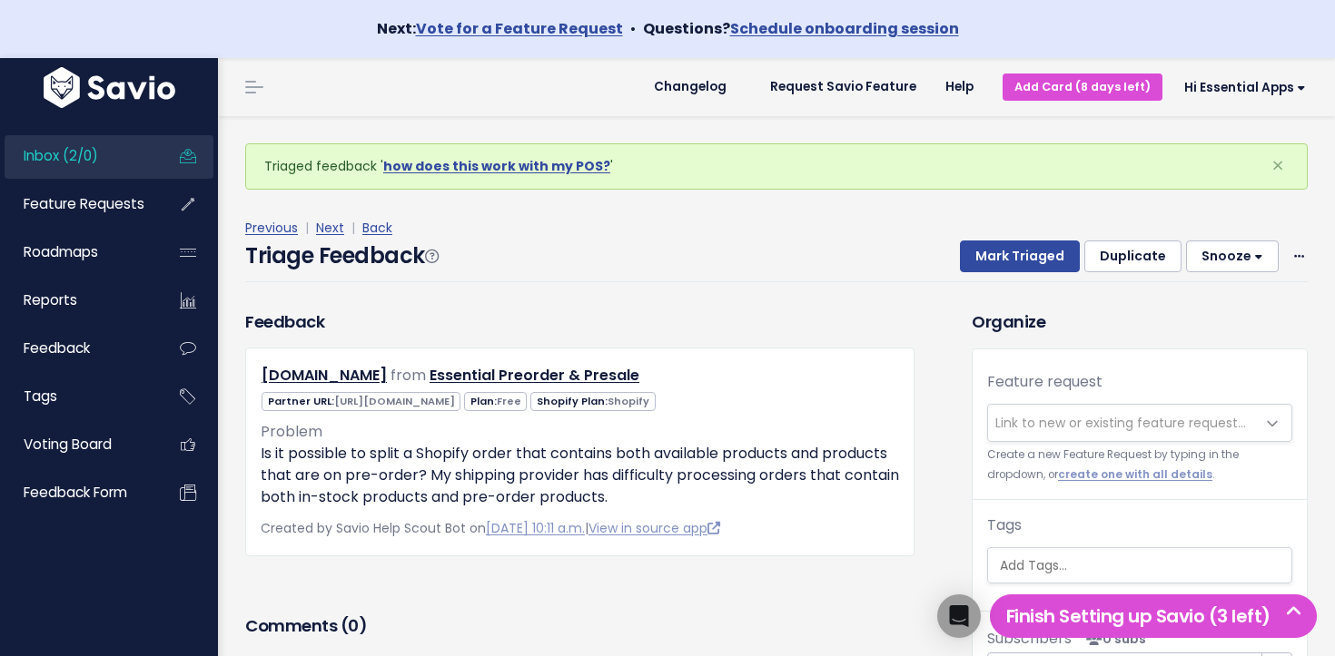
drag, startPoint x: 50, startPoint y: 153, endPoint x: 82, endPoint y: 159, distance: 32.2
click at [51, 154] on span "Inbox (2/0)" at bounding box center [61, 155] width 74 height 19
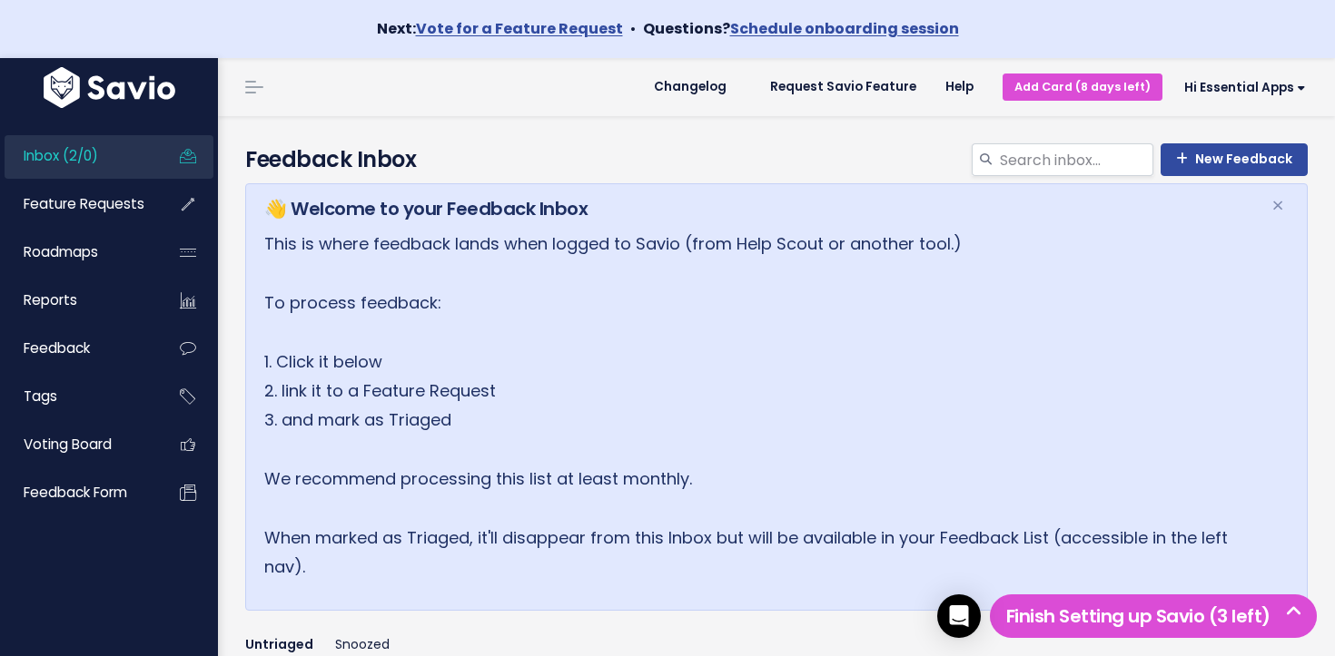
scroll to position [429, 0]
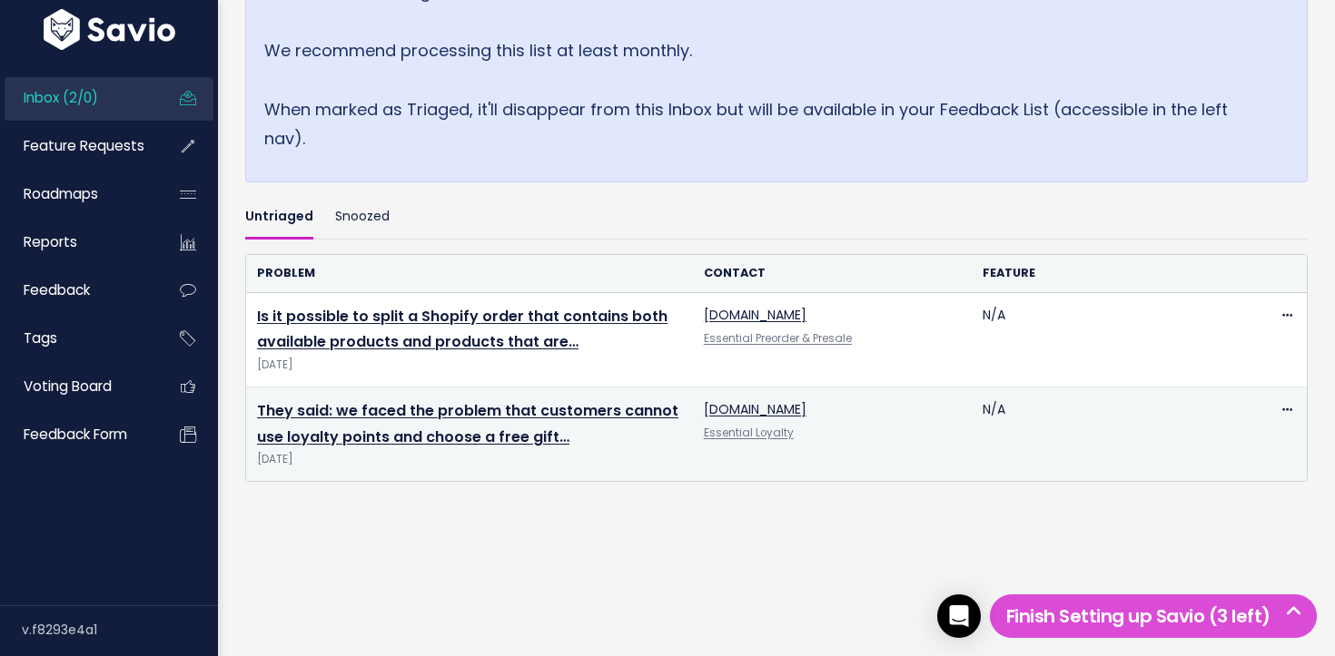
click at [402, 411] on link "They said: we faced the problem that customers cannot use loyalty points and ch…" at bounding box center [467, 423] width 421 height 47
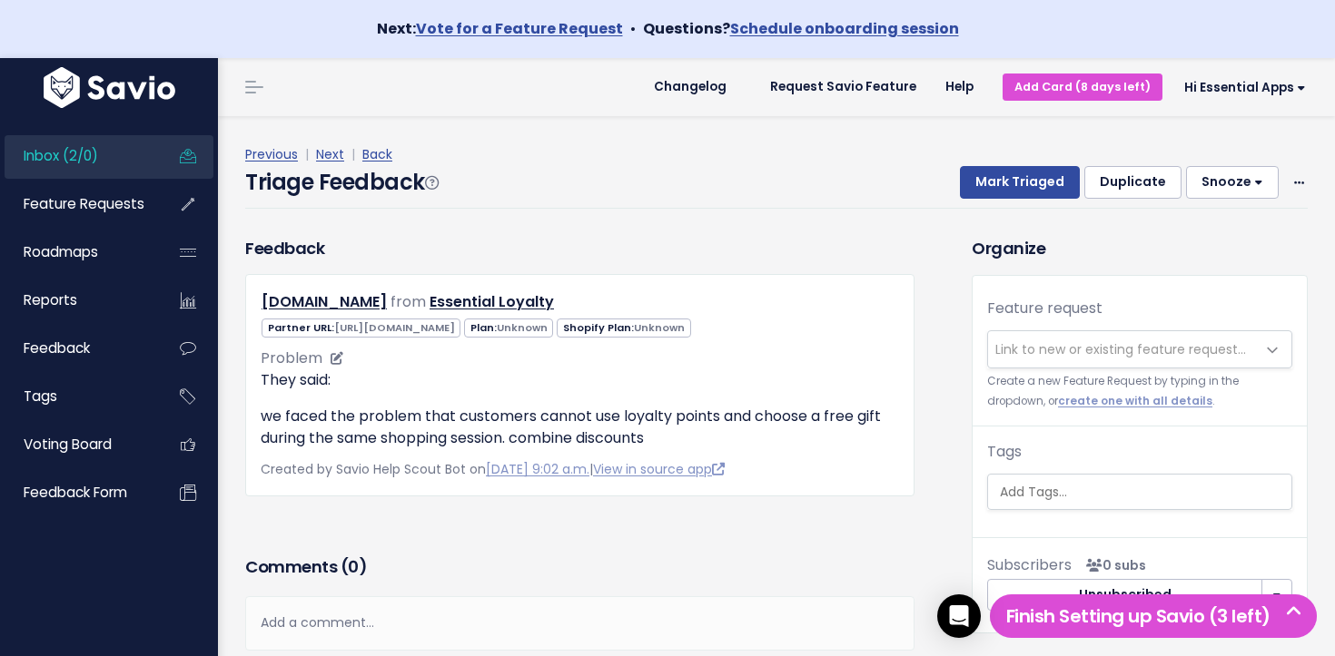
scroll to position [10, 0]
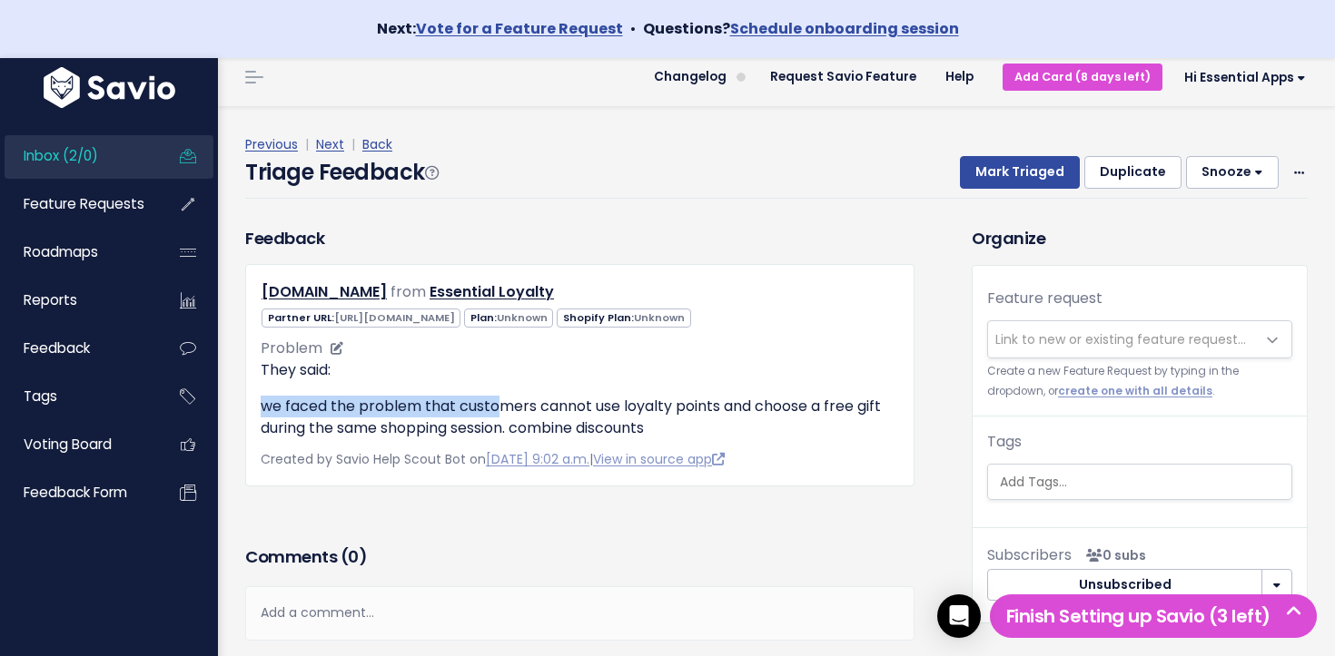
drag, startPoint x: 269, startPoint y: 403, endPoint x: 508, endPoint y: 409, distance: 238.9
click at [507, 409] on p "we faced the problem that customers cannot use loyalty points and choose a free…" at bounding box center [580, 418] width 638 height 44
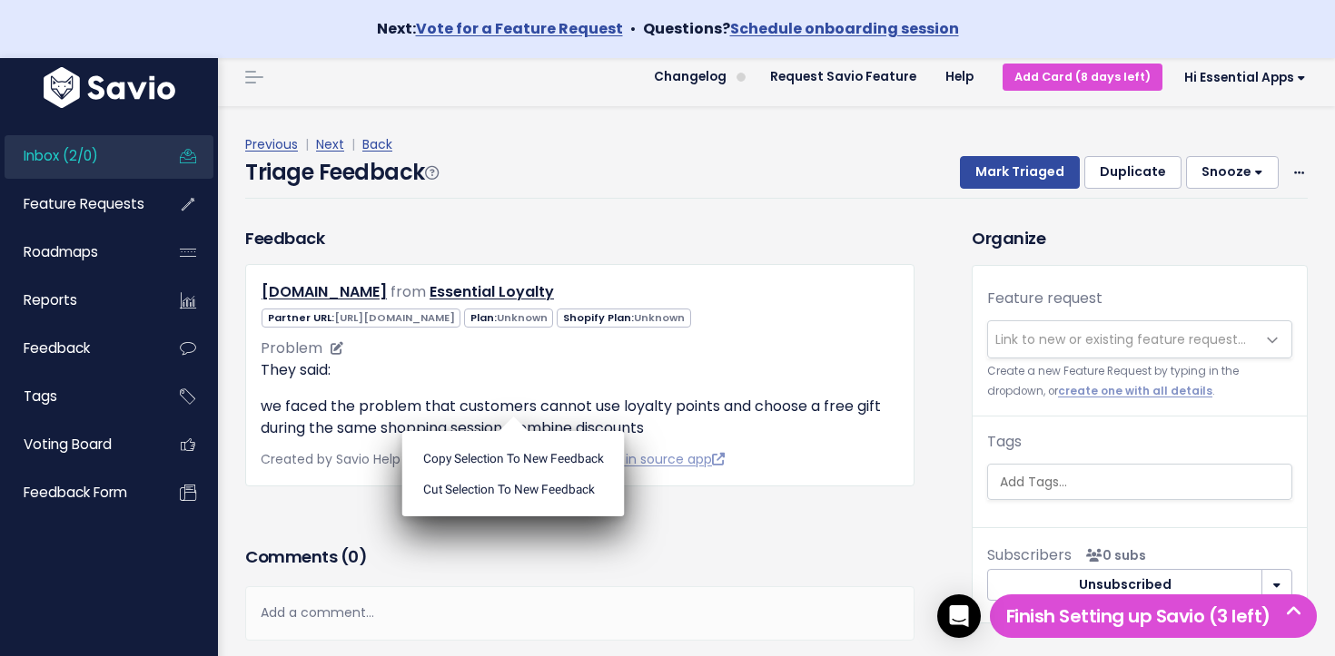
click at [508, 431] on ul "Copy selection to new Feedback Cut selection to new Feedback" at bounding box center [513, 473] width 222 height 85
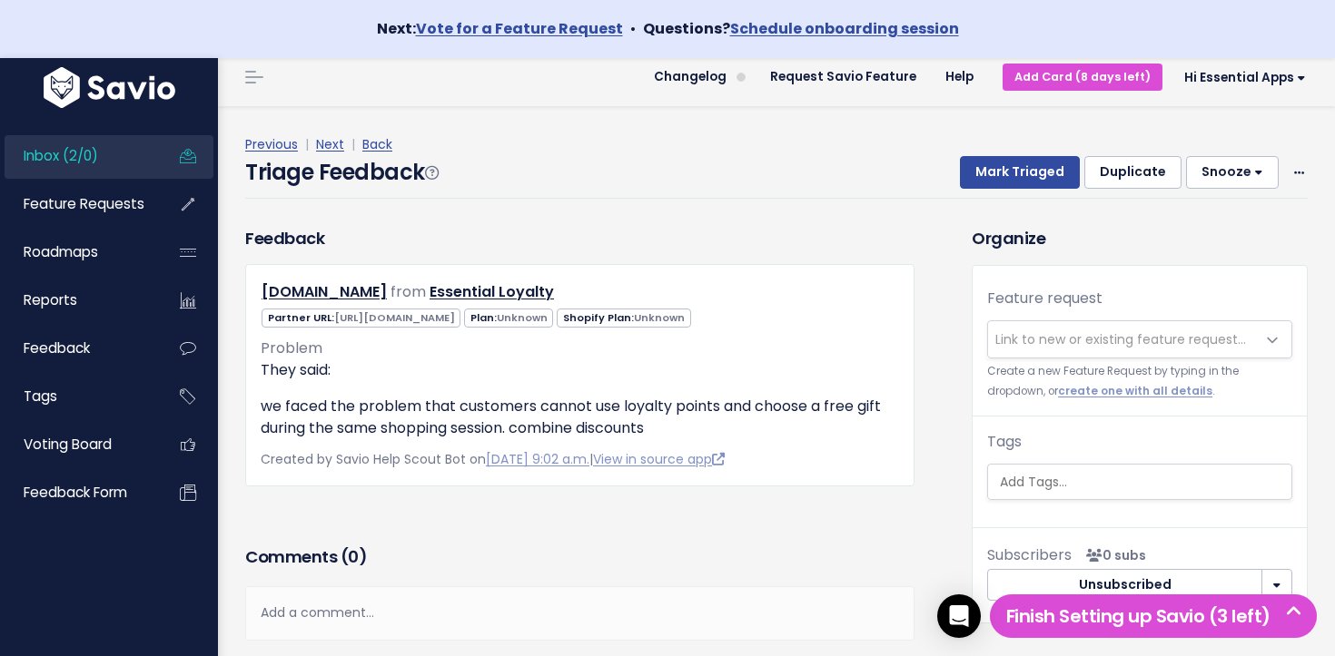
click at [1138, 345] on span "Link to new or existing feature request..." at bounding box center [1120, 340] width 251 height 18
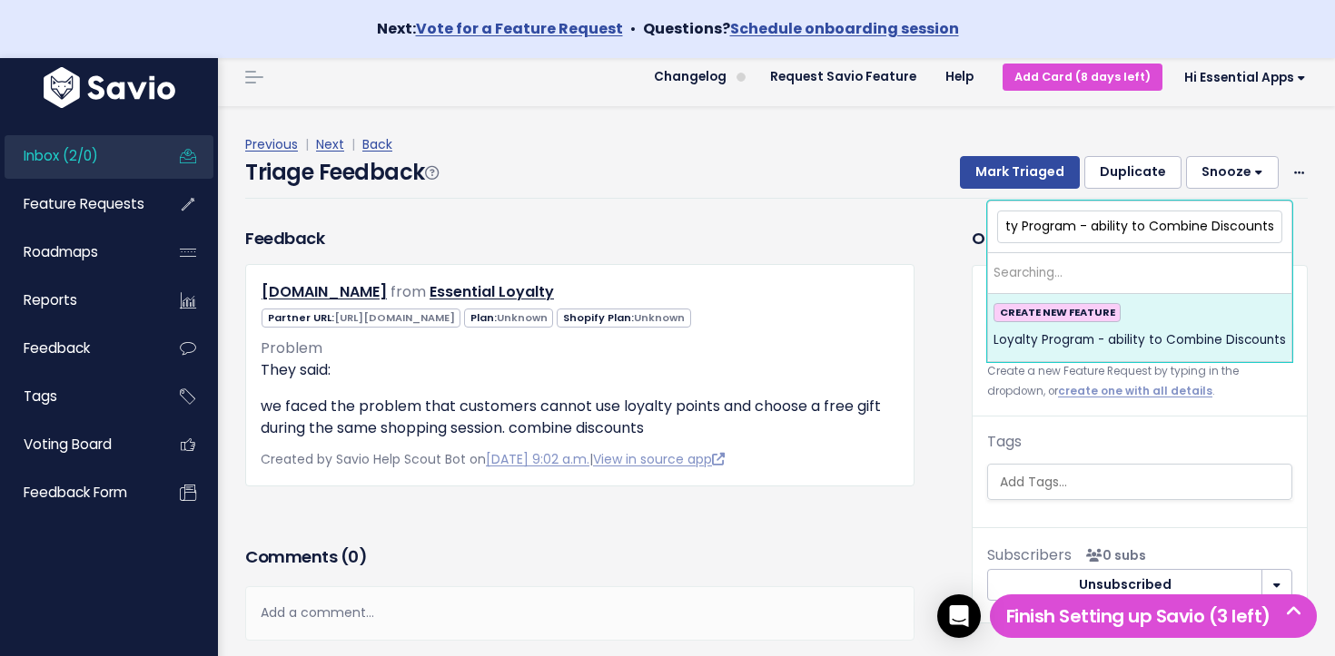
scroll to position [0, 30]
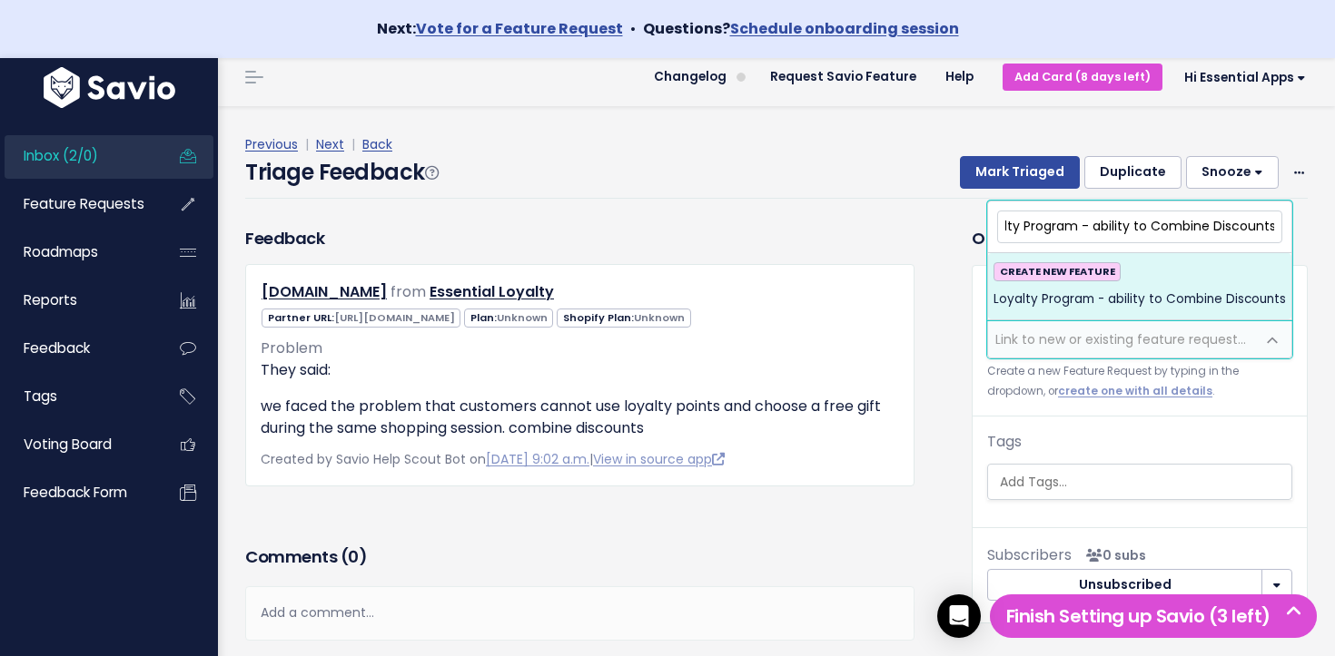
type input "Loyalty Program - ability to Combine Discounts"
click at [1198, 298] on span "Loyalty Program - ability to Combine Discounts" at bounding box center [1139, 300] width 292 height 22
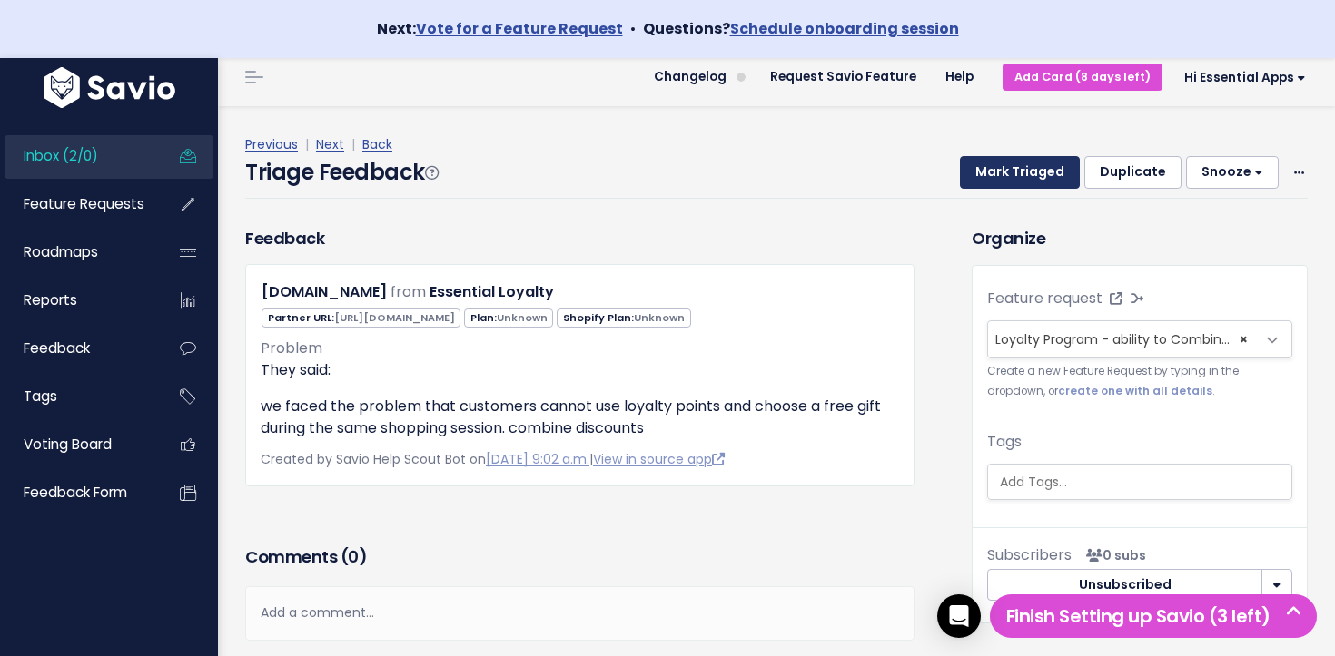
click at [1026, 176] on button "Mark Triaged" at bounding box center [1020, 172] width 120 height 33
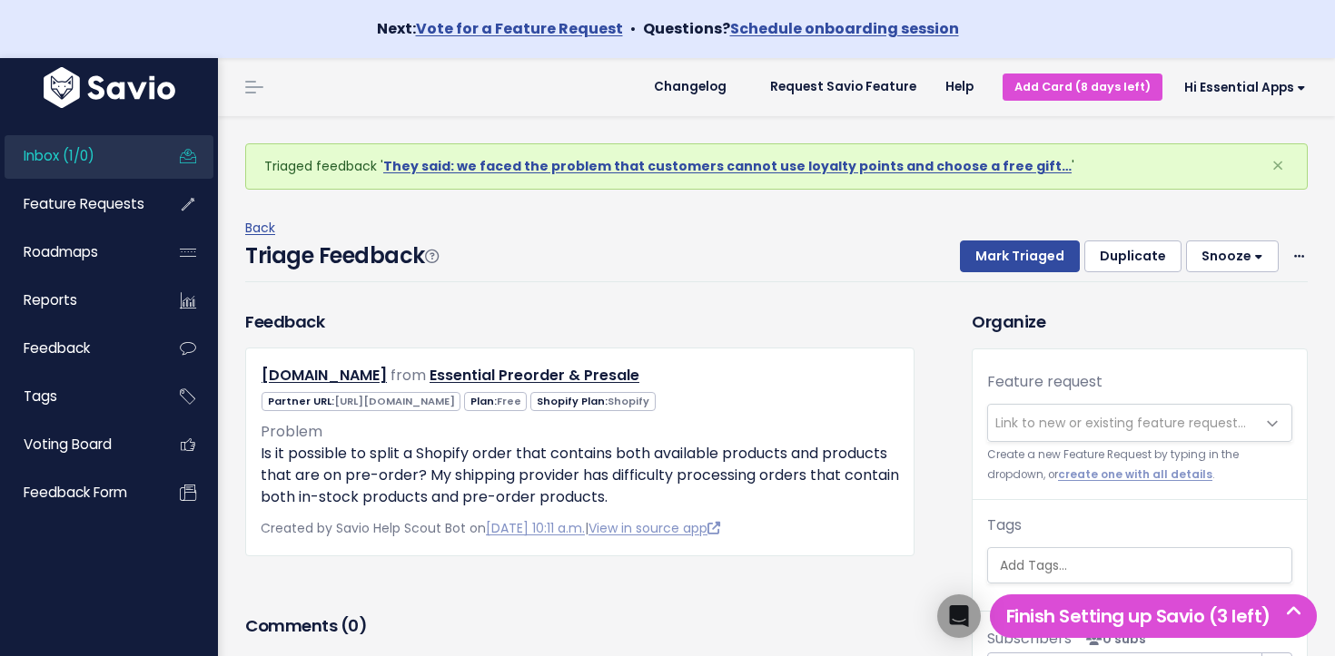
click at [101, 157] on link "Inbox (1/0)" at bounding box center [78, 156] width 146 height 42
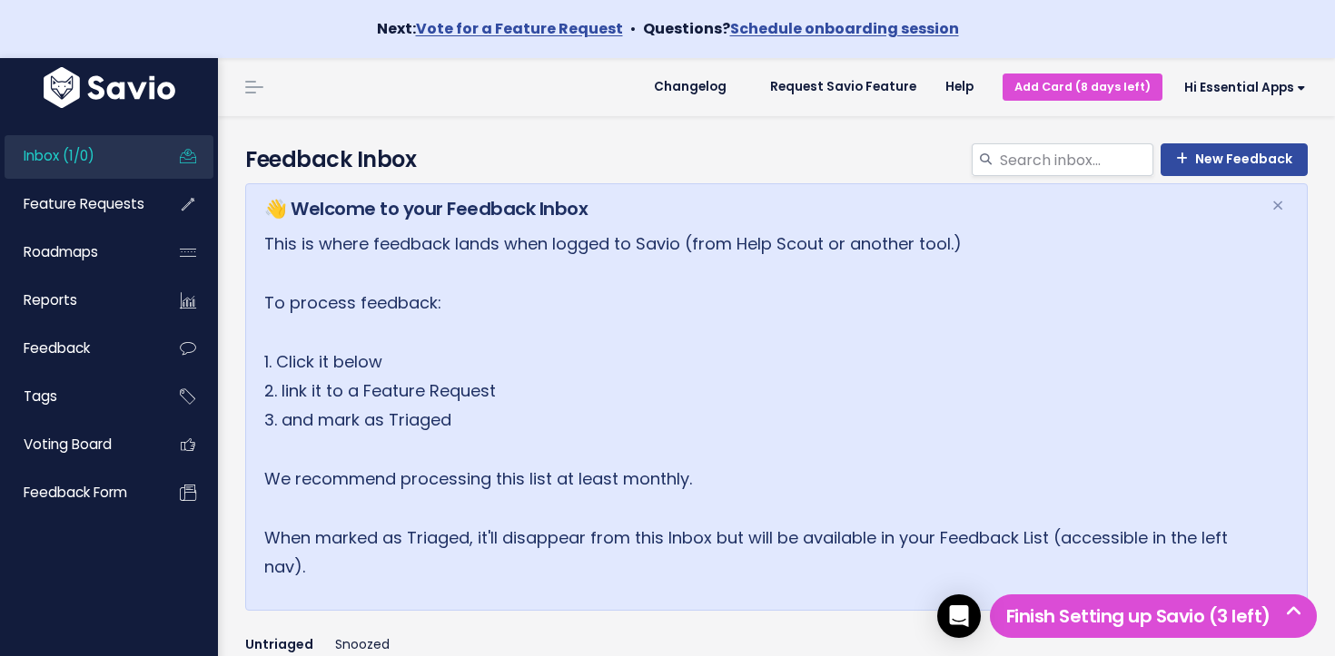
scroll to position [334, 0]
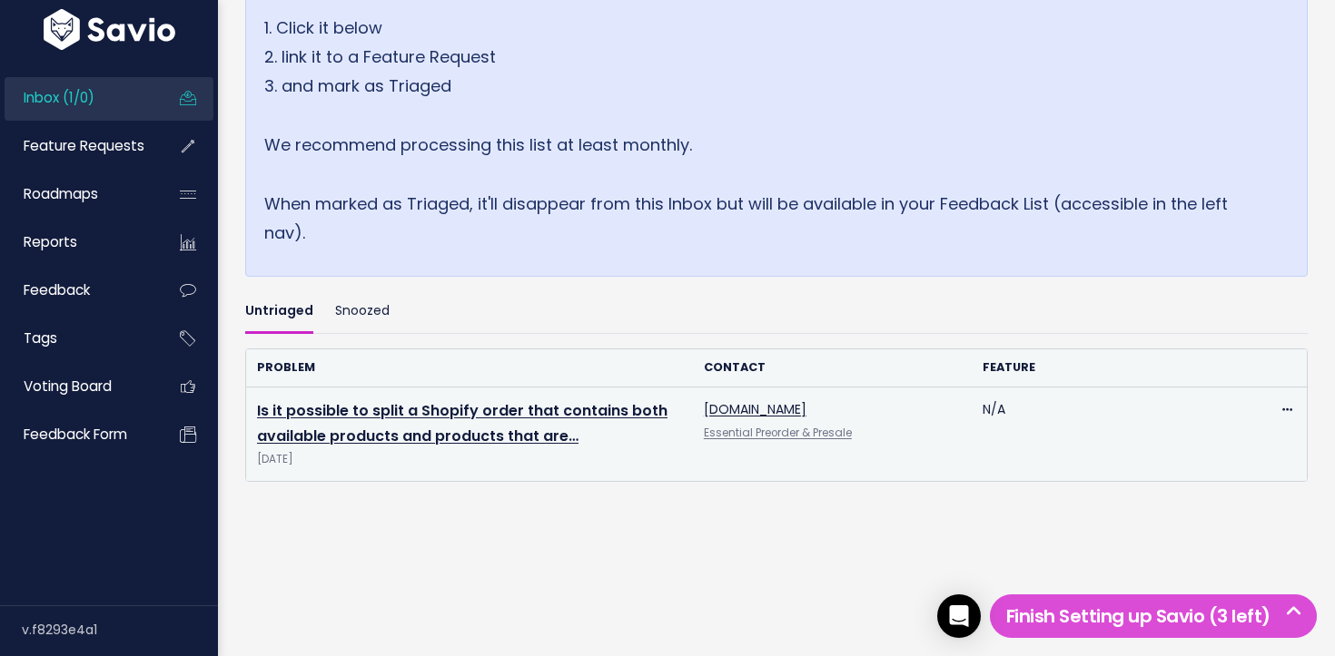
click at [407, 423] on td "Is it possible to split a Shopify order that contains both available products a…" at bounding box center [469, 434] width 447 height 94
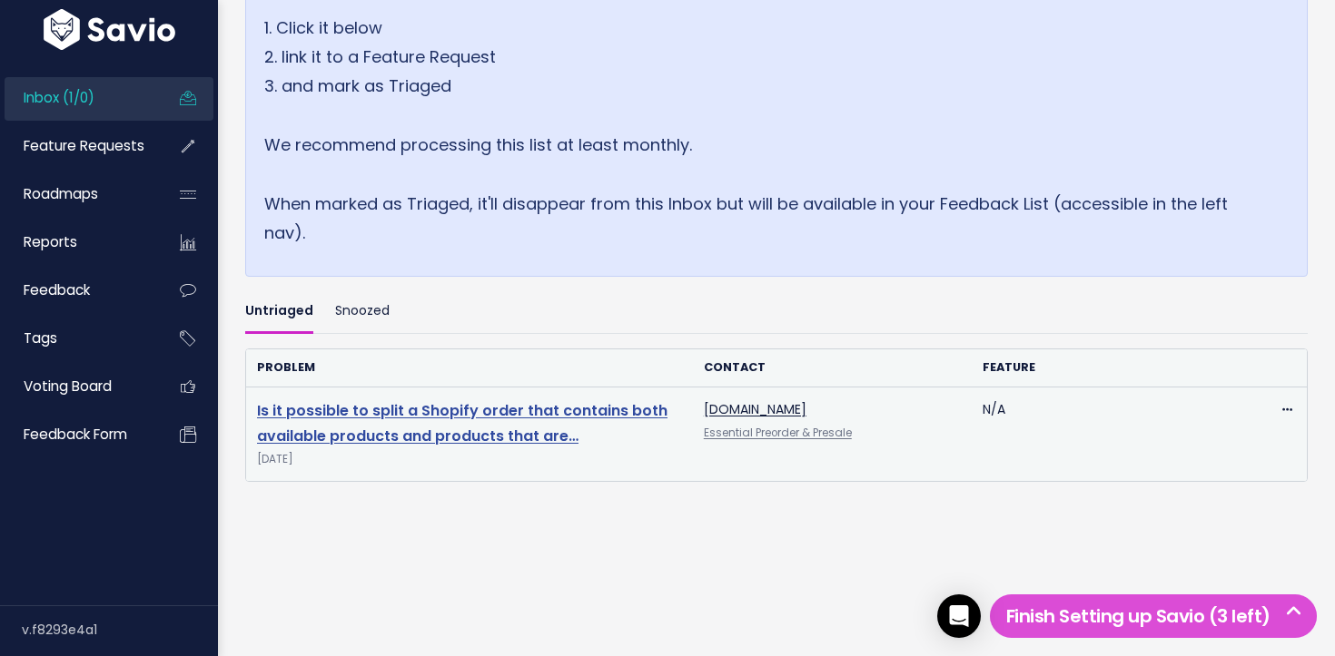
click at [419, 408] on link "Is it possible to split a Shopify order that contains both available products a…" at bounding box center [462, 423] width 410 height 47
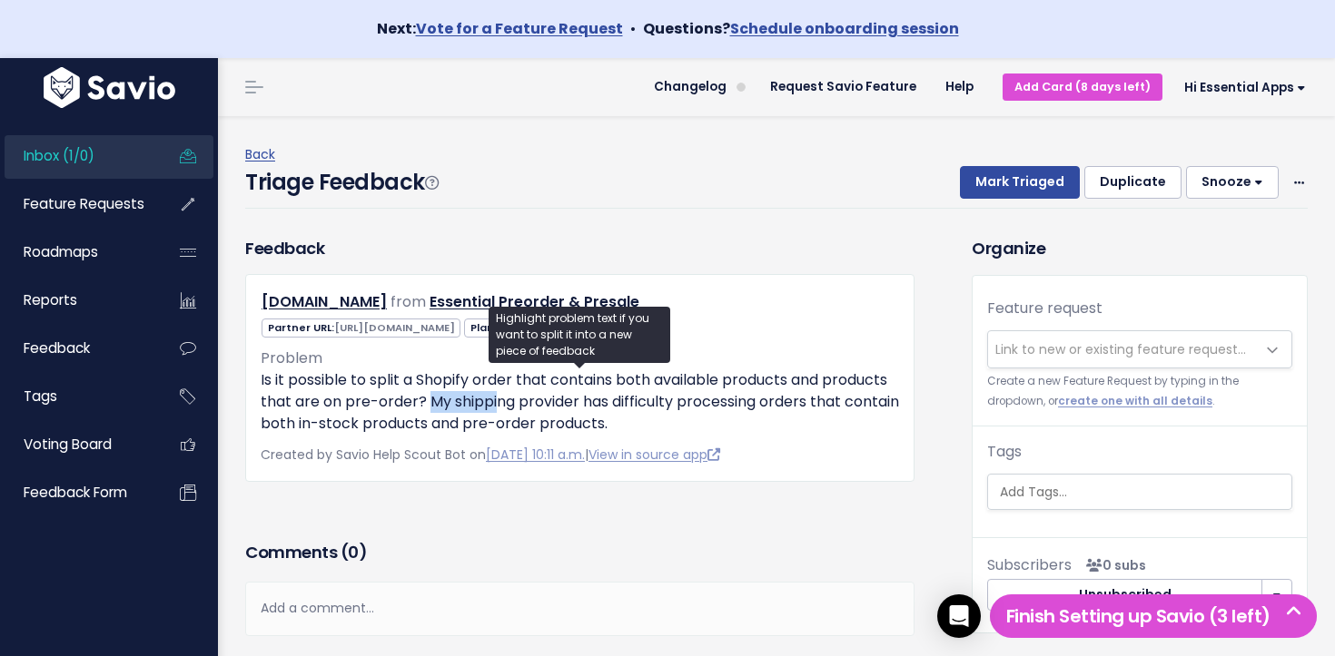
drag, startPoint x: 431, startPoint y: 393, endPoint x: 495, endPoint y: 409, distance: 65.4
click at [495, 409] on p "Is it possible to split a Shopify order that contains both available products a…" at bounding box center [580, 402] width 638 height 65
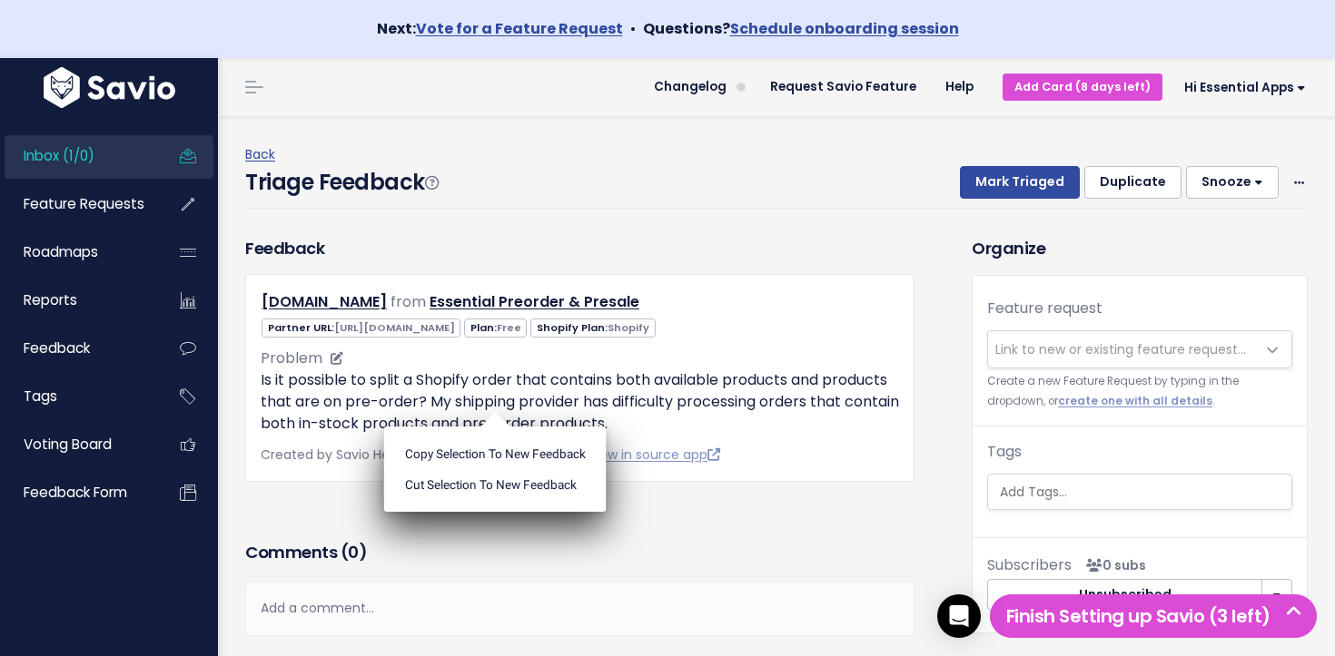
drag, startPoint x: 494, startPoint y: 409, endPoint x: 480, endPoint y: 410, distance: 13.7
click at [494, 427] on ul "Copy selection to new Feedback Cut selection to new Feedback" at bounding box center [495, 469] width 222 height 85
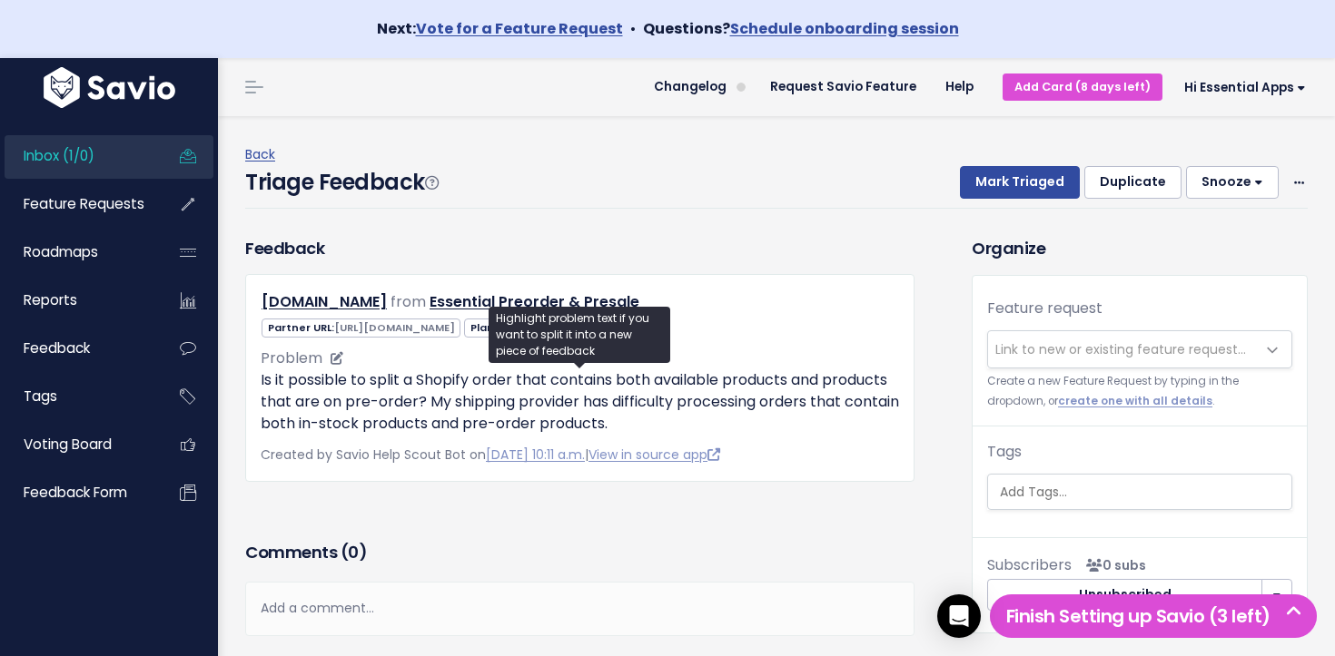
click at [430, 407] on p "Is it possible to split a Shopify order that contains both available products a…" at bounding box center [580, 402] width 638 height 65
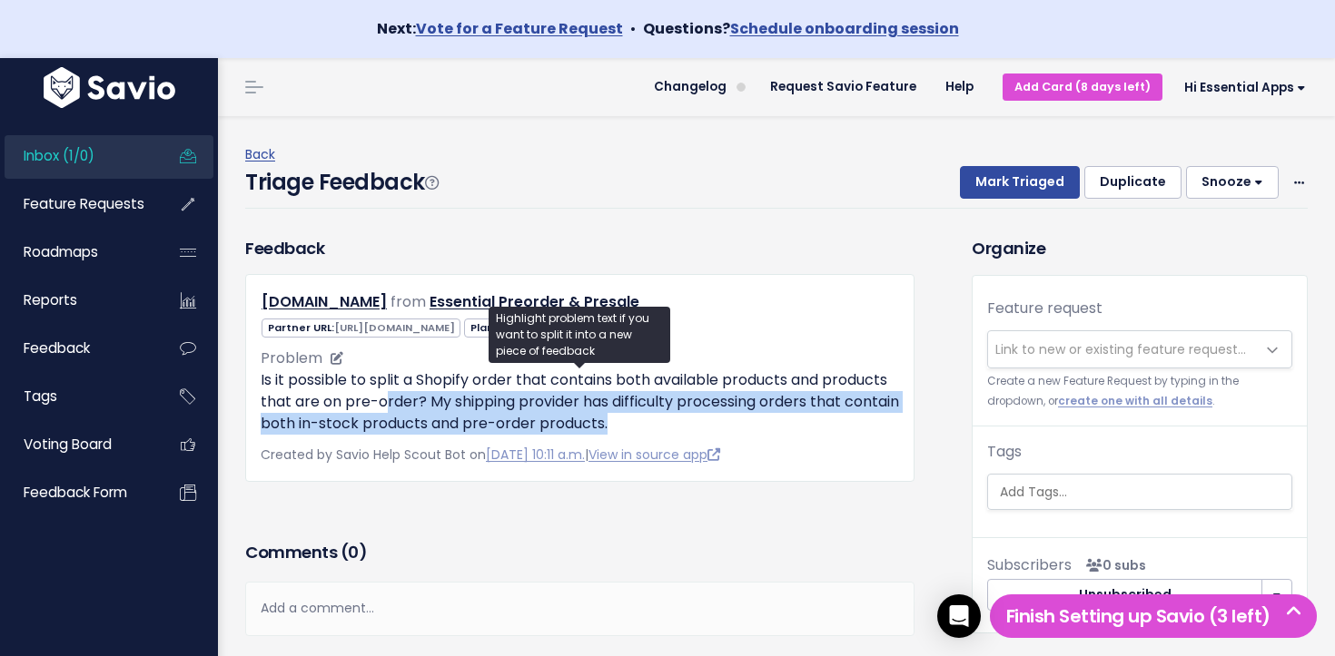
drag, startPoint x: 728, startPoint y: 422, endPoint x: 384, endPoint y: 394, distance: 345.3
click at [384, 394] on p "Is it possible to split a Shopify order that contains both available products a…" at bounding box center [580, 402] width 638 height 65
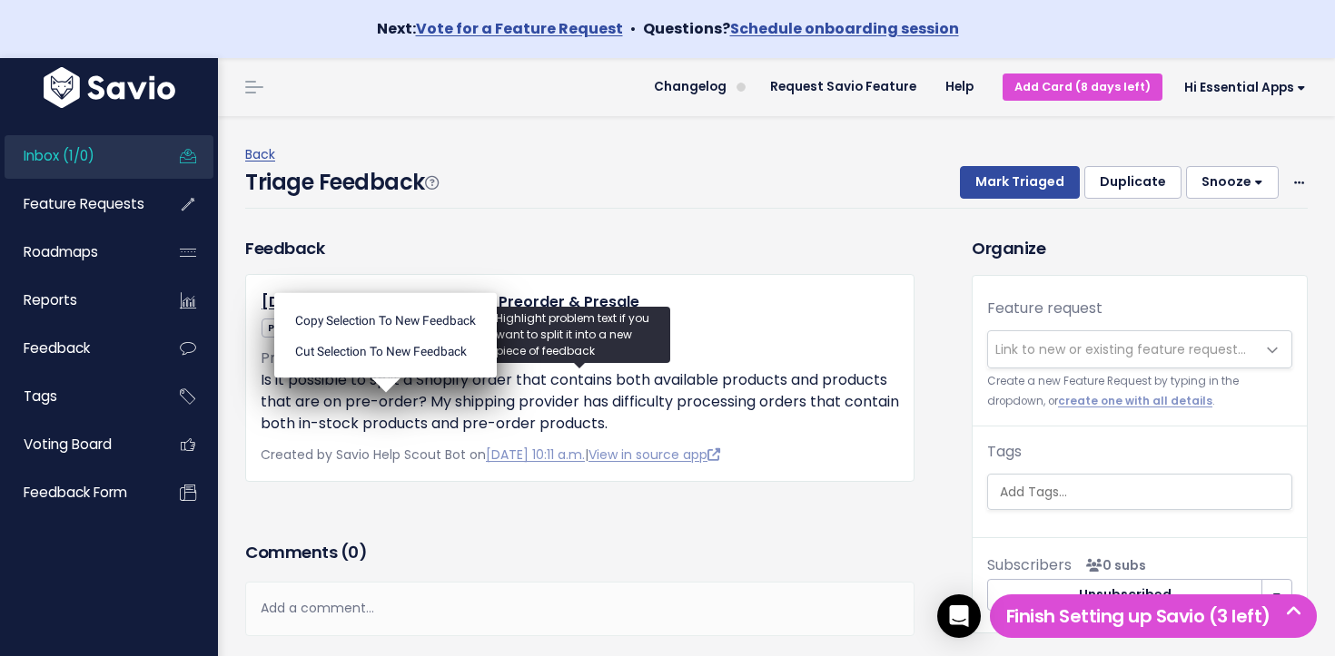
click at [384, 379] on ul "Copy selection to new Feedback Cut selection to new Feedback" at bounding box center [385, 335] width 222 height 85
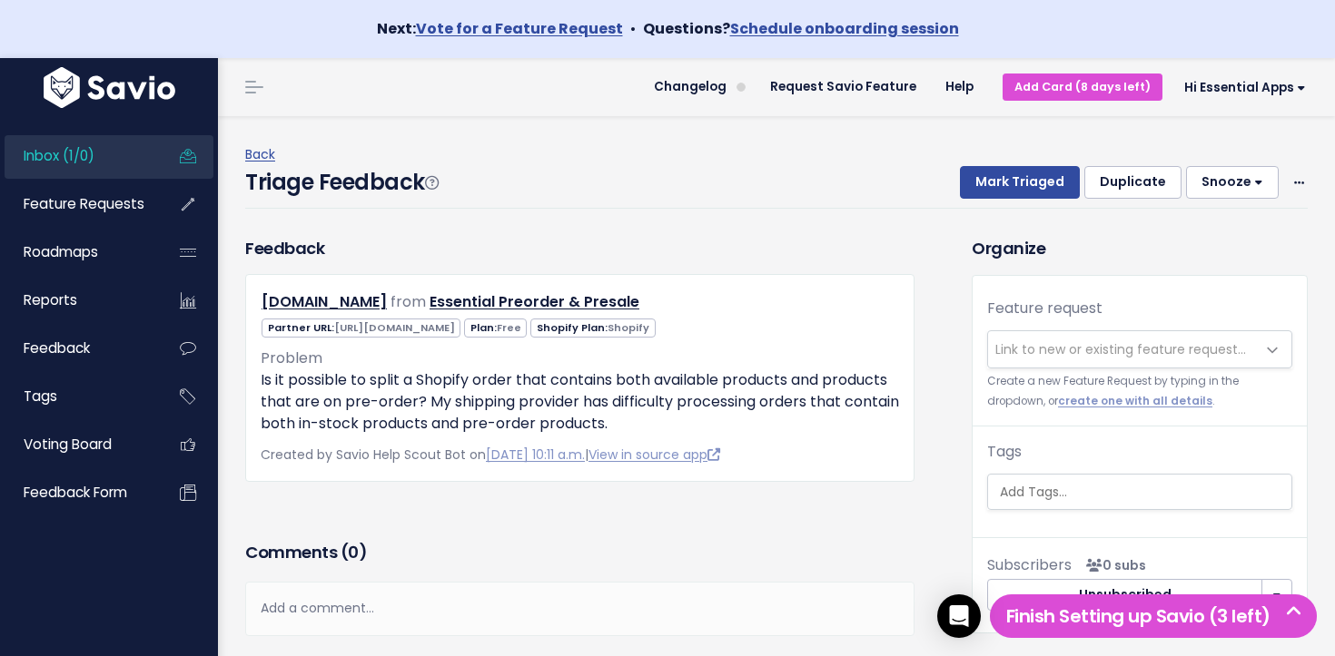
click at [1117, 335] on span "Link to new or existing feature request..." at bounding box center [1121, 349] width 267 height 36
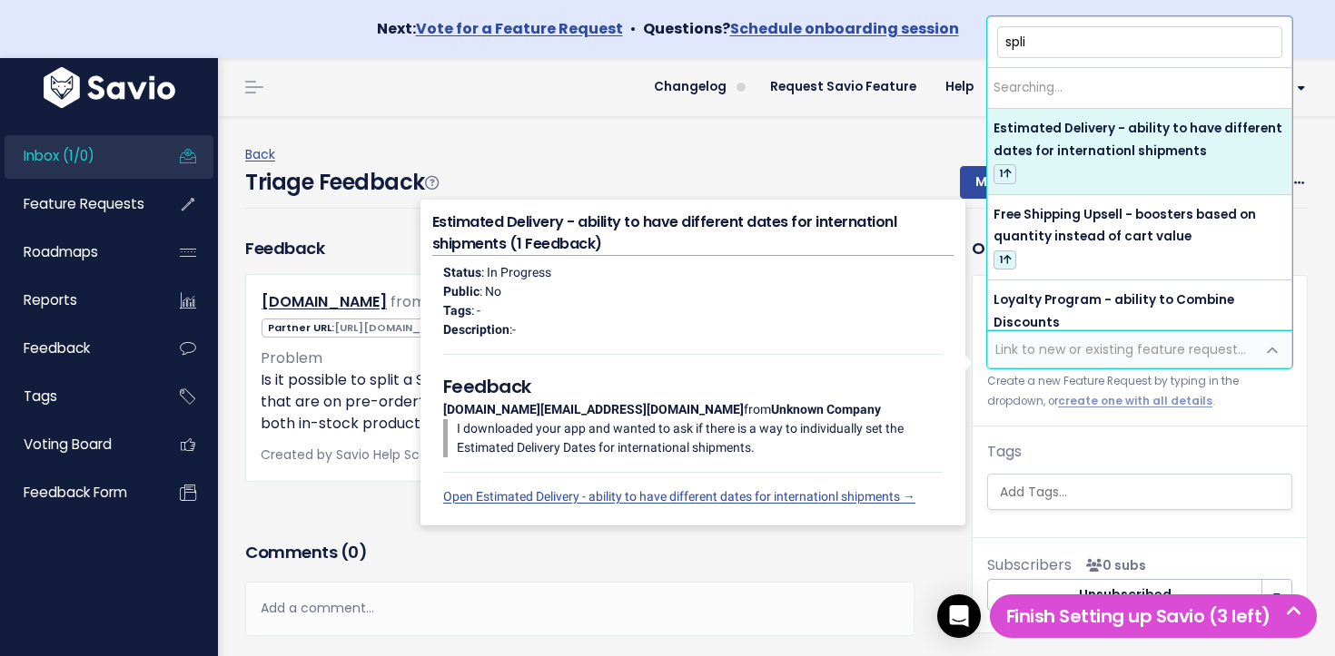
type input "split"
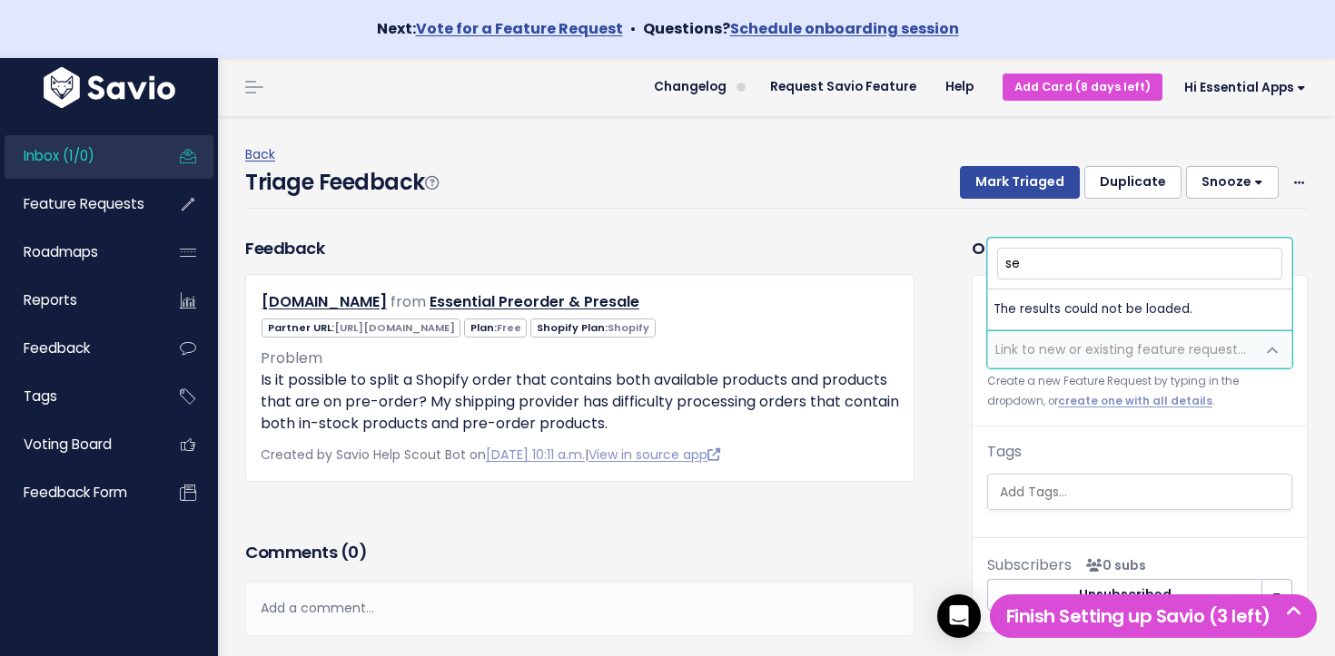
type input "s"
type input "different"
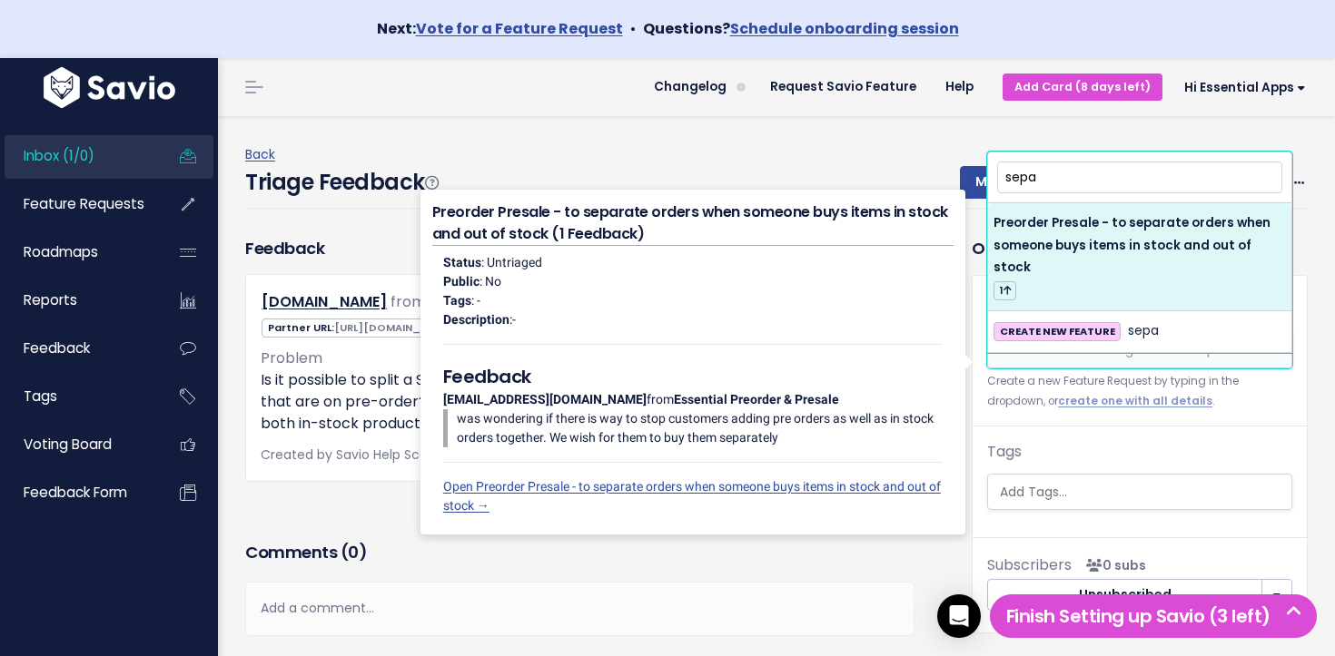
type input "sepa"
select select "64432"
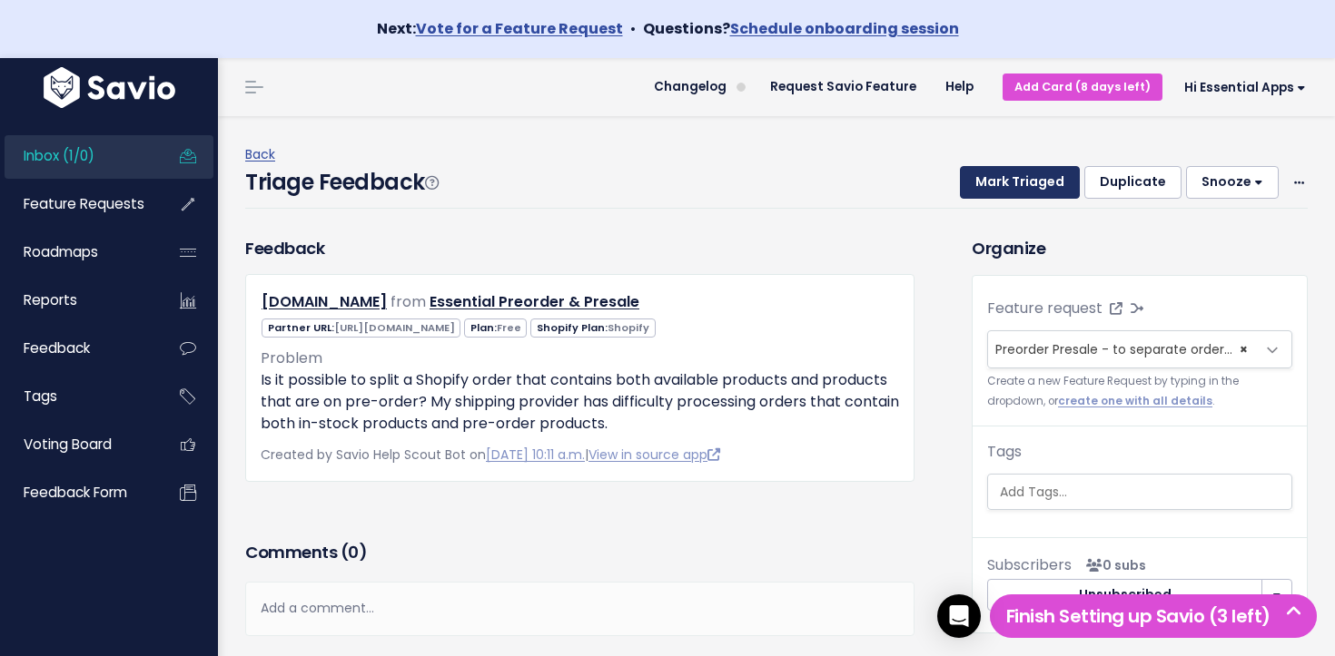
click at [1002, 193] on button "Mark Triaged" at bounding box center [1020, 182] width 120 height 33
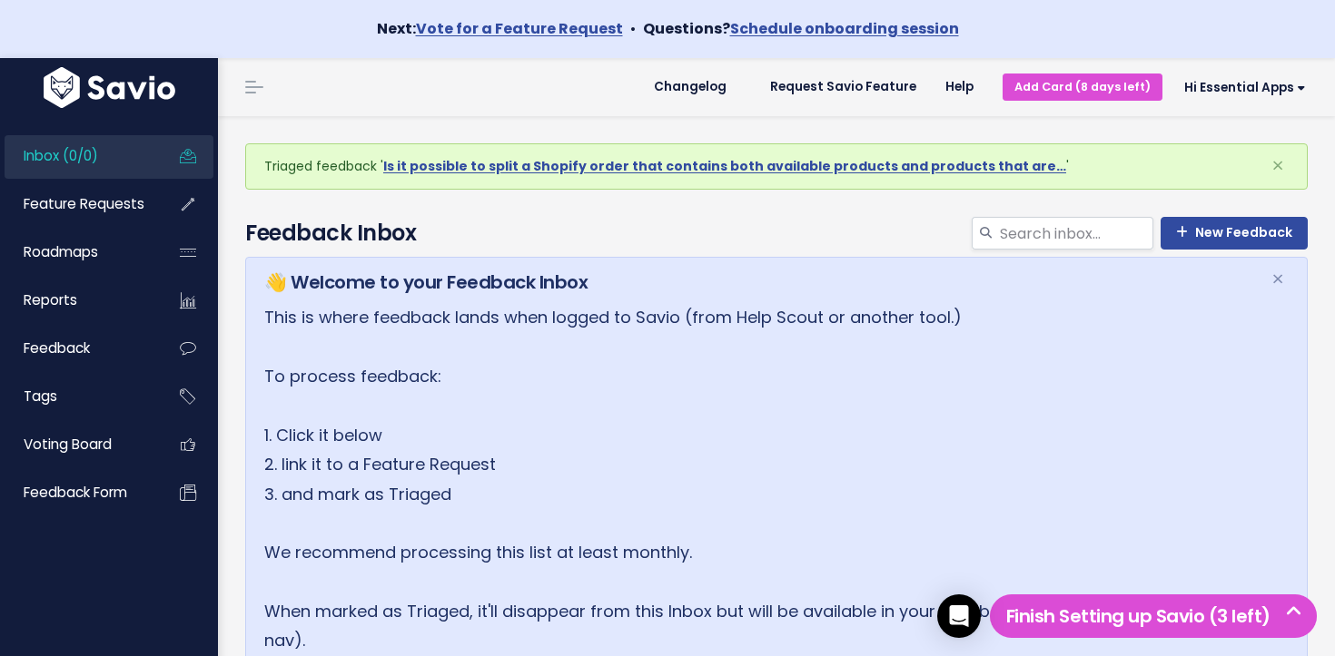
drag, startPoint x: 94, startPoint y: 148, endPoint x: 92, endPoint y: 192, distance: 44.6
click at [92, 192] on link "Feature Requests" at bounding box center [78, 204] width 146 height 42
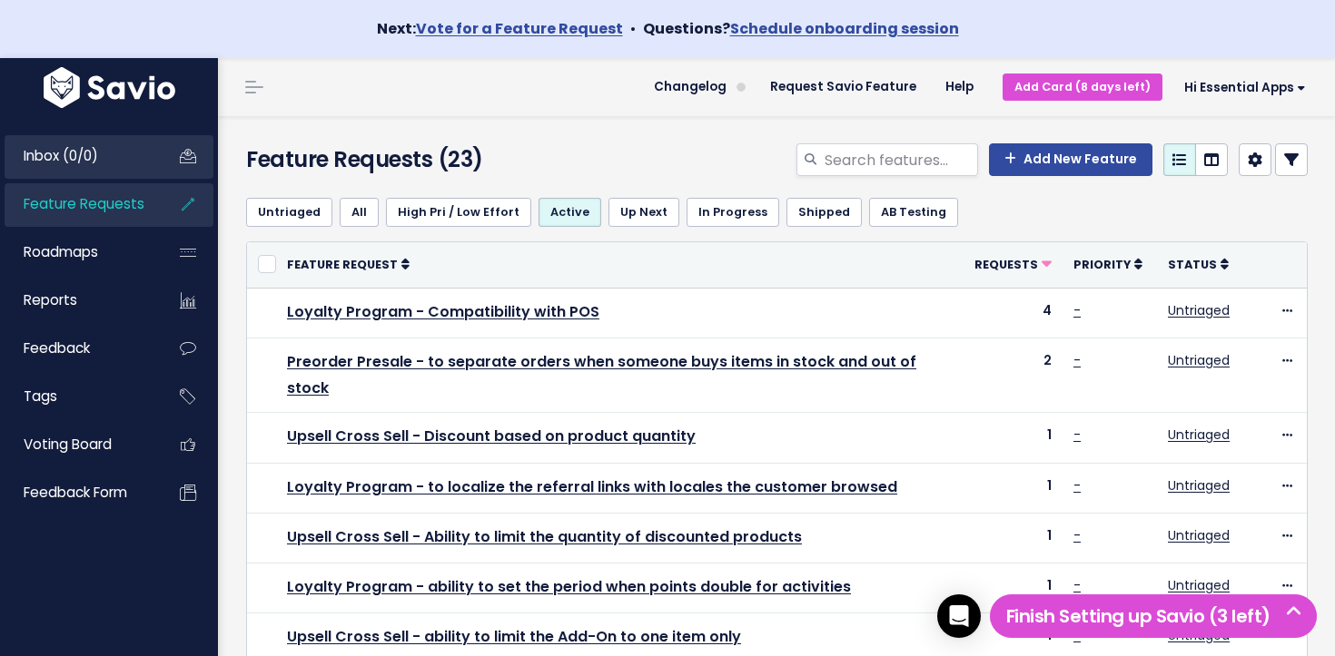
click at [119, 168] on link "Inbox (0/0)" at bounding box center [78, 156] width 146 height 42
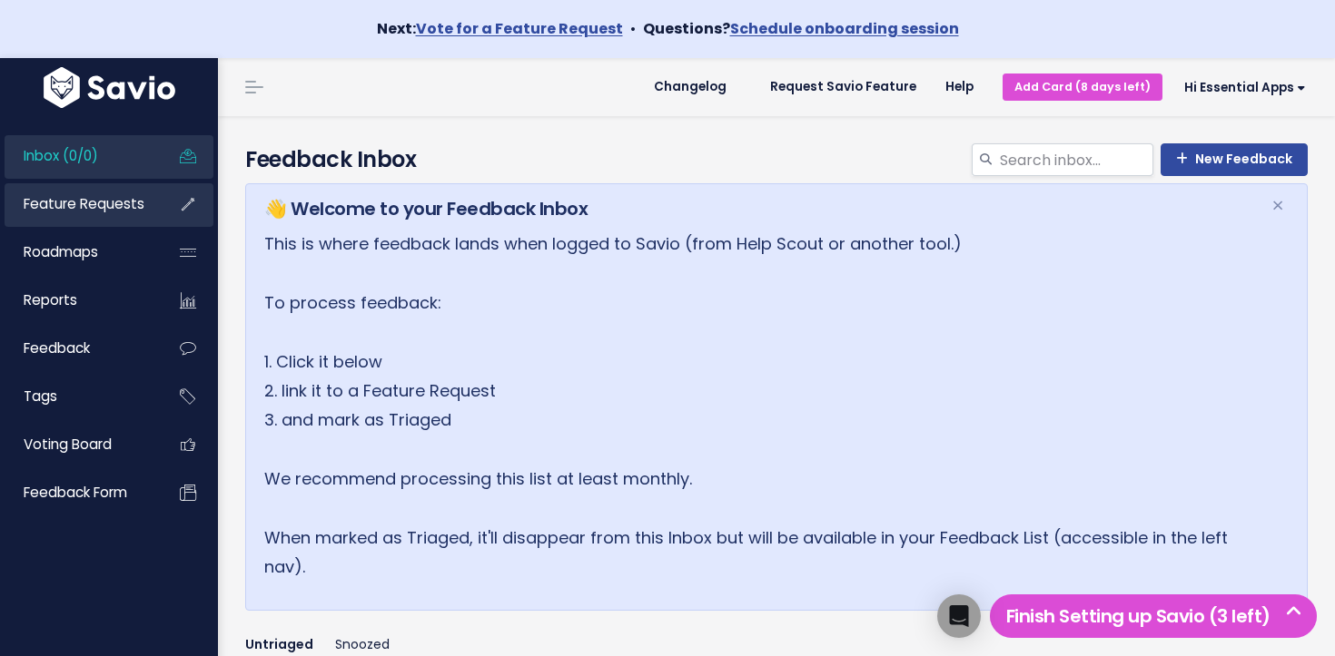
click at [98, 202] on span "Feature Requests" at bounding box center [84, 203] width 121 height 19
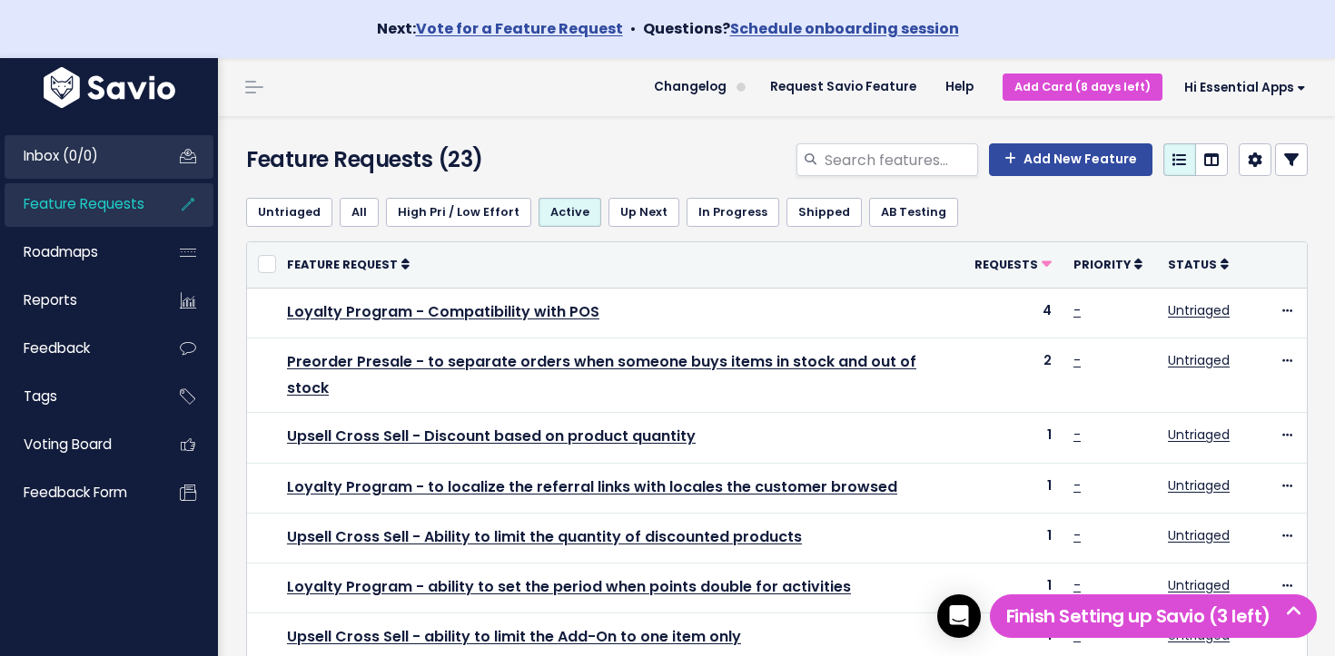
click at [132, 162] on link "Inbox (0/0)" at bounding box center [78, 156] width 146 height 42
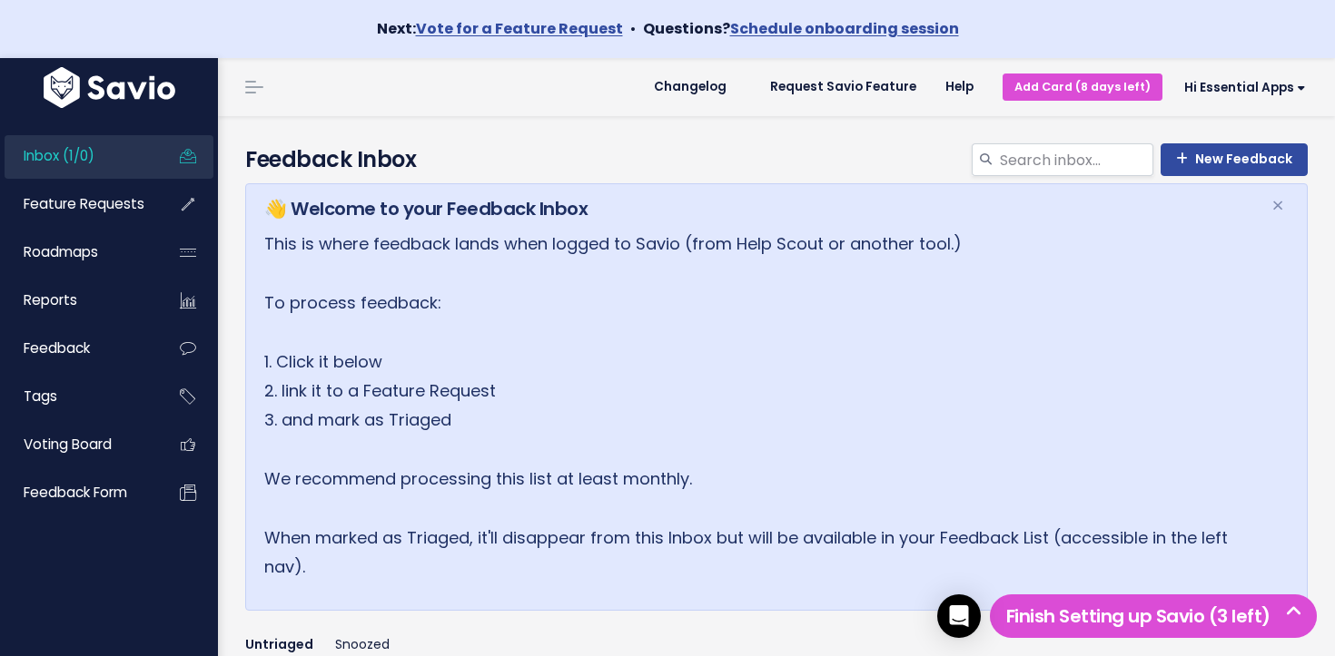
scroll to position [334, 0]
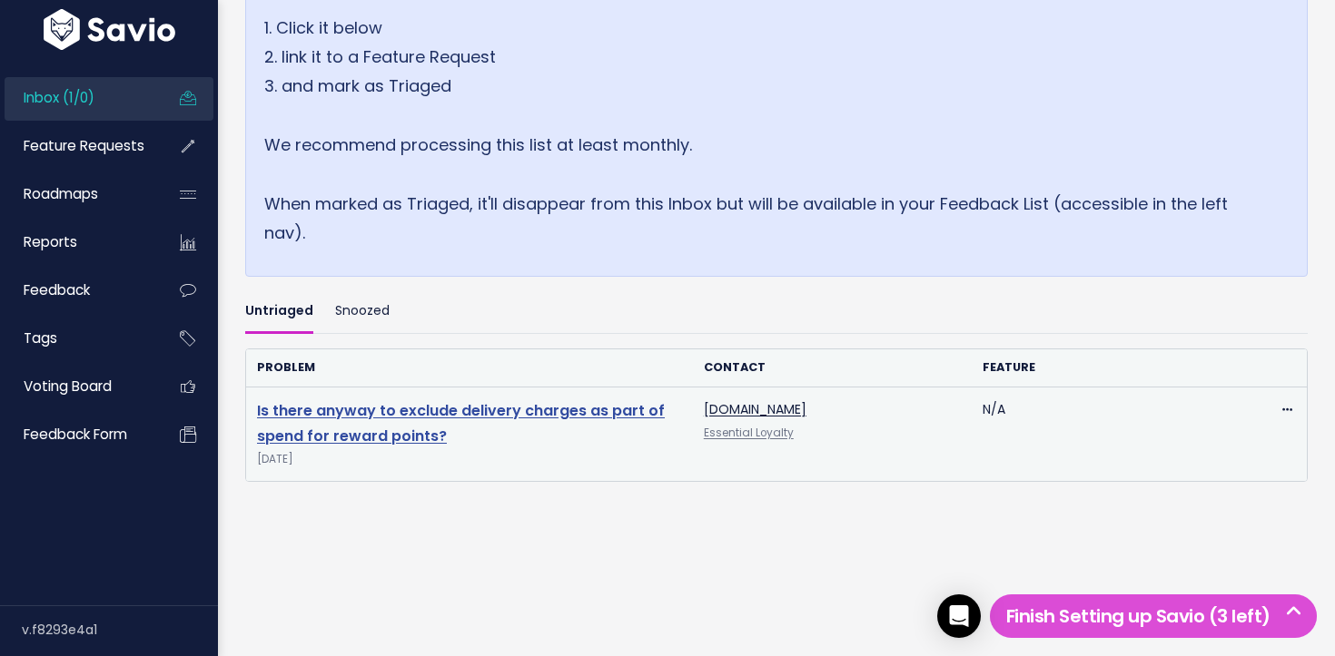
click at [410, 413] on link "Is there anyway to exclude delivery charges as part of spend for reward points?" at bounding box center [461, 423] width 408 height 47
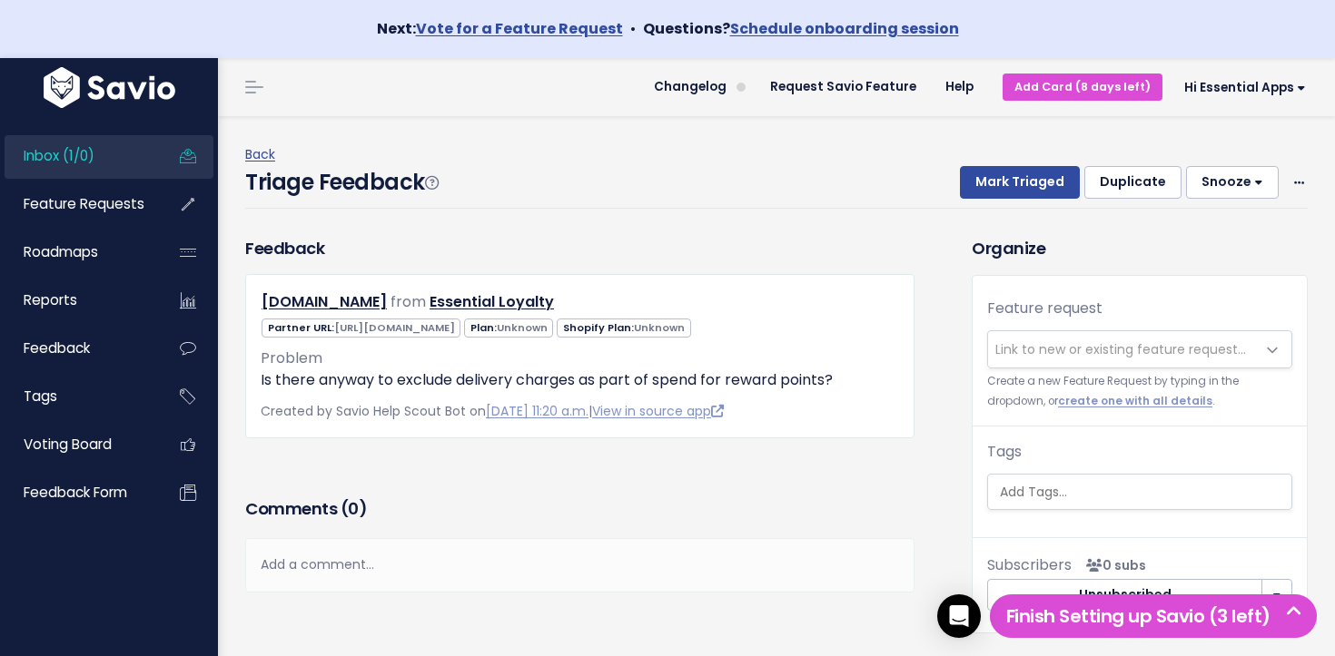
click at [1197, 350] on span "Link to new or existing feature request..." at bounding box center [1120, 349] width 251 height 18
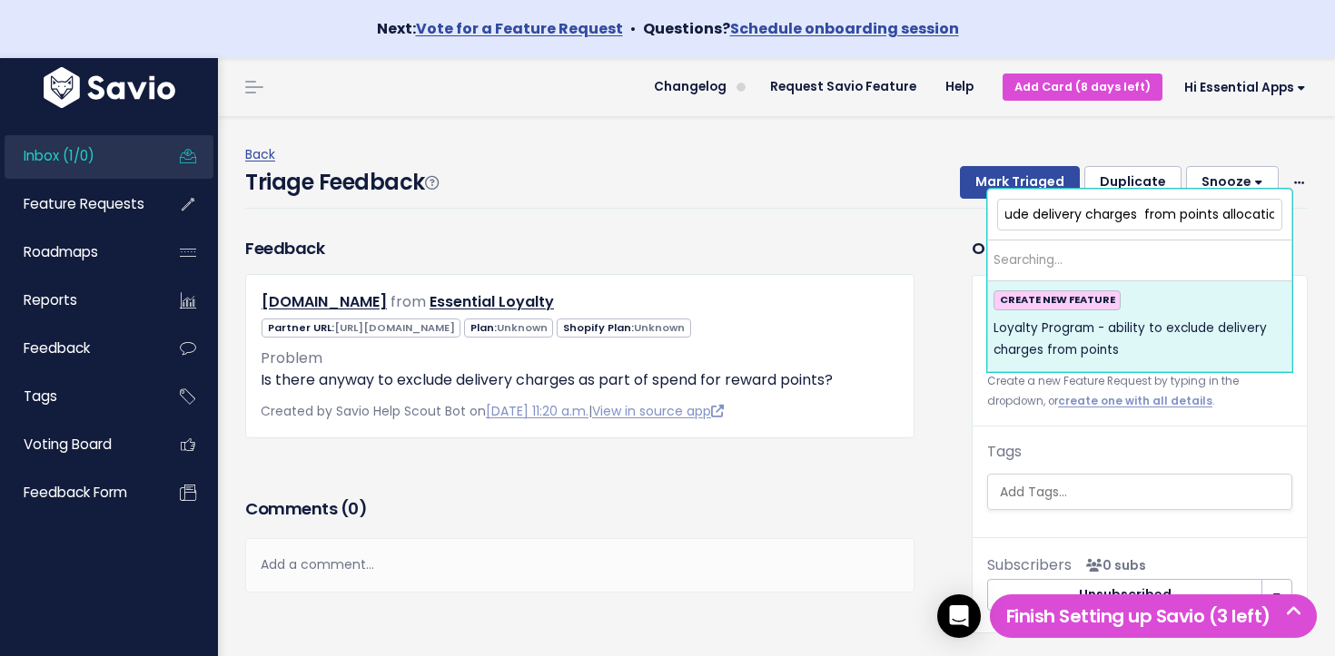
scroll to position [0, 210]
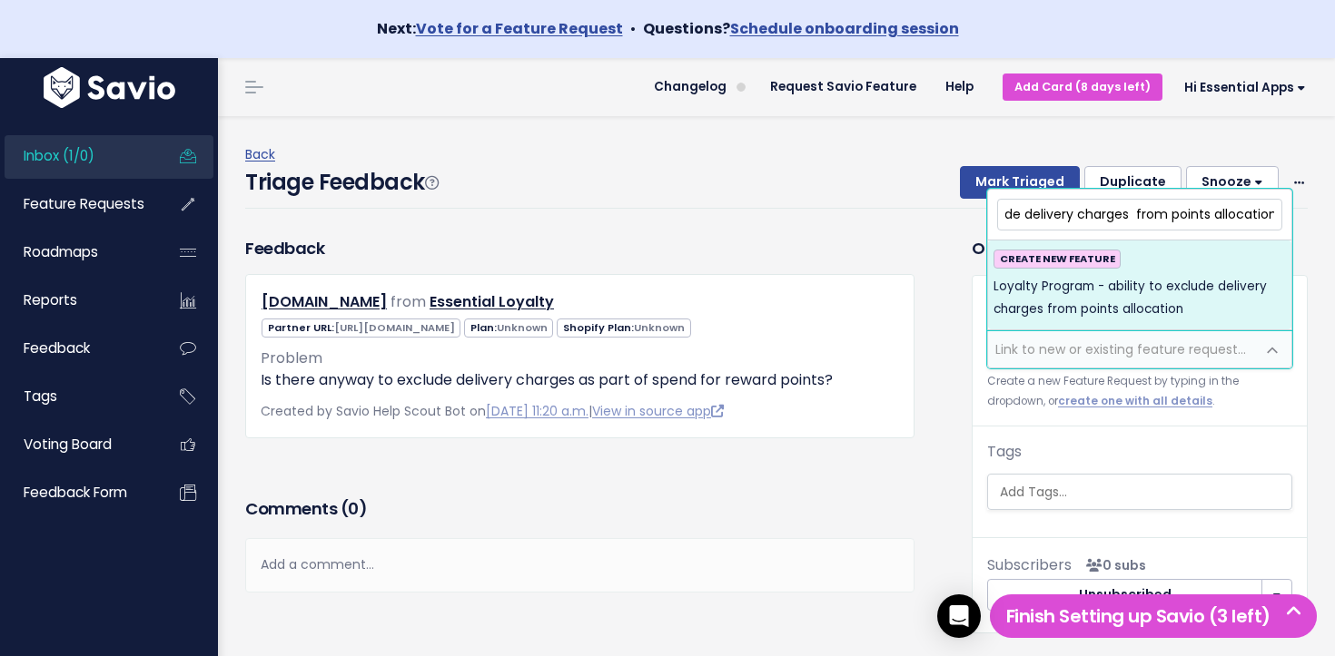
type input "Loyalty Program - ability to exclude delivery charges from points allocation"
click at [1199, 285] on span "Loyalty Program - ability to exclude delivery charges from points allocation" at bounding box center [1139, 298] width 292 height 44
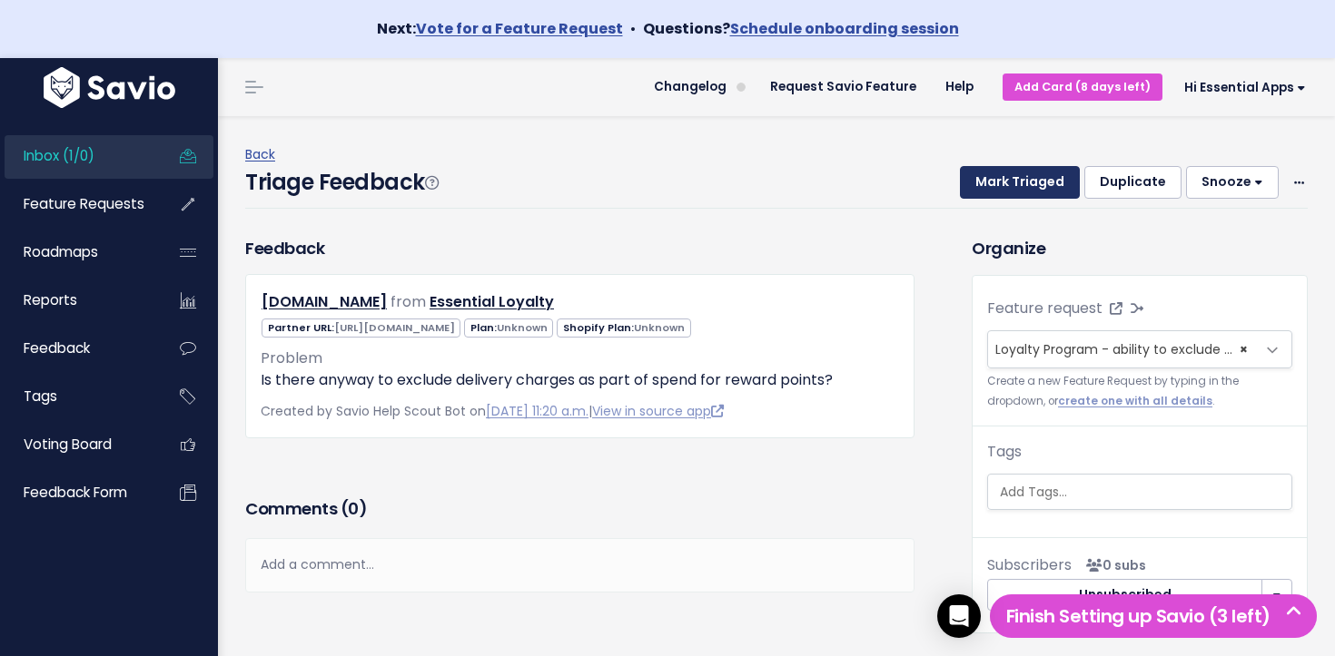
click at [1020, 183] on button "Mark Triaged" at bounding box center [1020, 182] width 120 height 33
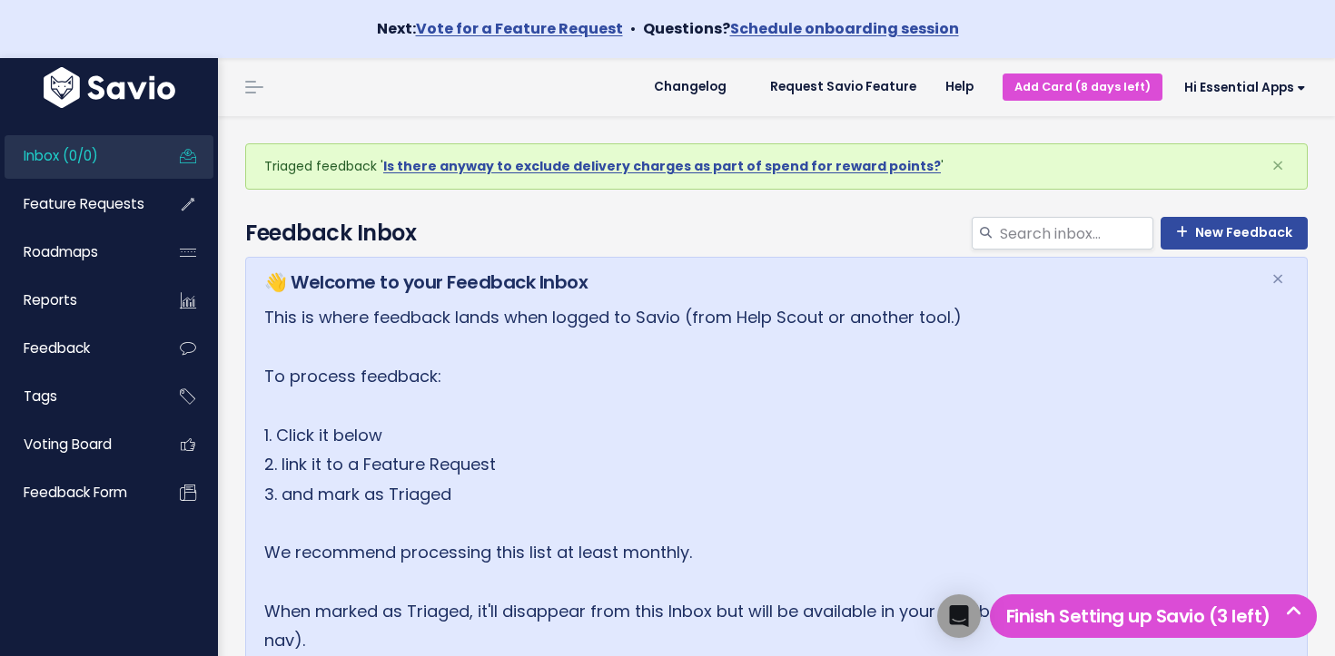
click at [95, 157] on span "Inbox (0/0)" at bounding box center [61, 155] width 74 height 19
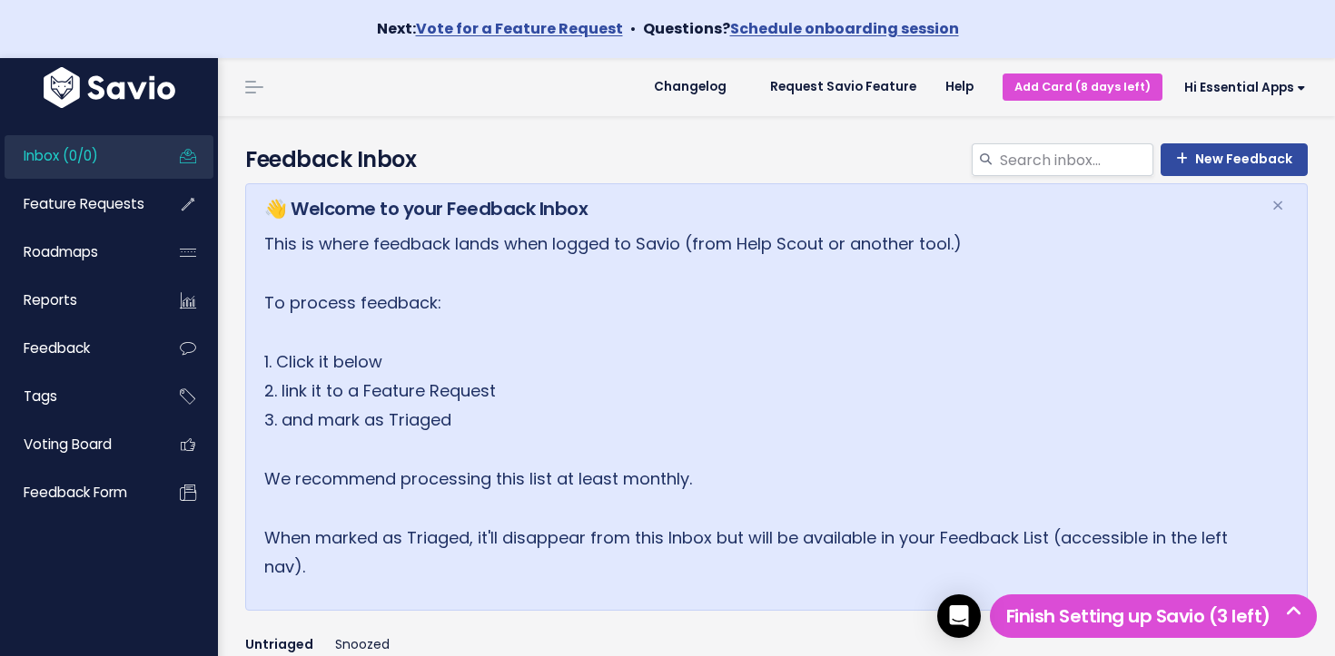
scroll to position [386, 0]
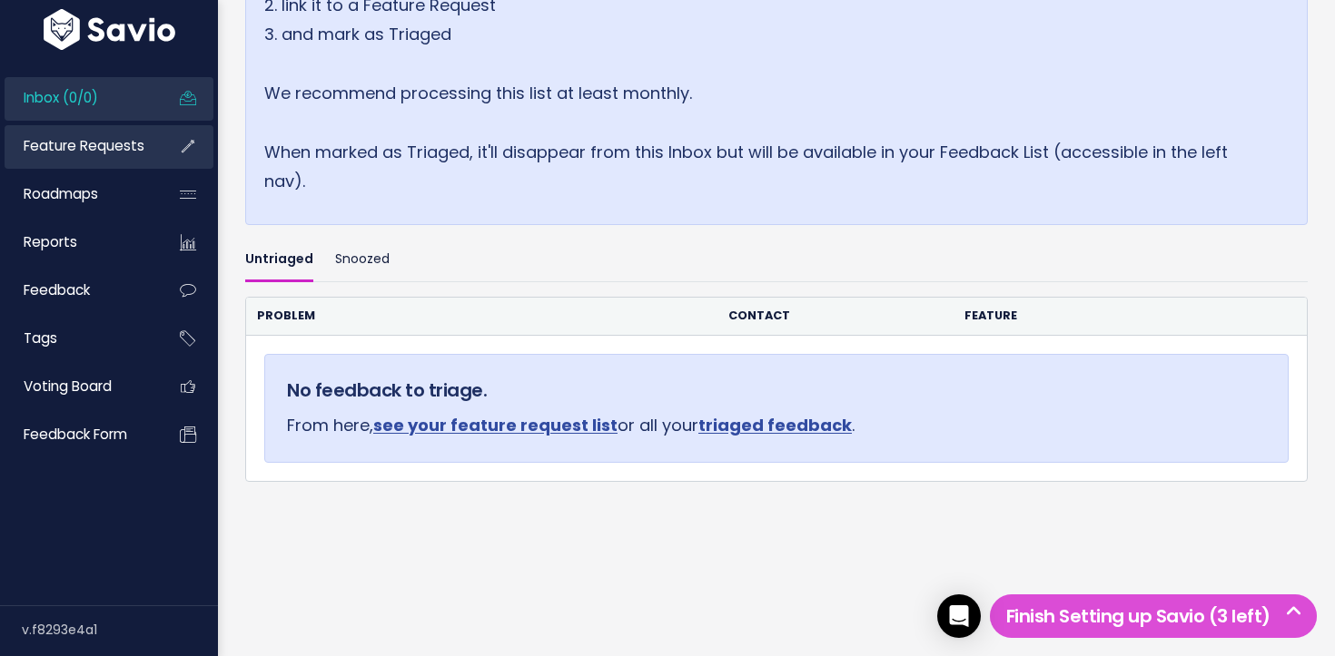
click at [102, 140] on span "Feature Requests" at bounding box center [84, 145] width 121 height 19
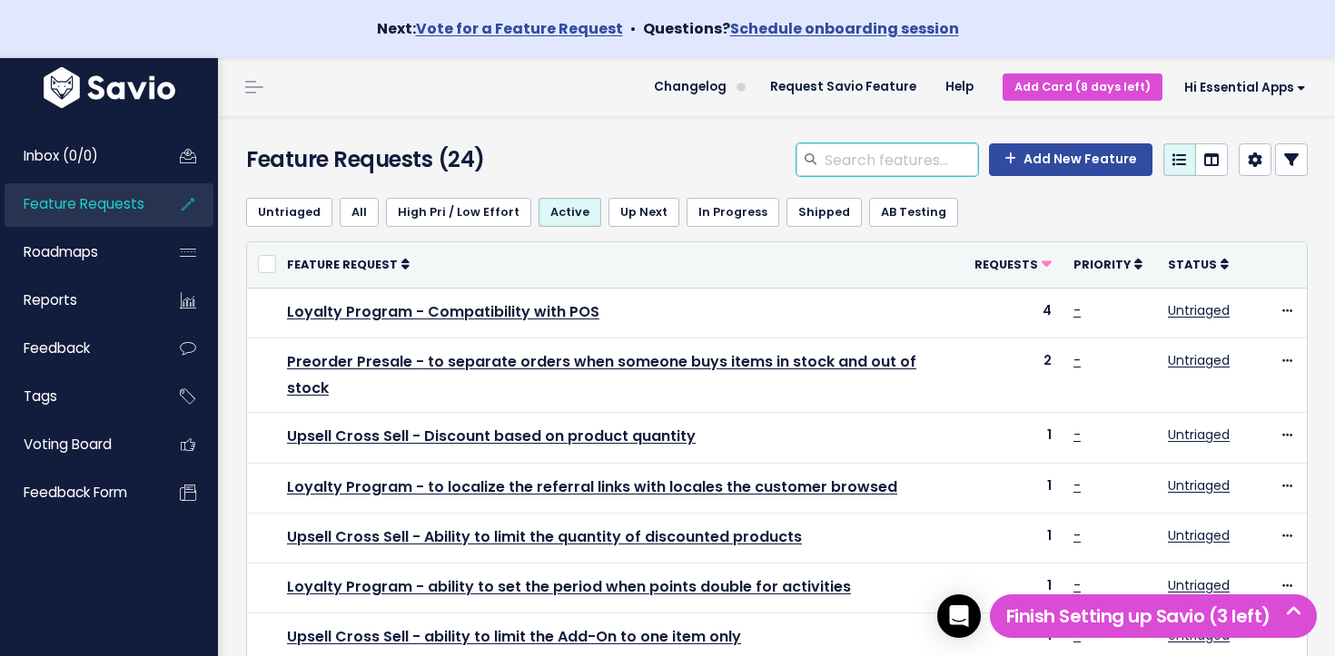
click at [902, 158] on input "search" at bounding box center [900, 159] width 155 height 33
type input "Loyalty Program"
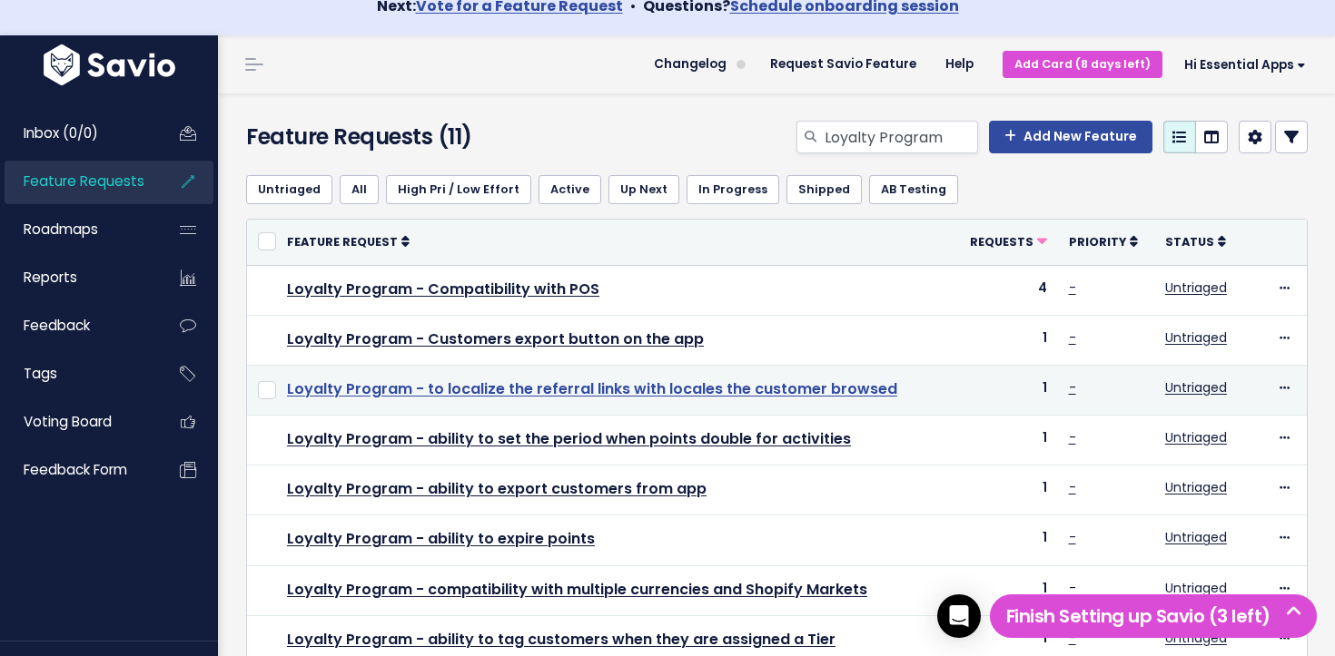
scroll to position [20, 0]
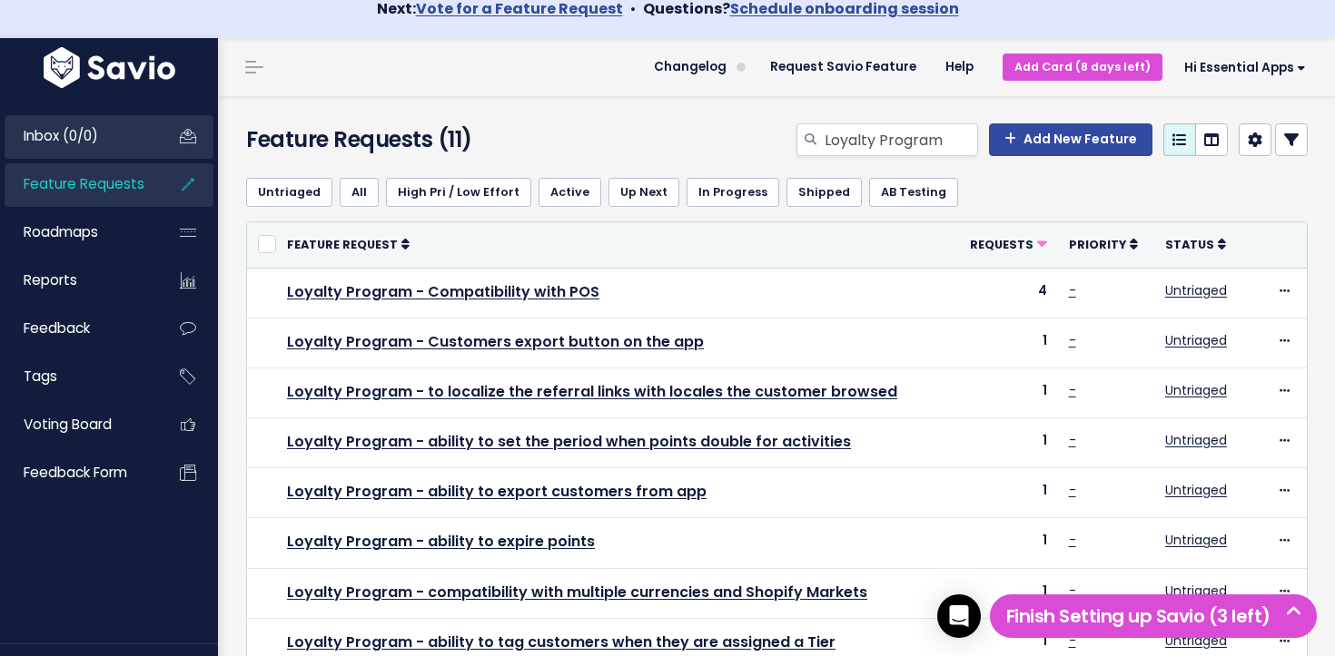
click at [82, 146] on link "Inbox (0/0)" at bounding box center [78, 136] width 146 height 42
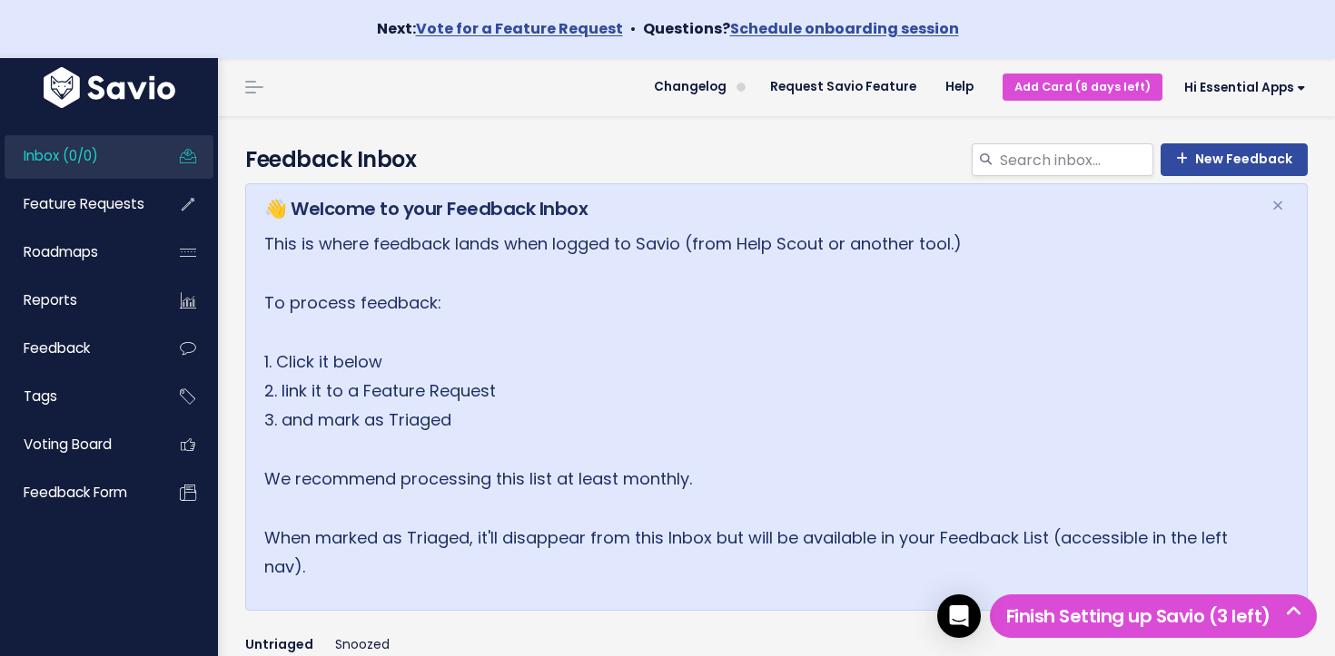
click at [47, 135] on link "Inbox (0/0)" at bounding box center [78, 156] width 146 height 42
click at [89, 206] on span "Feature Requests" at bounding box center [84, 203] width 121 height 19
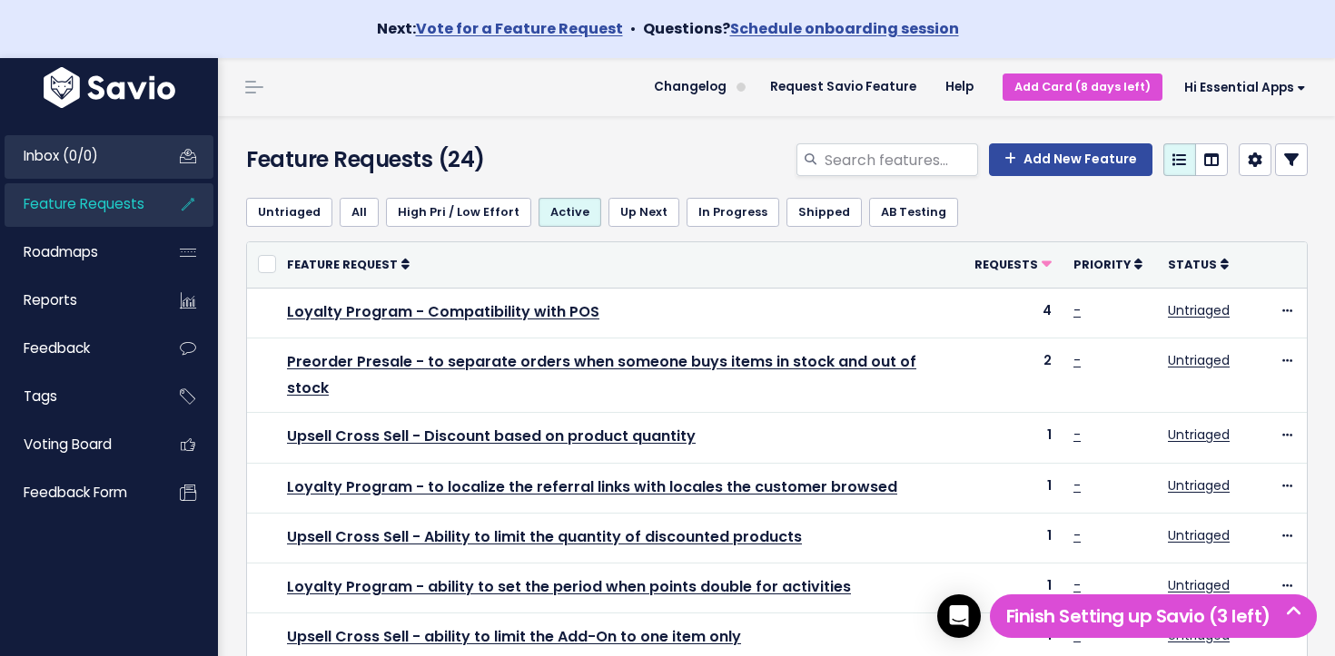
click at [117, 168] on link "Inbox (0/0)" at bounding box center [78, 156] width 146 height 42
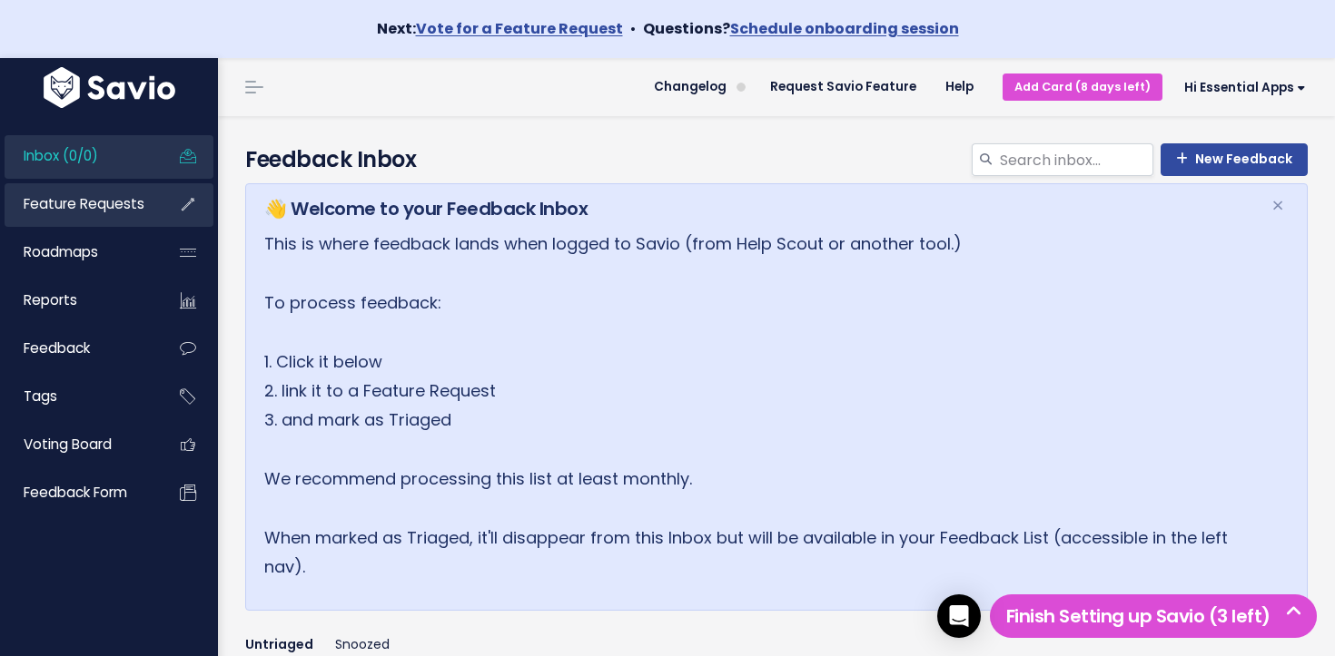
click at [94, 196] on span "Feature Requests" at bounding box center [84, 203] width 121 height 19
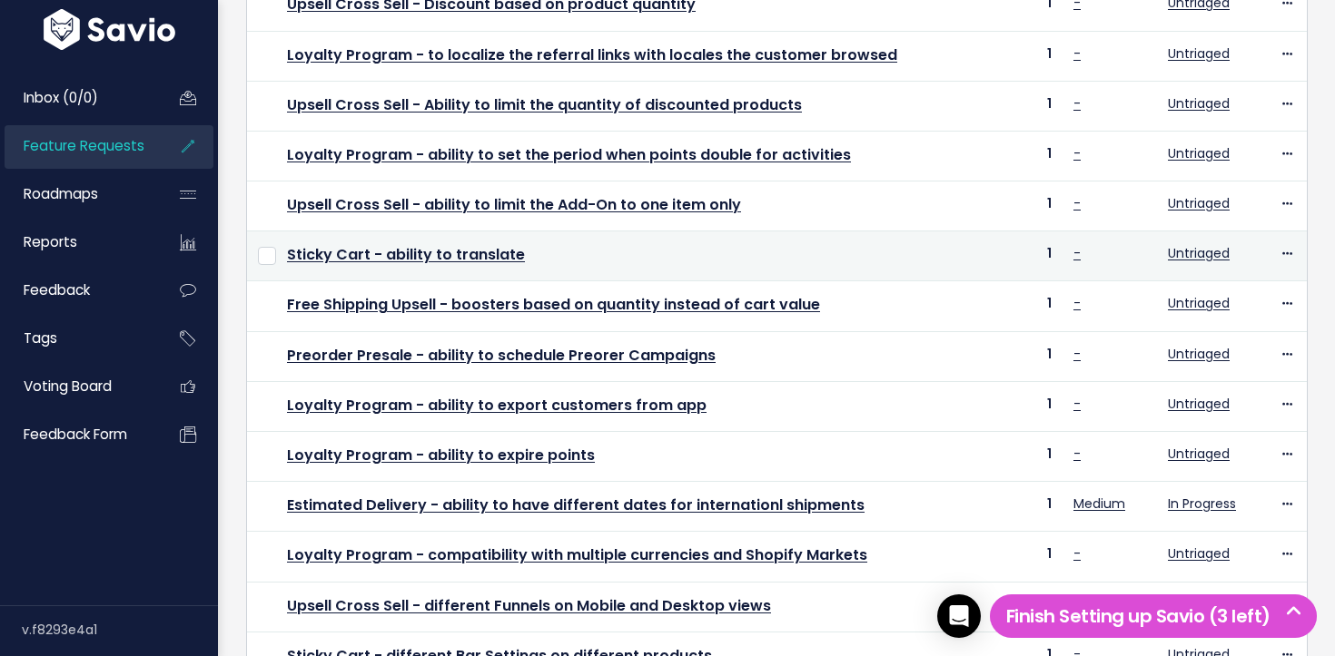
scroll to position [726, 0]
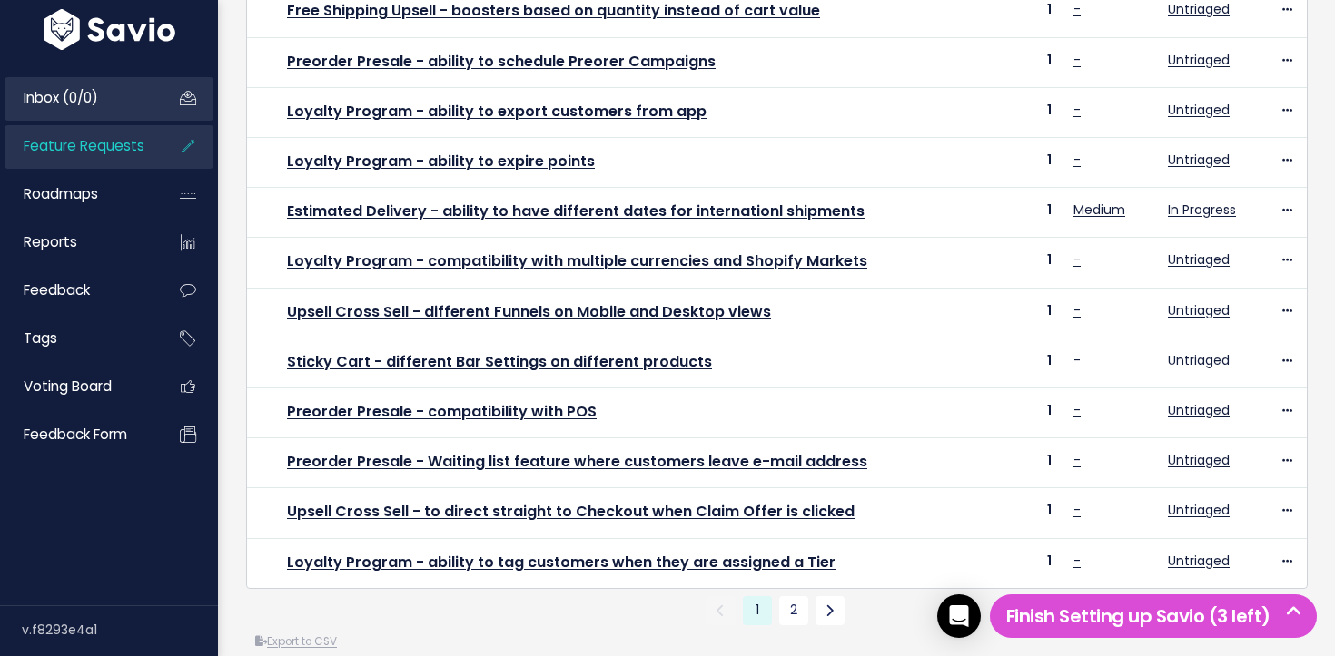
click at [137, 102] on link "Inbox (0/0)" at bounding box center [78, 98] width 146 height 42
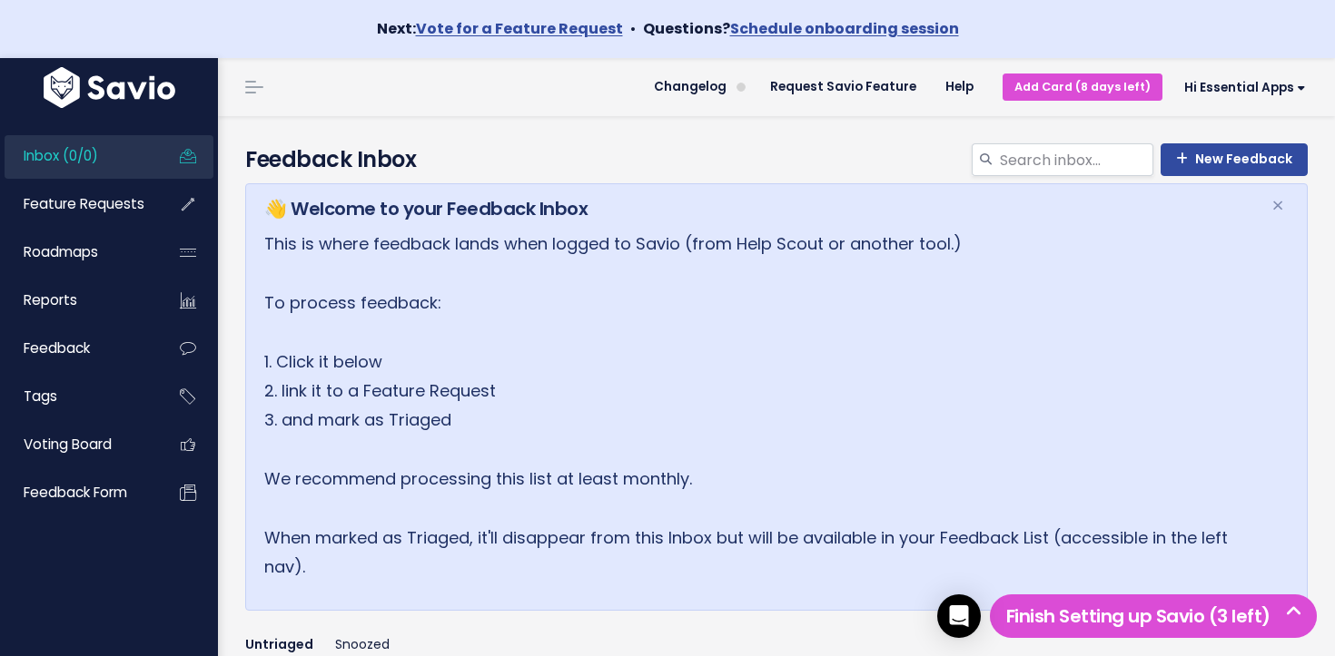
click at [107, 143] on link "Inbox (0/0)" at bounding box center [78, 156] width 146 height 42
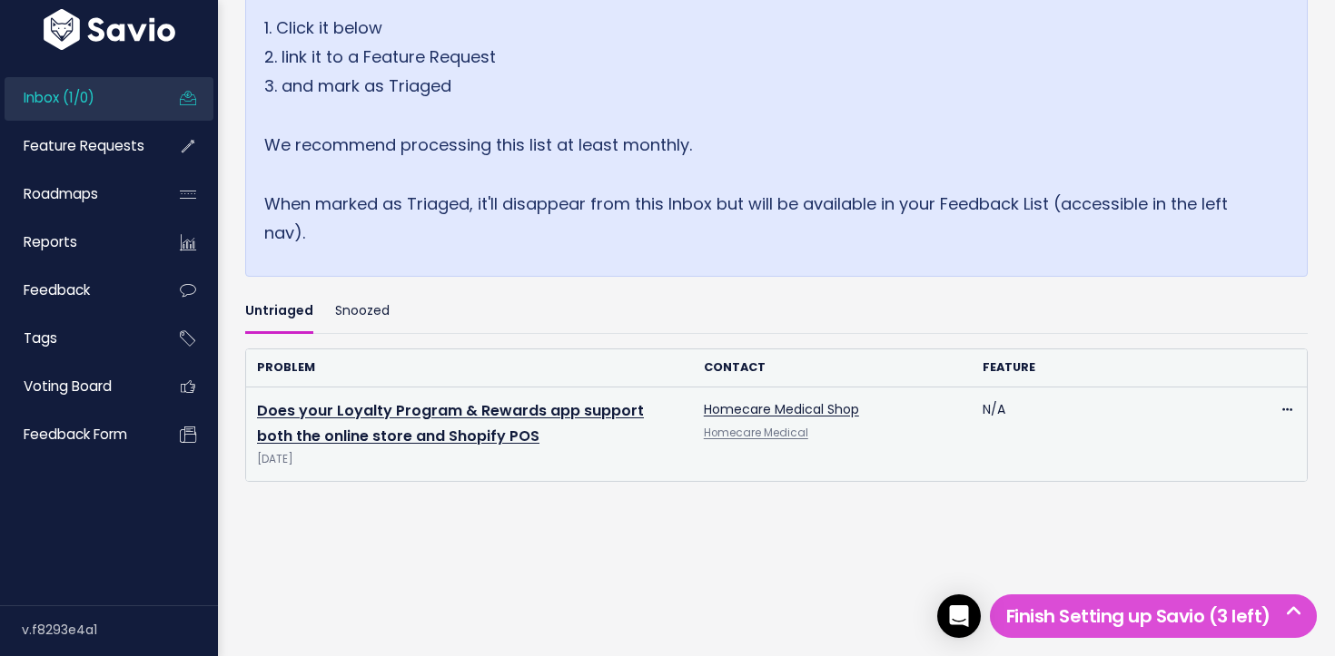
click at [454, 423] on td "Does your Loyalty Program & Rewards app support both the online store and Shopi…" at bounding box center [469, 434] width 447 height 94
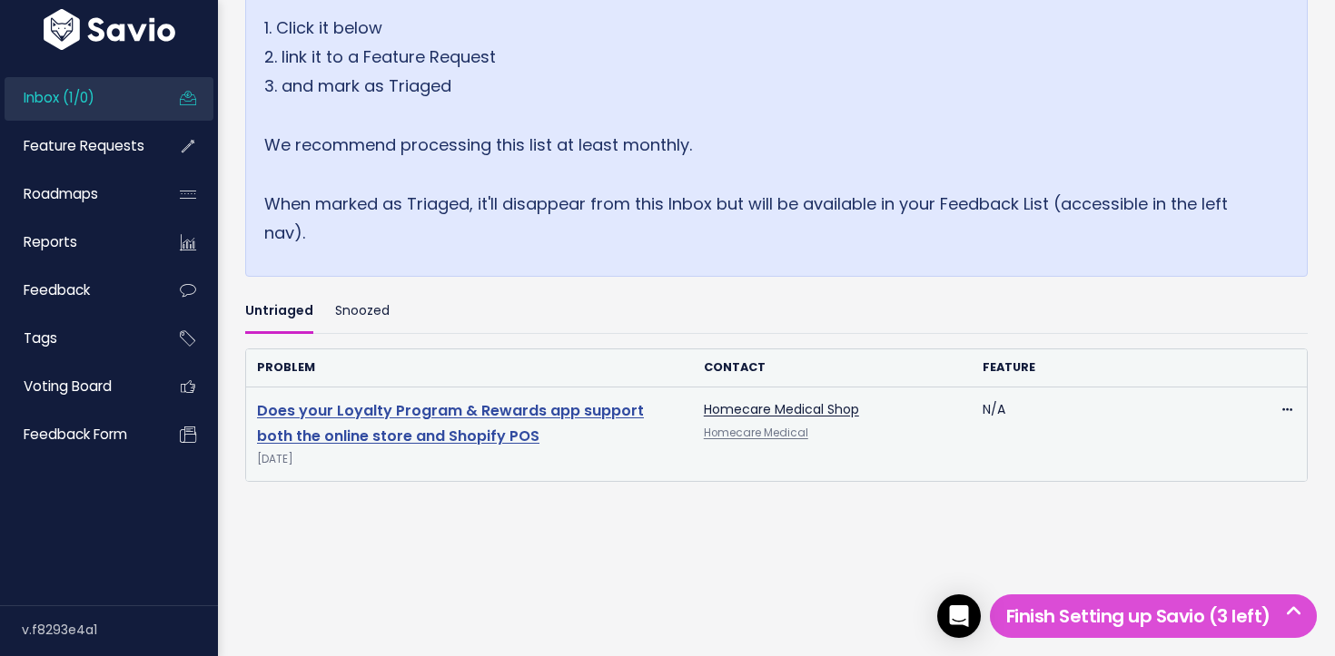
click at [449, 416] on link "Does your Loyalty Program & Rewards app support both the online store and Shopi…" at bounding box center [450, 423] width 387 height 47
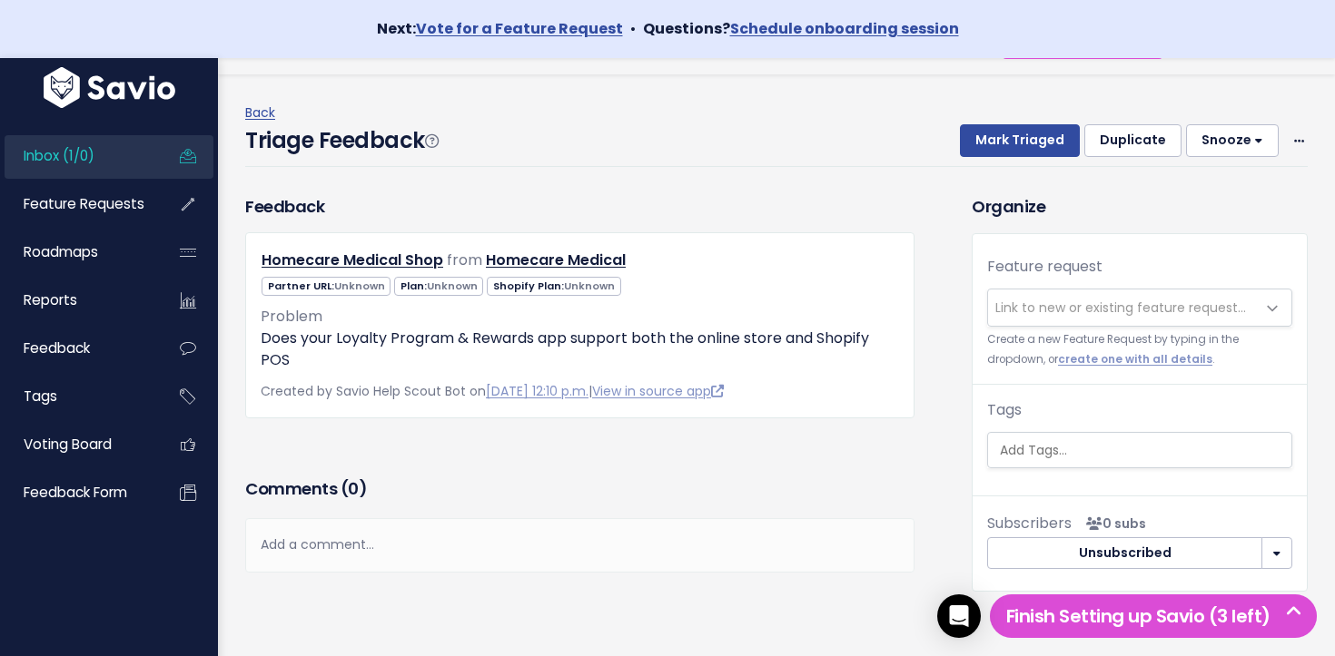
scroll to position [53, 0]
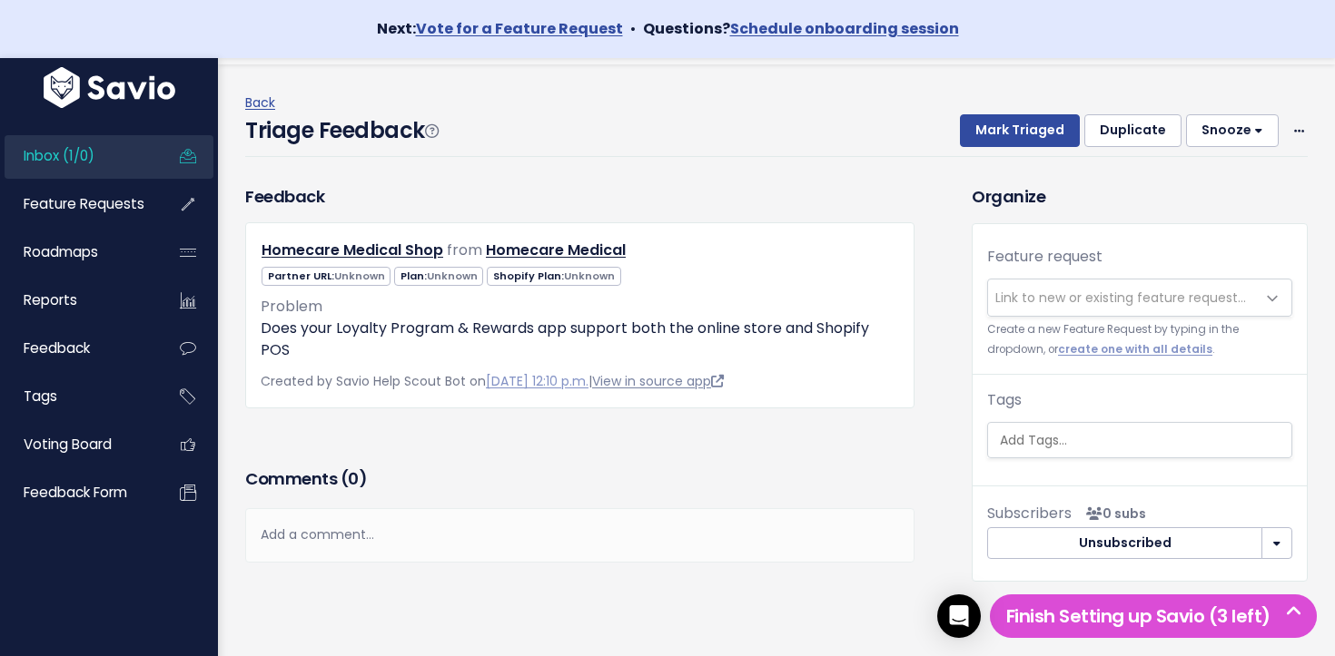
click at [686, 382] on link "View in source app" at bounding box center [658, 381] width 132 height 18
click at [1118, 292] on span "Link to new or existing feature request..." at bounding box center [1120, 298] width 251 height 18
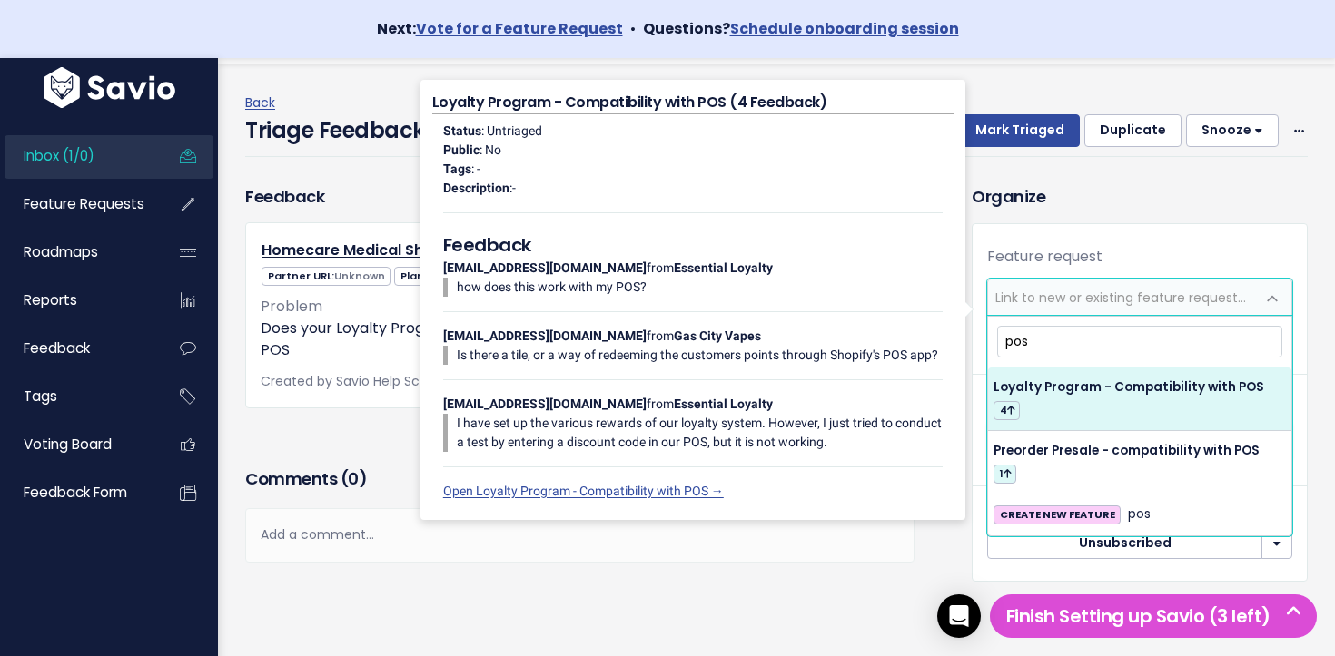
type input "pos"
select select "64380"
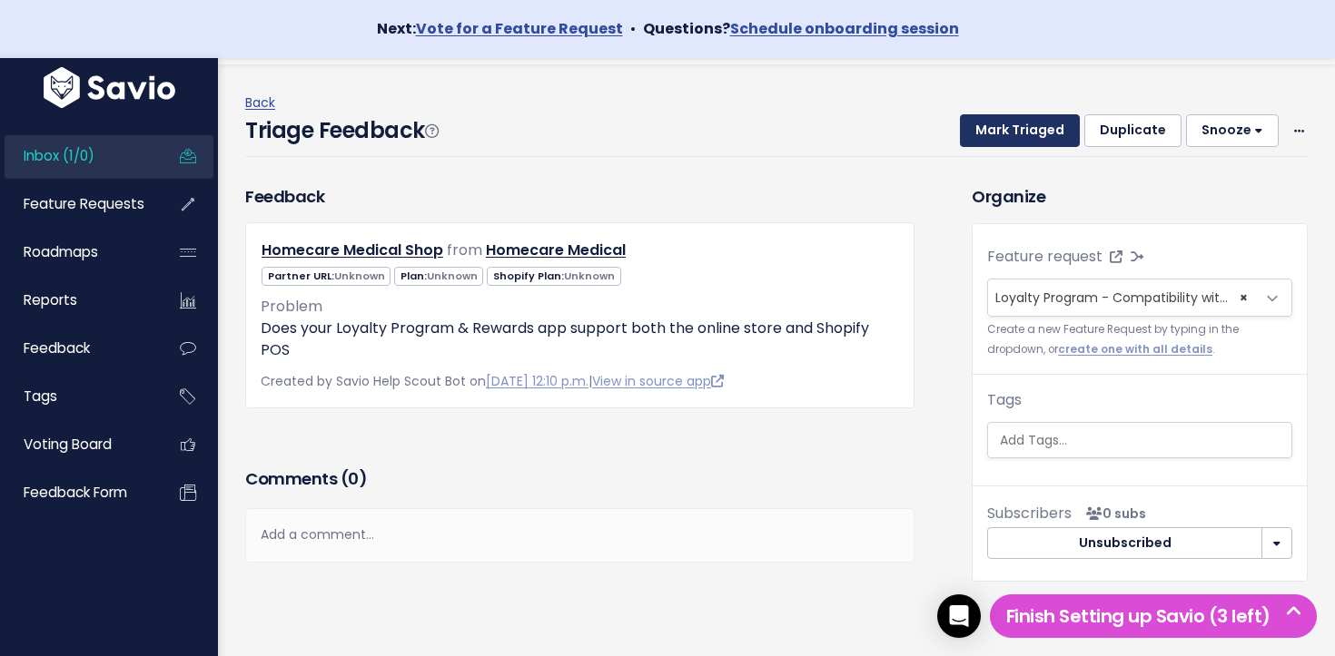
click at [1012, 125] on button "Mark Triaged" at bounding box center [1020, 130] width 120 height 33
